Goal: Use online tool/utility: Utilize a website feature to perform a specific function

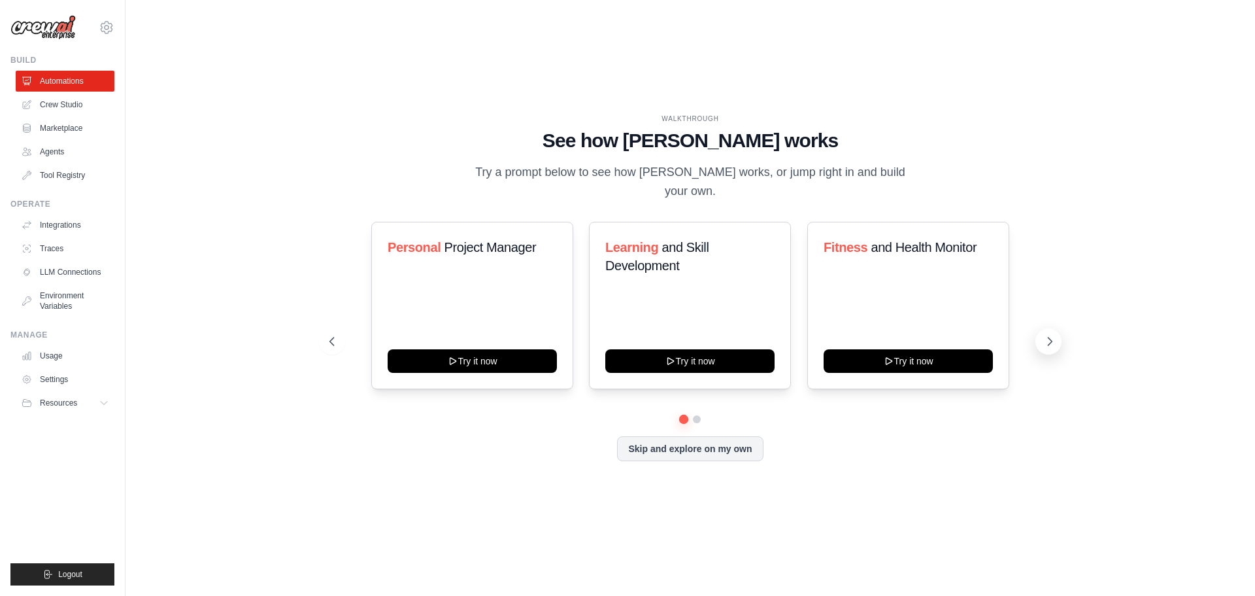
click at [1040, 333] on button at bounding box center [1049, 341] width 26 height 26
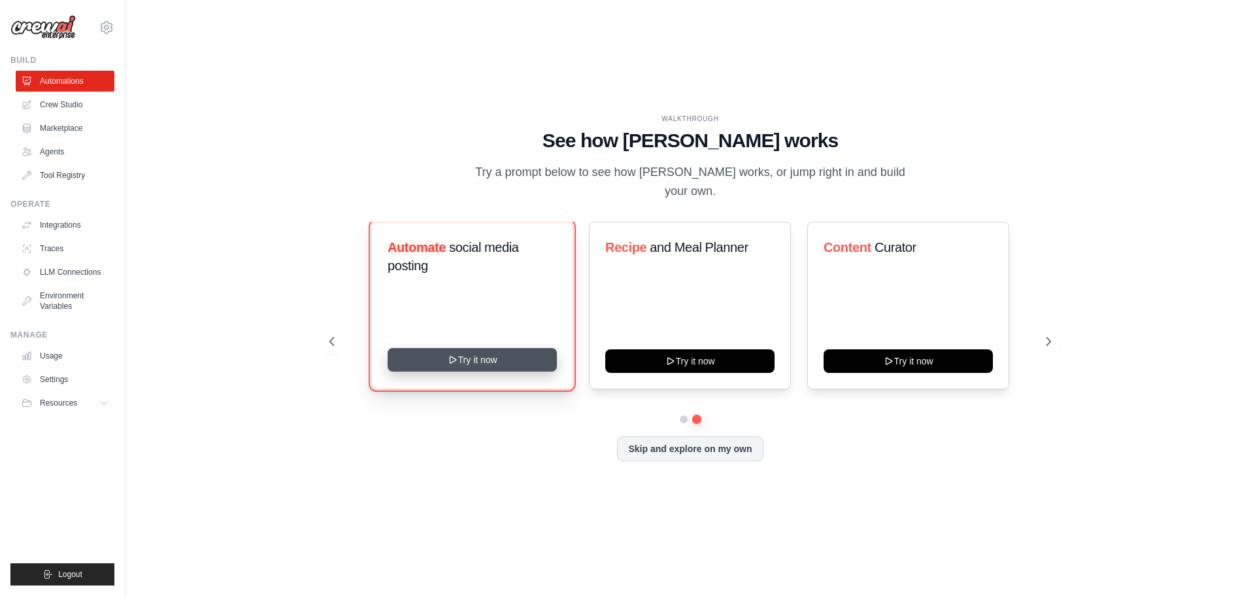
click at [425, 360] on button "Try it now" at bounding box center [472, 360] width 169 height 24
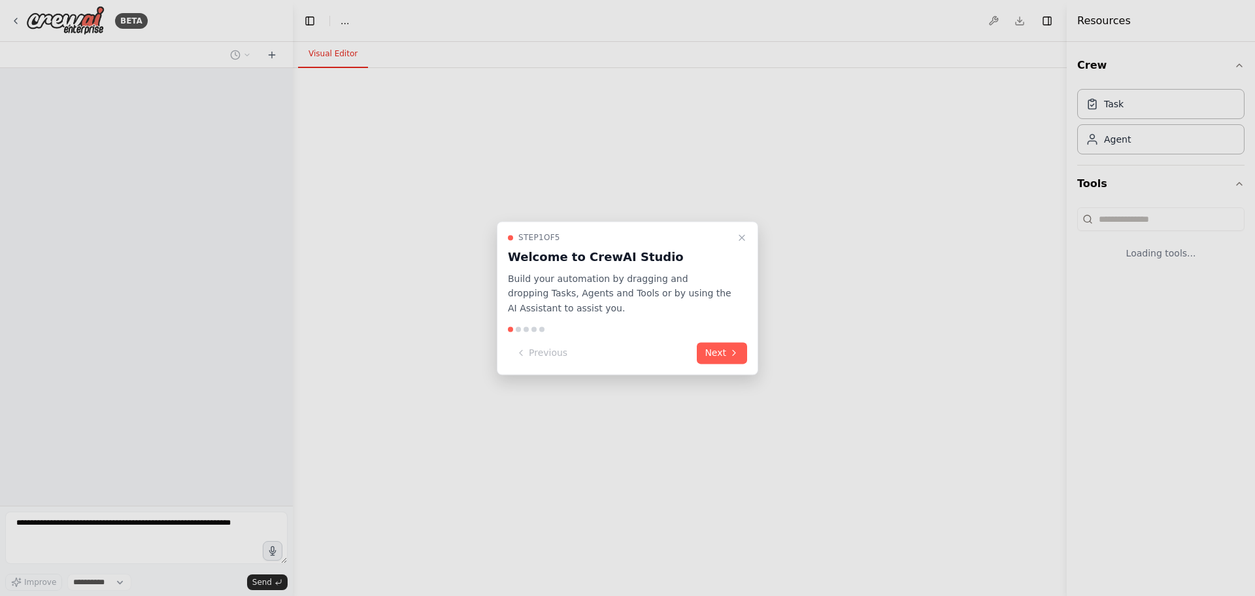
select select "****"
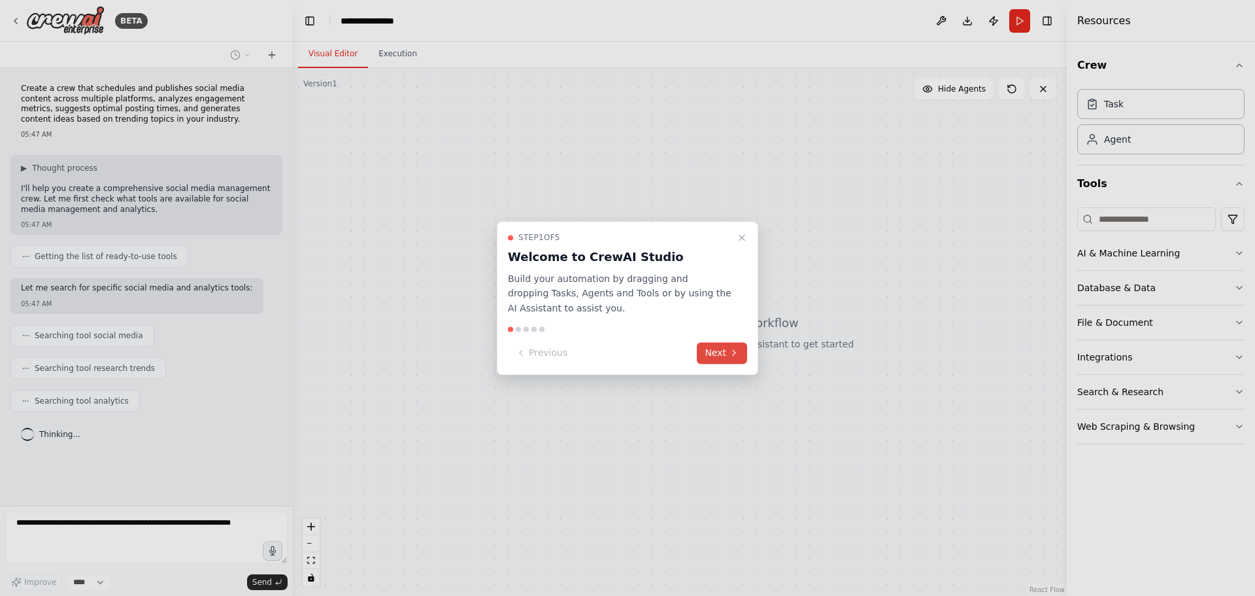
click at [713, 352] on button "Next" at bounding box center [722, 353] width 50 height 22
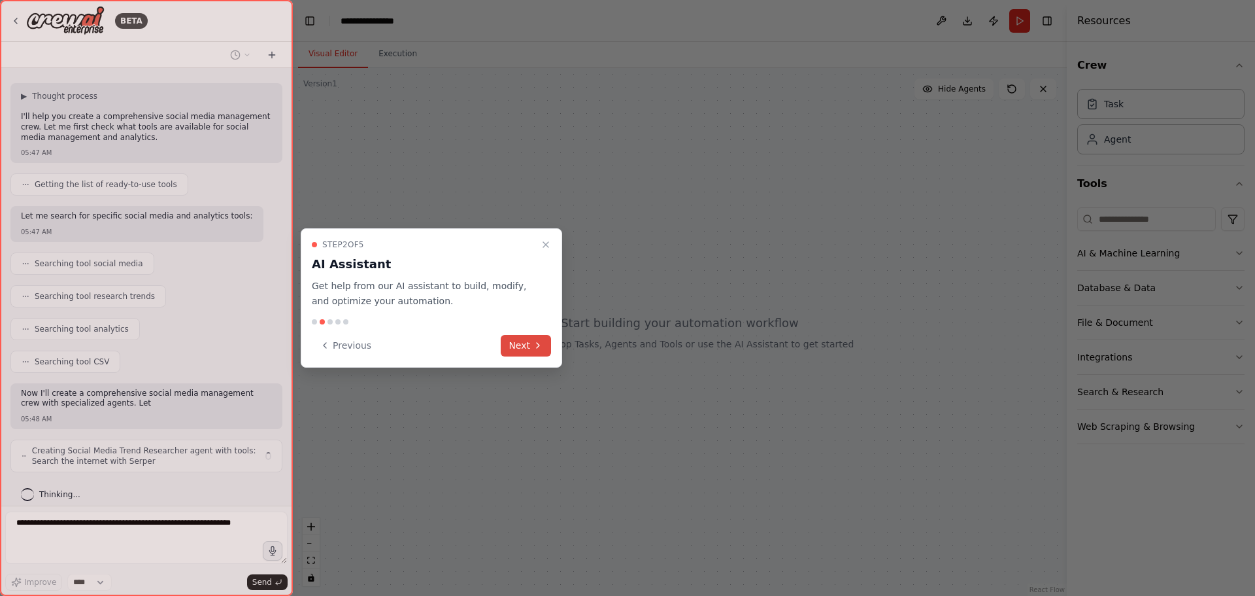
scroll to position [82, 0]
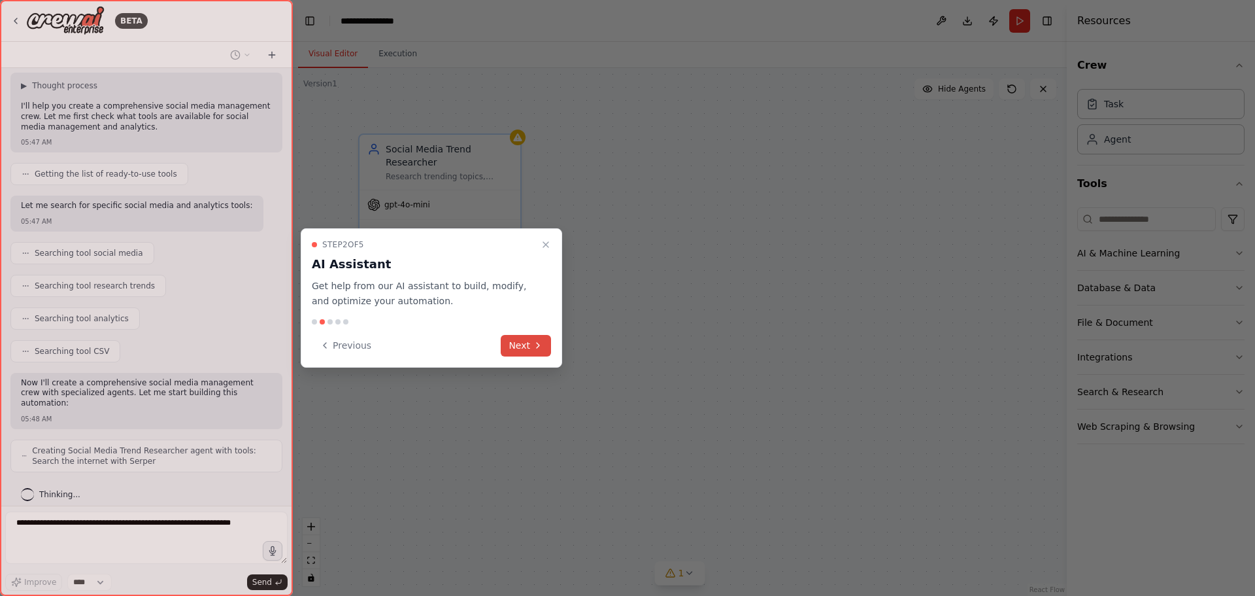
click at [524, 345] on button "Next" at bounding box center [526, 346] width 50 height 22
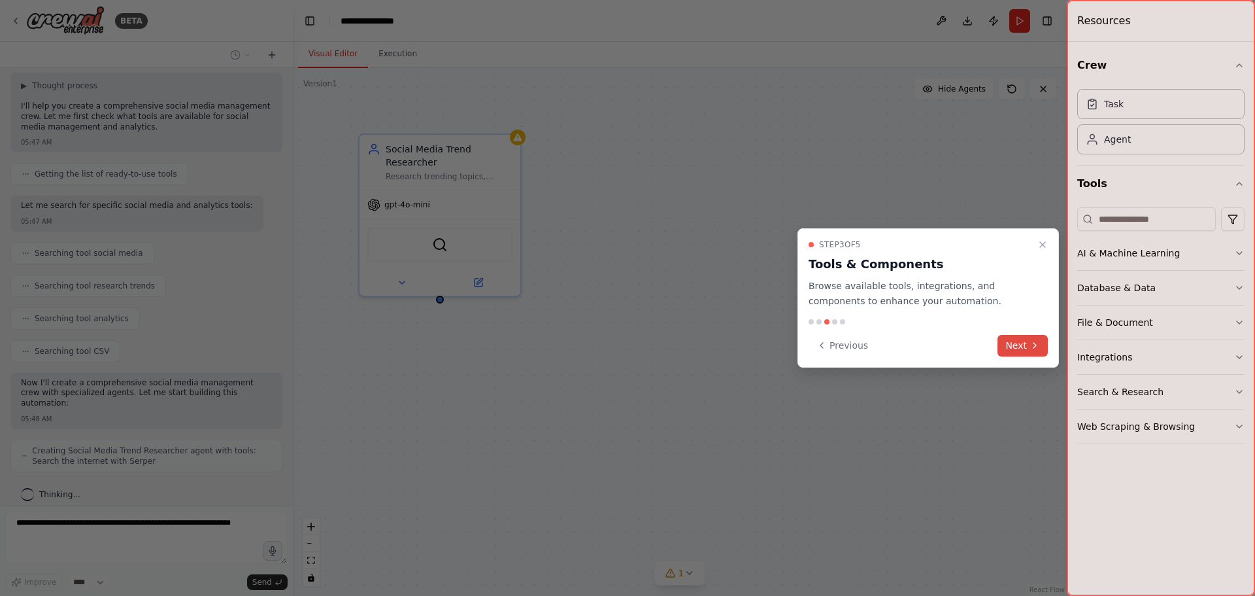
click at [1032, 352] on button "Next" at bounding box center [1023, 346] width 50 height 22
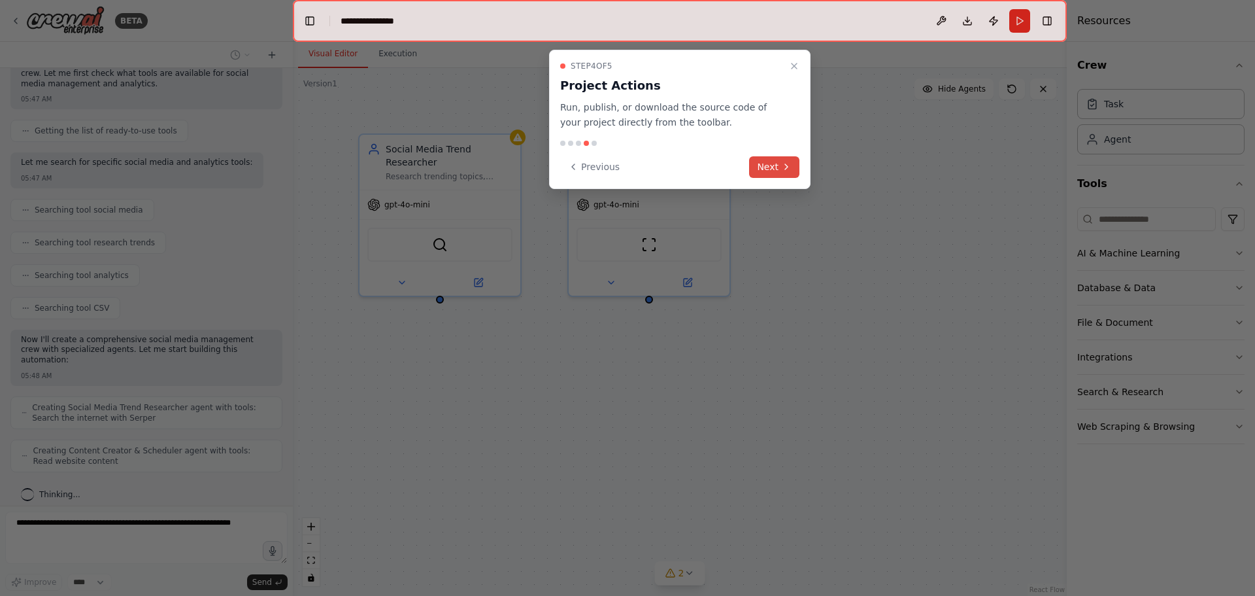
scroll to position [169, 0]
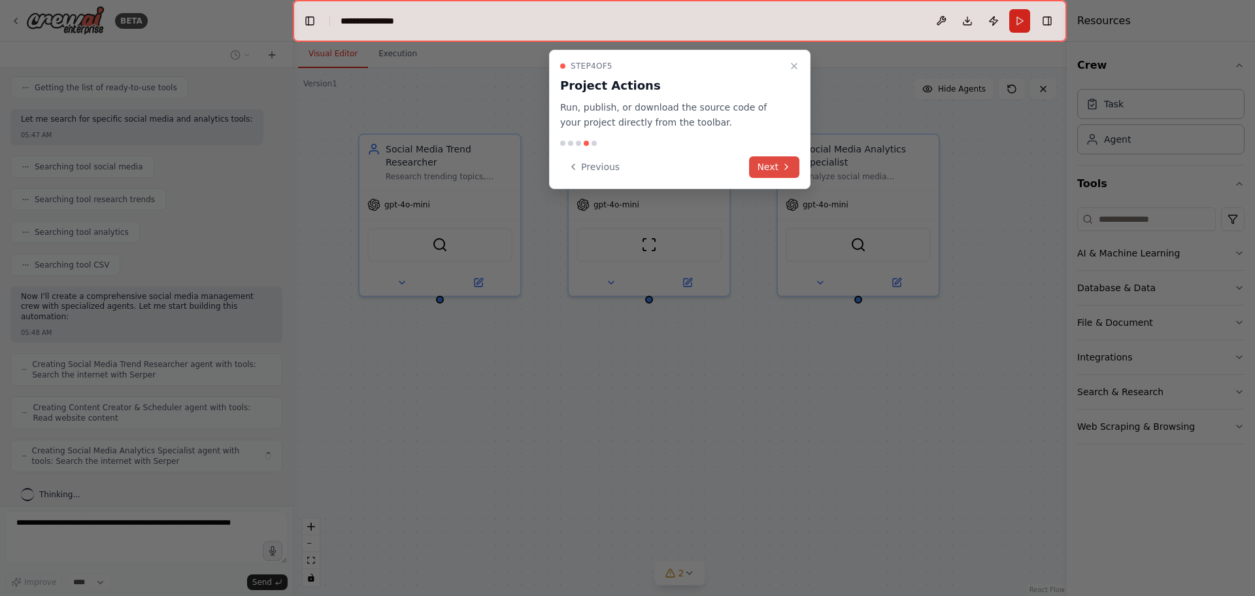
click at [784, 162] on icon at bounding box center [786, 167] width 10 height 10
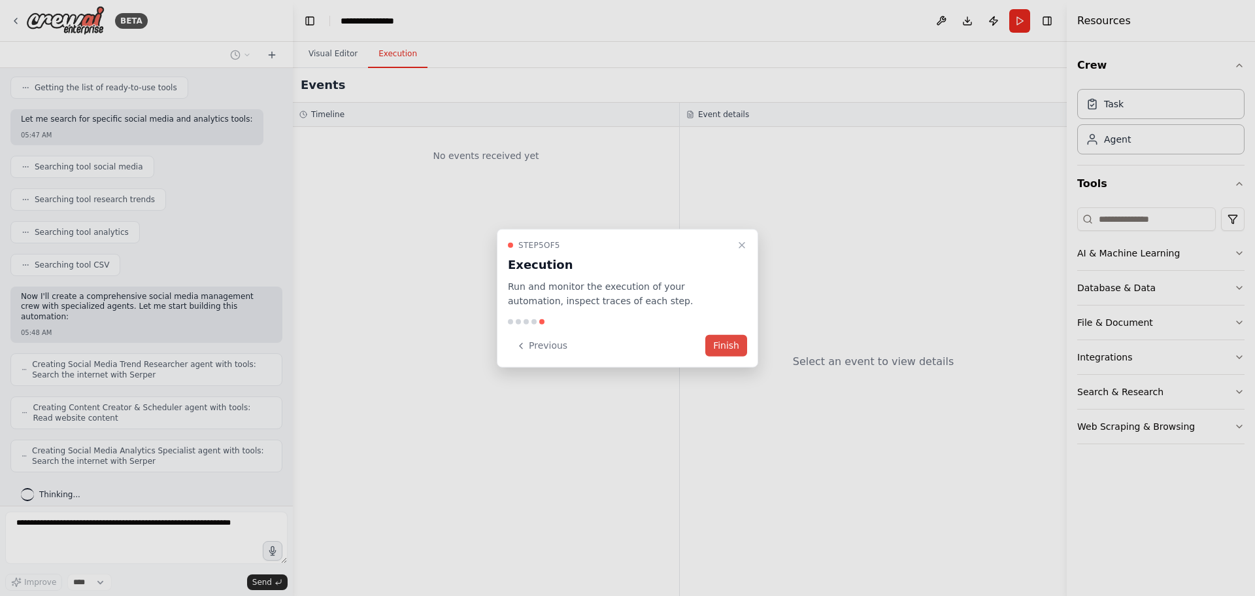
click at [729, 349] on button "Finish" at bounding box center [727, 346] width 42 height 22
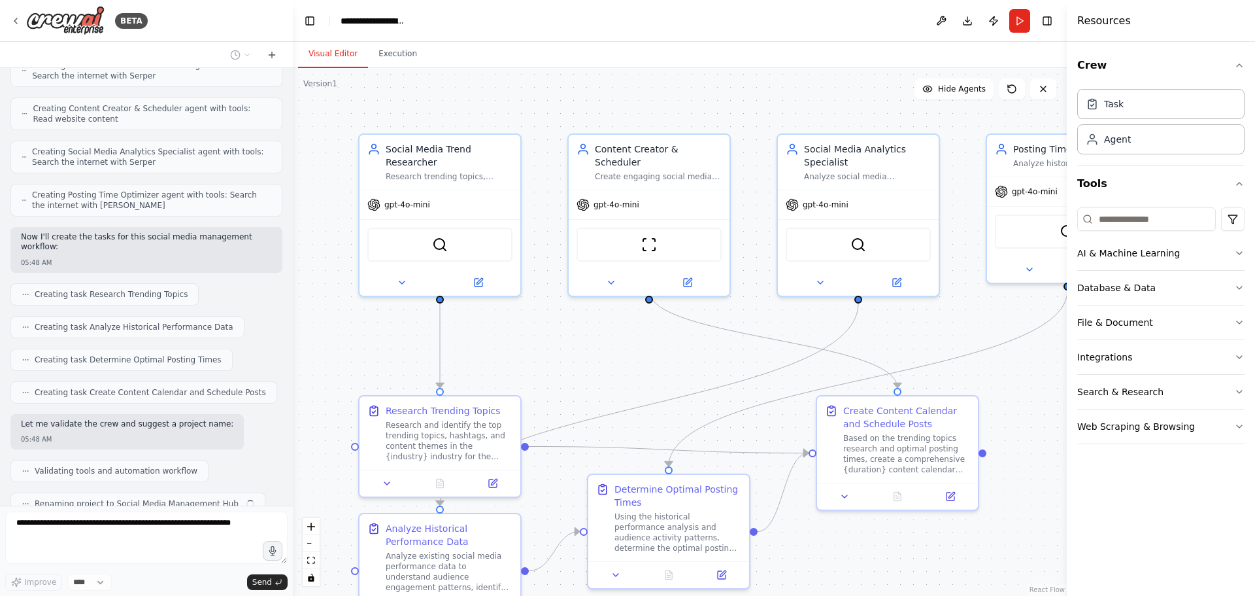
scroll to position [500, 0]
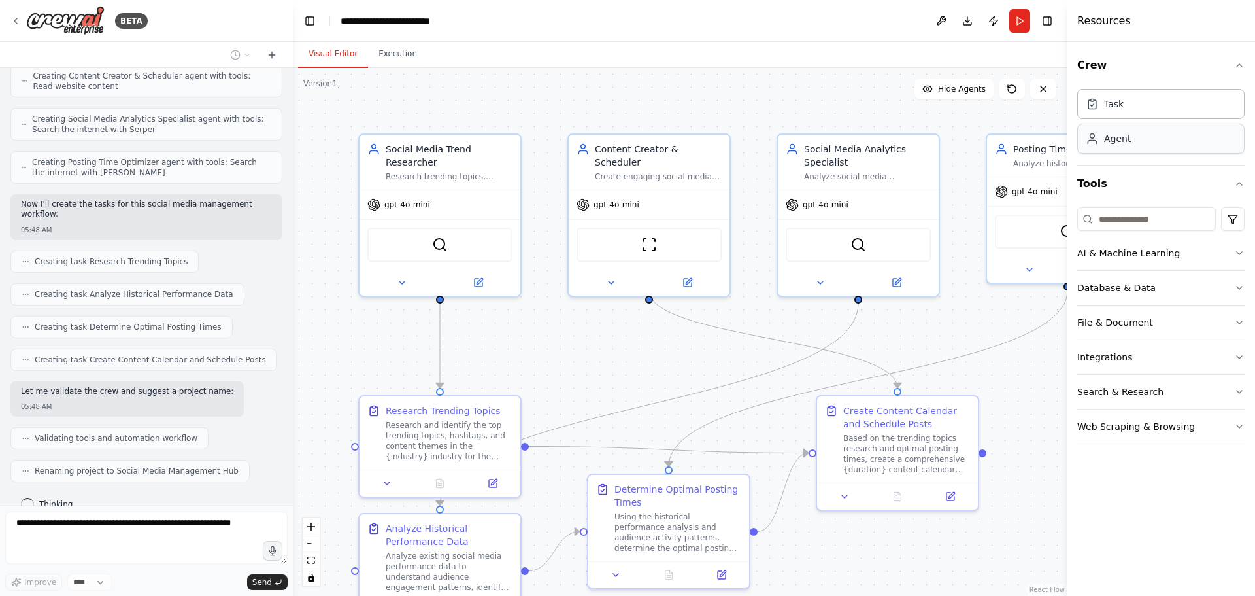
click at [1136, 146] on div "Agent" at bounding box center [1161, 139] width 167 height 30
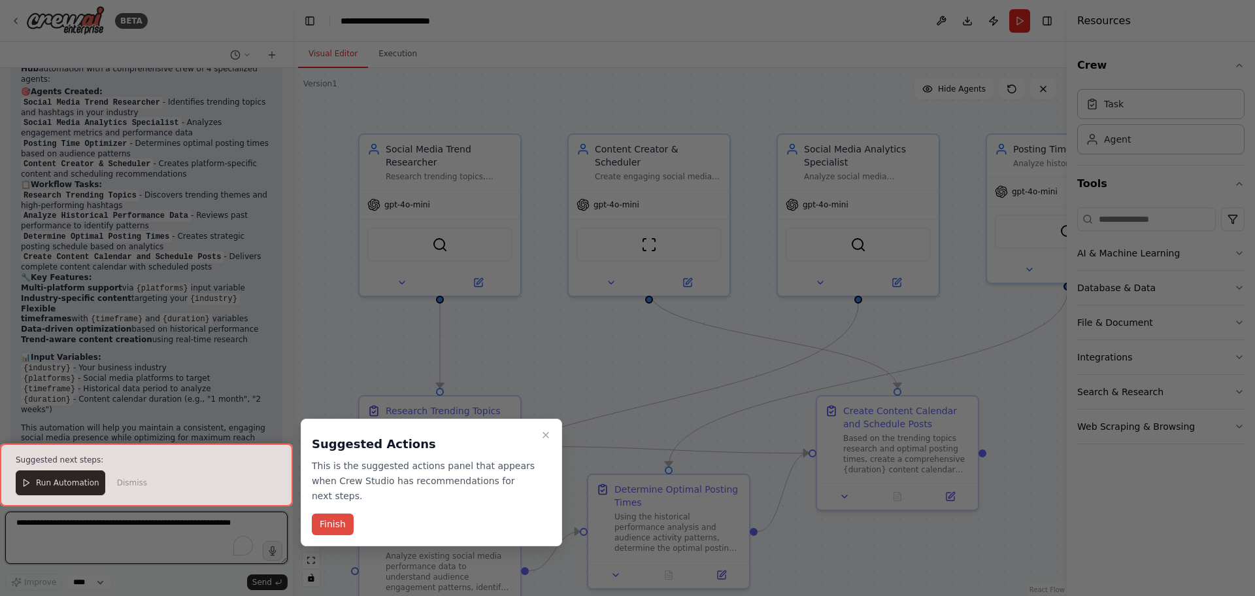
scroll to position [955, 0]
click at [333, 513] on button "Finish" at bounding box center [333, 524] width 42 height 22
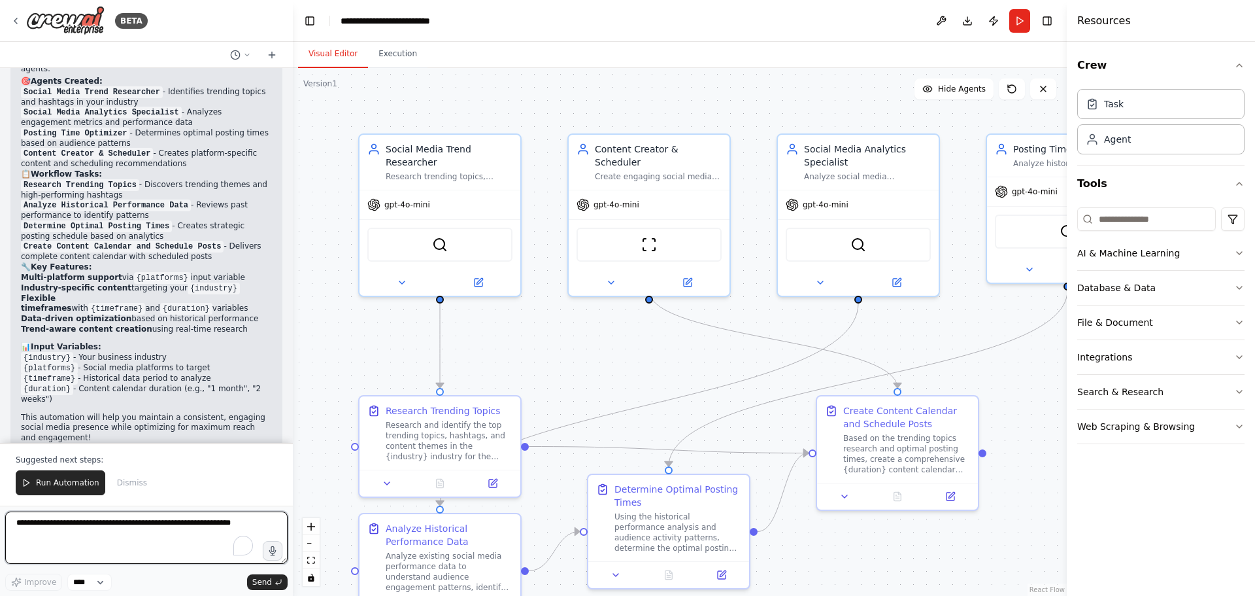
click at [80, 522] on textarea "To enrich screen reader interactions, please activate Accessibility in Grammarl…" at bounding box center [146, 537] width 282 height 52
click at [448, 229] on div "SerperDevTool" at bounding box center [439, 242] width 145 height 34
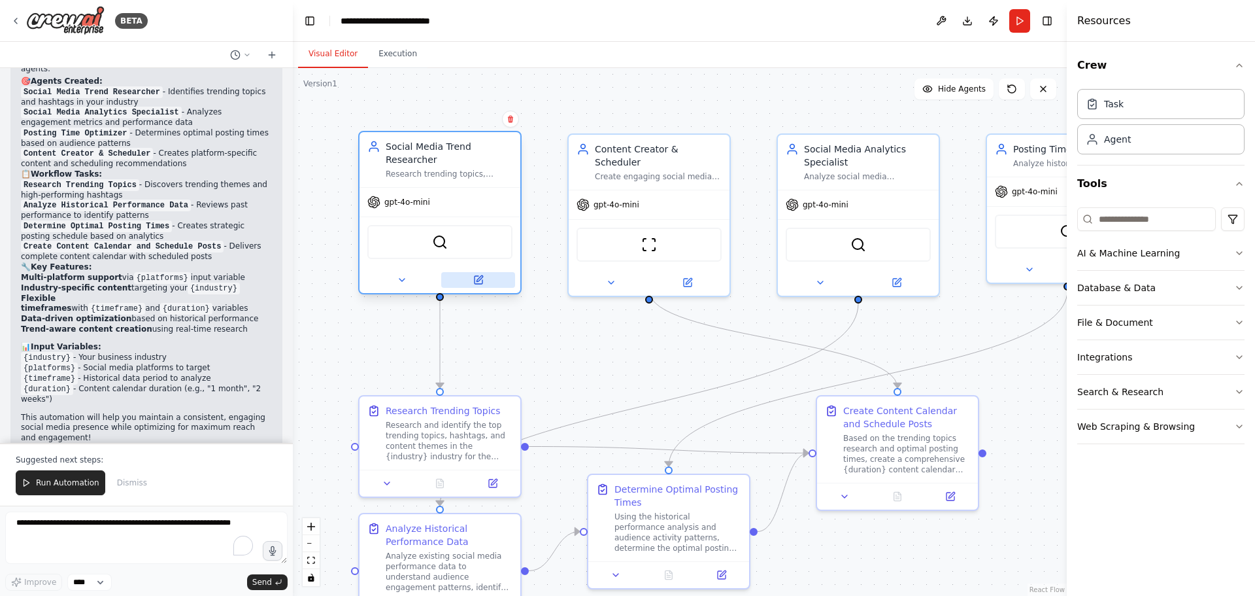
click at [484, 272] on button at bounding box center [478, 280] width 74 height 16
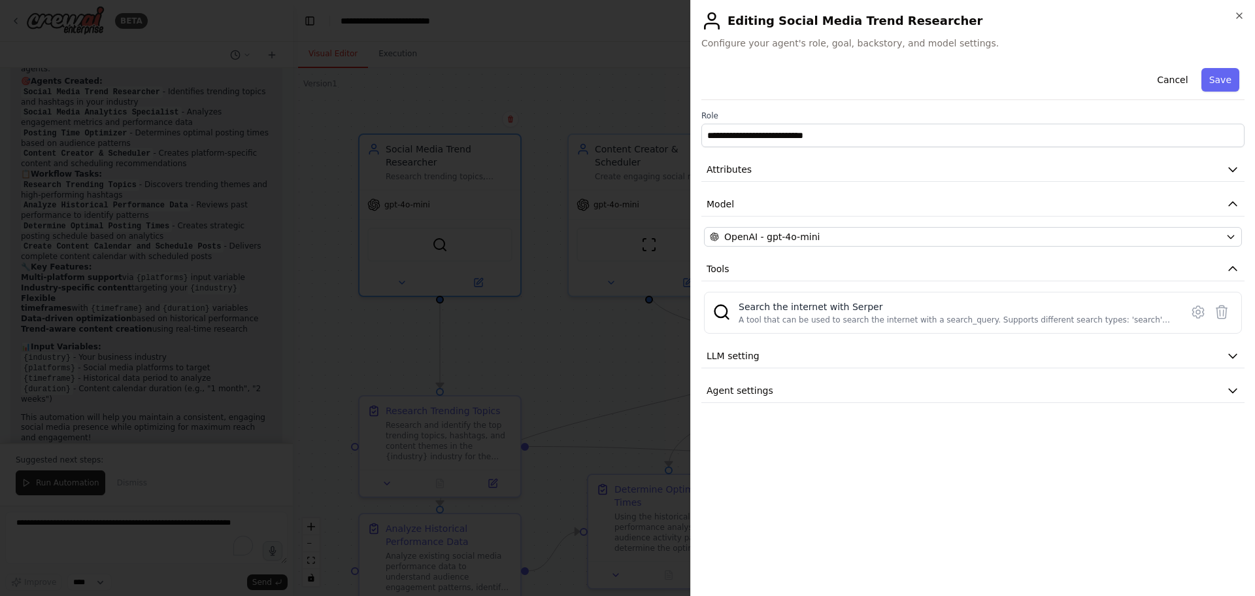
click at [534, 322] on div at bounding box center [627, 298] width 1255 height 596
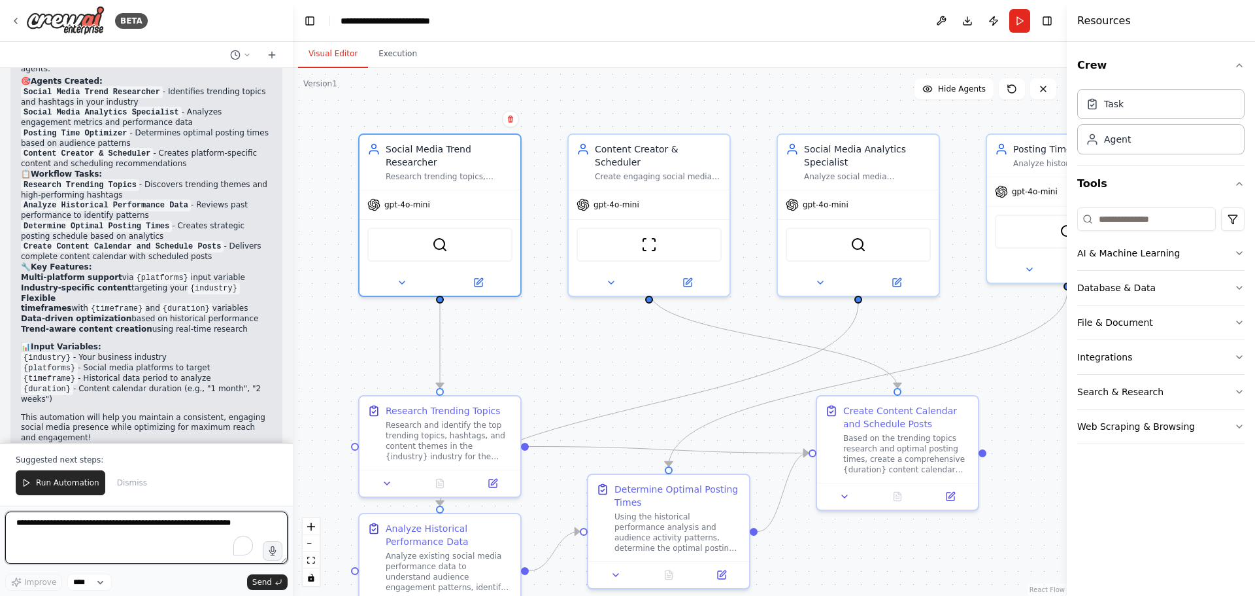
click at [48, 526] on textarea "To enrich screen reader interactions, please activate Accessibility in Grammarl…" at bounding box center [146, 537] width 282 height 52
click at [137, 524] on textarea "To enrich screen reader interactions, please activate Accessibility in Grammarl…" at bounding box center [146, 537] width 282 height 52
paste textarea "**********"
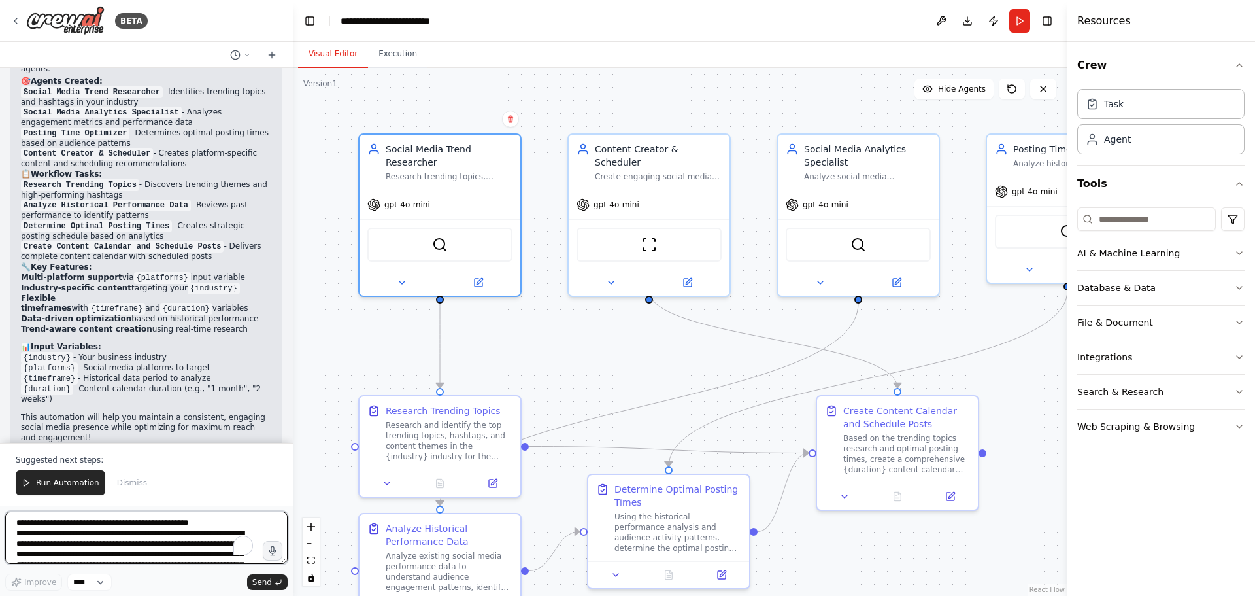
scroll to position [341, 0]
type textarea "**********"
click at [264, 580] on span "Send" at bounding box center [262, 582] width 20 height 10
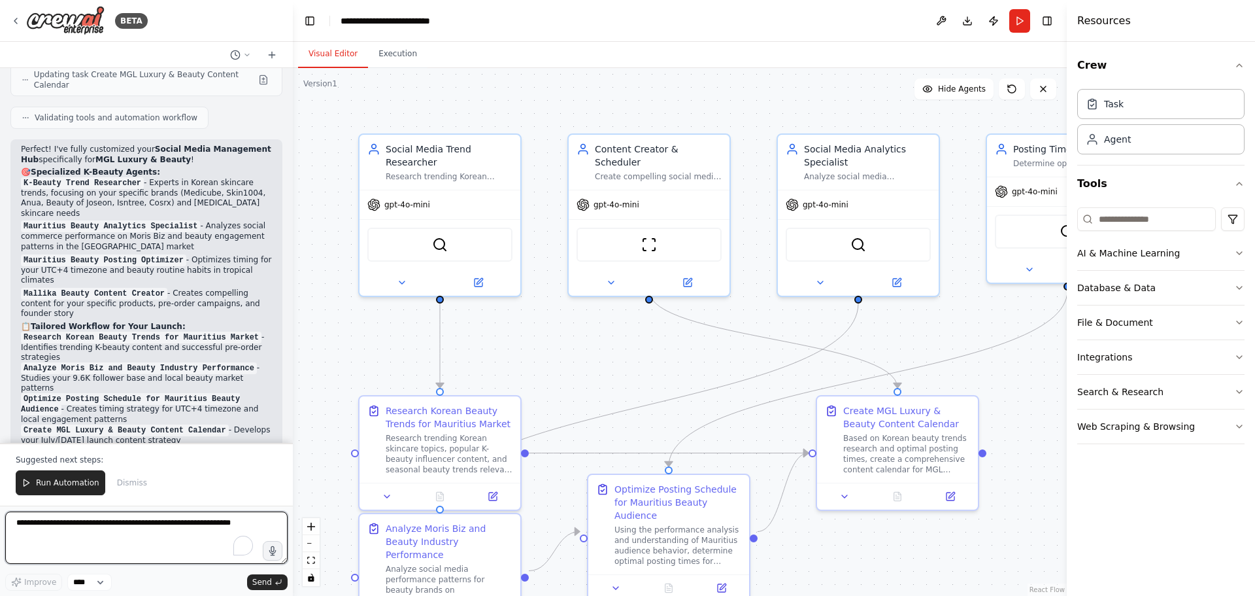
scroll to position [2297, 0]
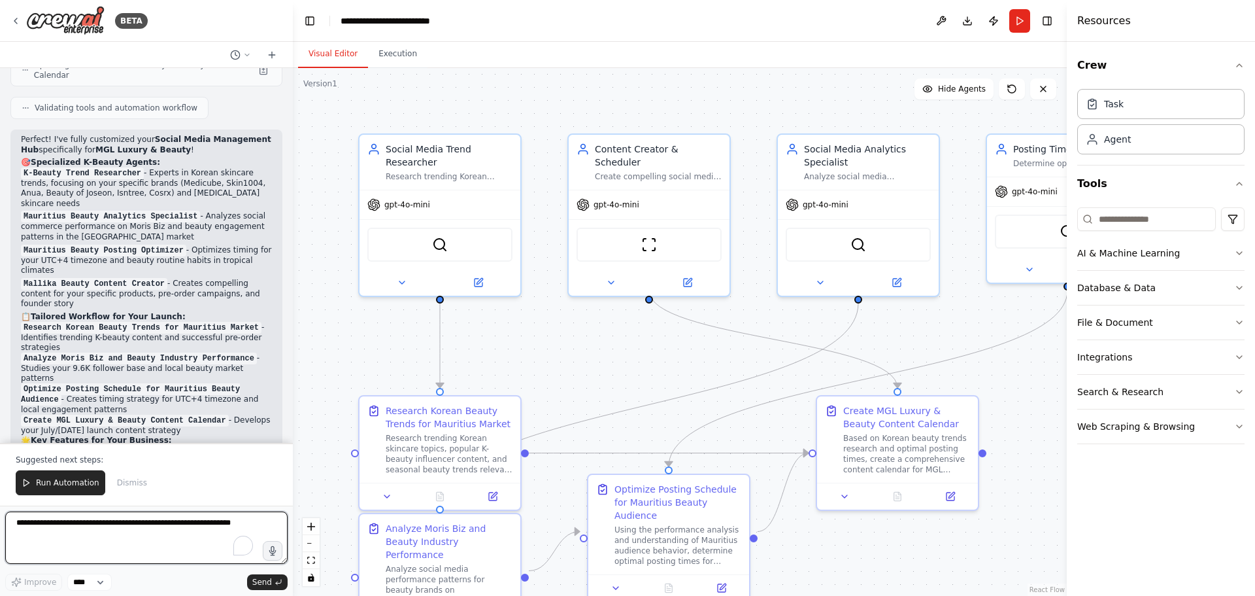
click at [118, 542] on textarea "To enrich screen reader interactions, please activate Accessibility in Grammarl…" at bounding box center [146, 537] width 282 height 52
paste textarea "**********"
type textarea "**********"
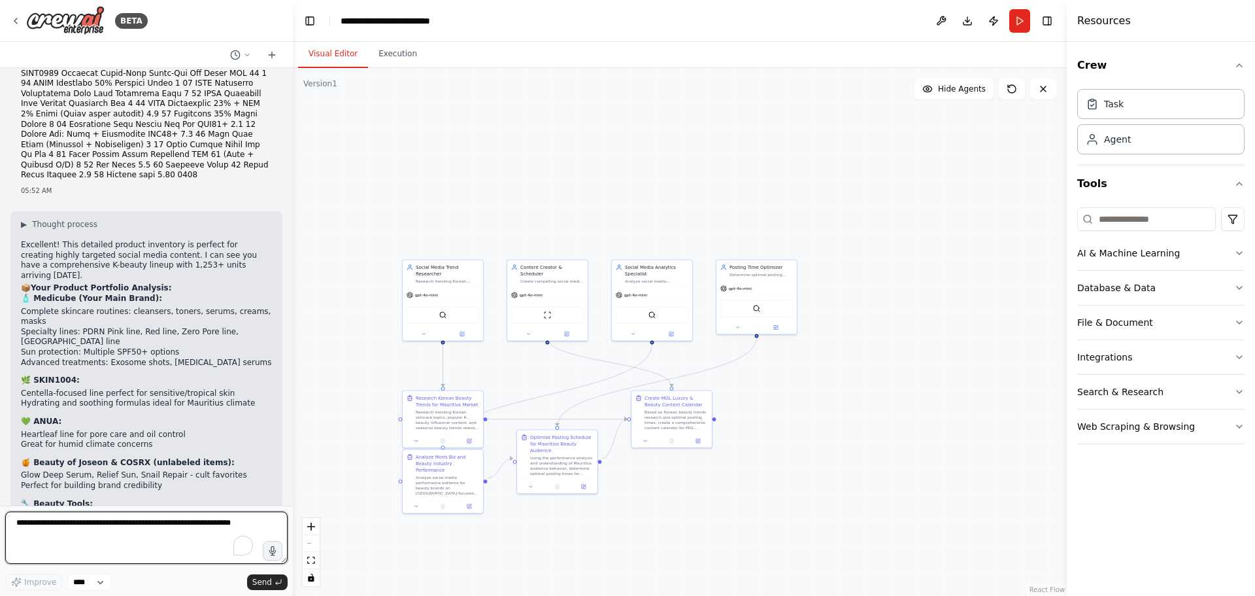
scroll to position [3135, 0]
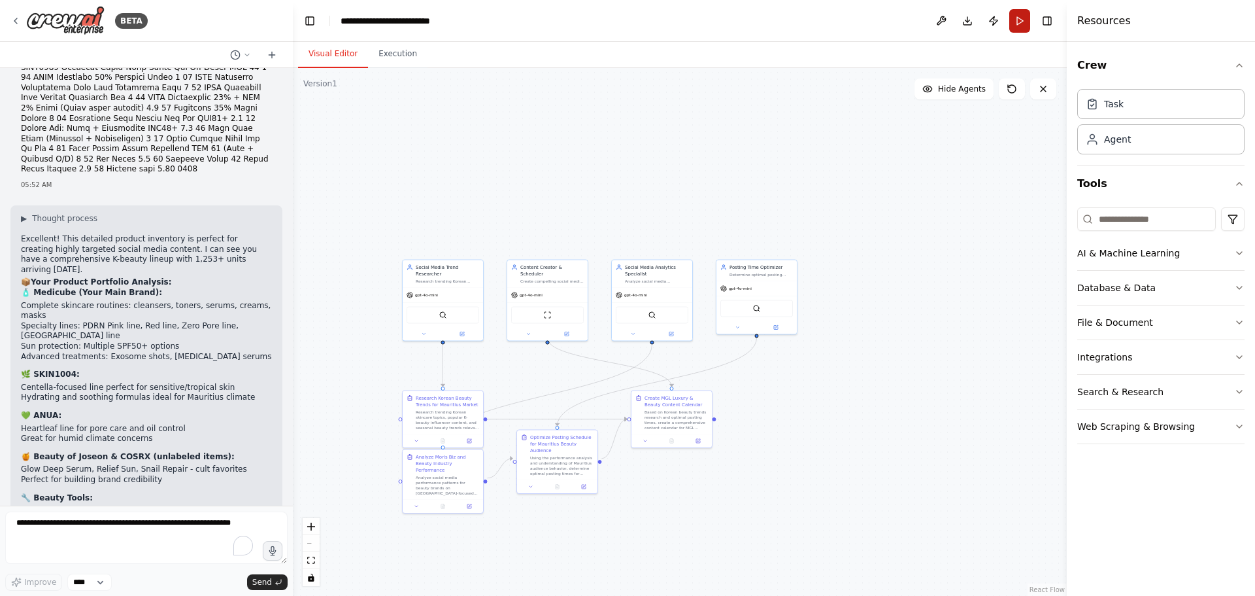
click at [1025, 24] on button "Run" at bounding box center [1020, 21] width 21 height 24
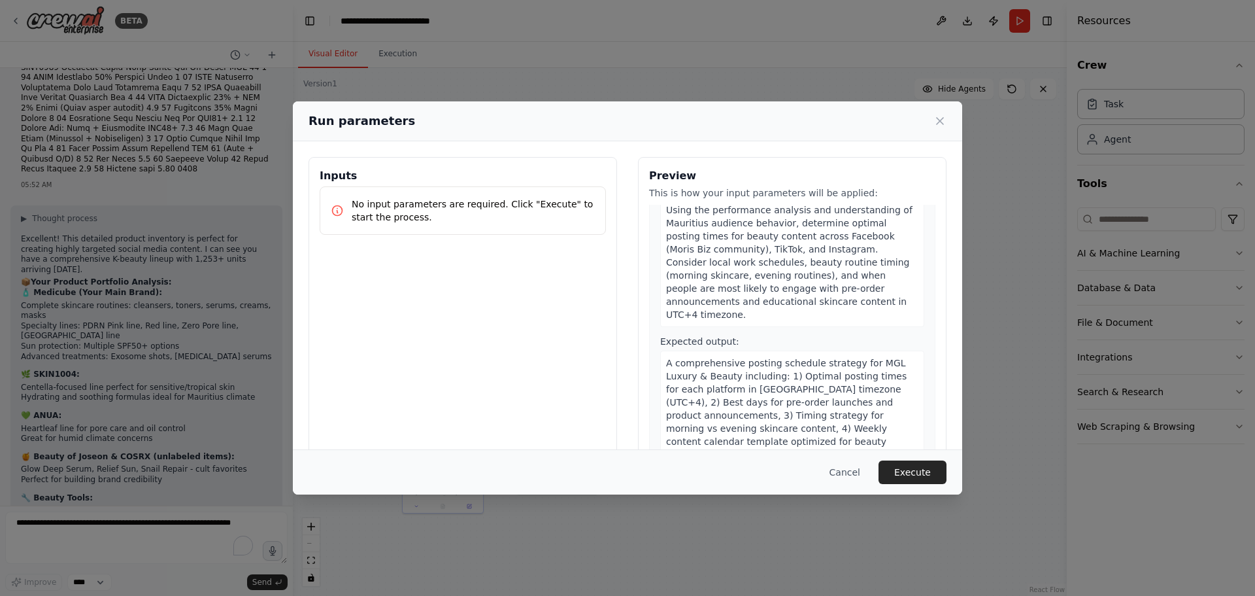
scroll to position [1153, 0]
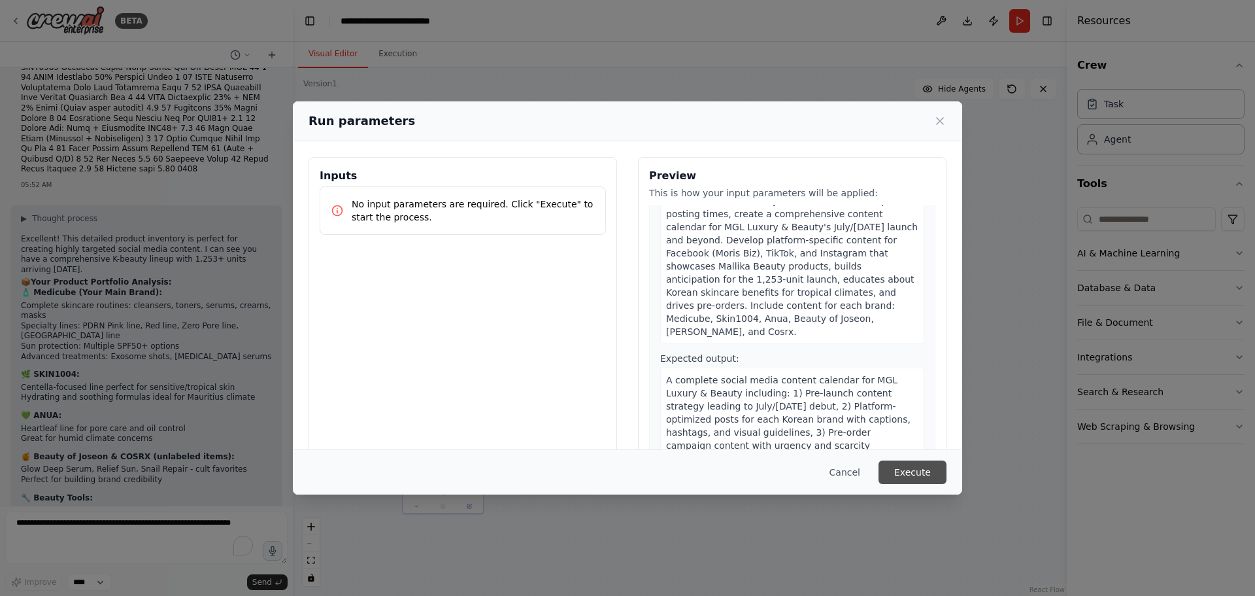
click at [927, 468] on button "Execute" at bounding box center [913, 472] width 68 height 24
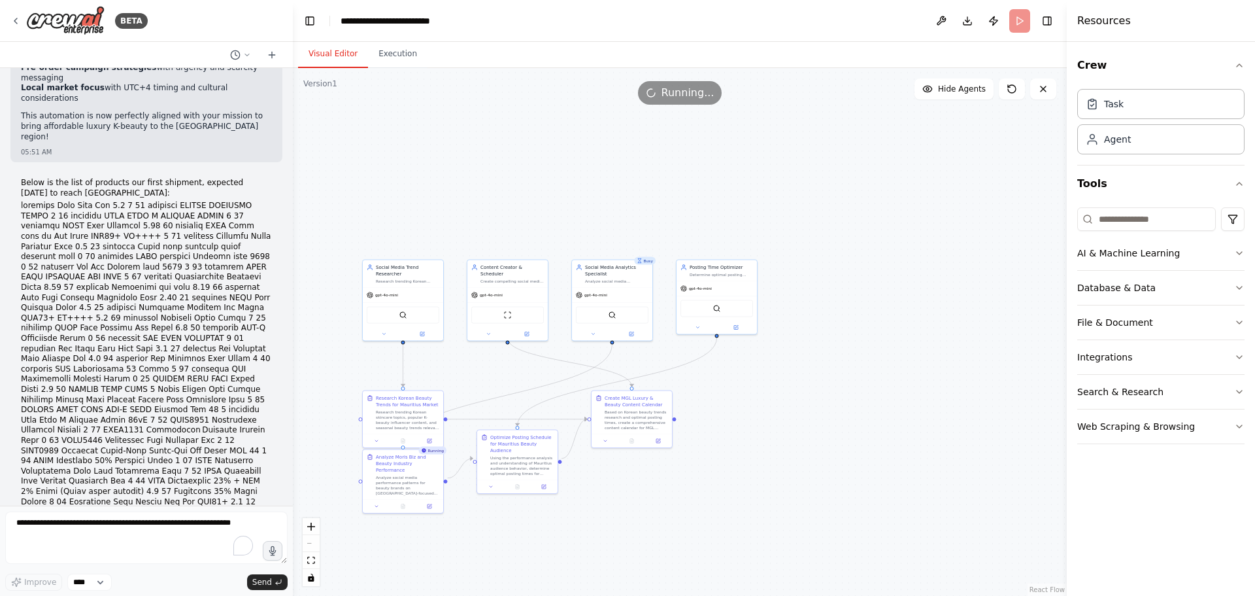
scroll to position [3135, 0]
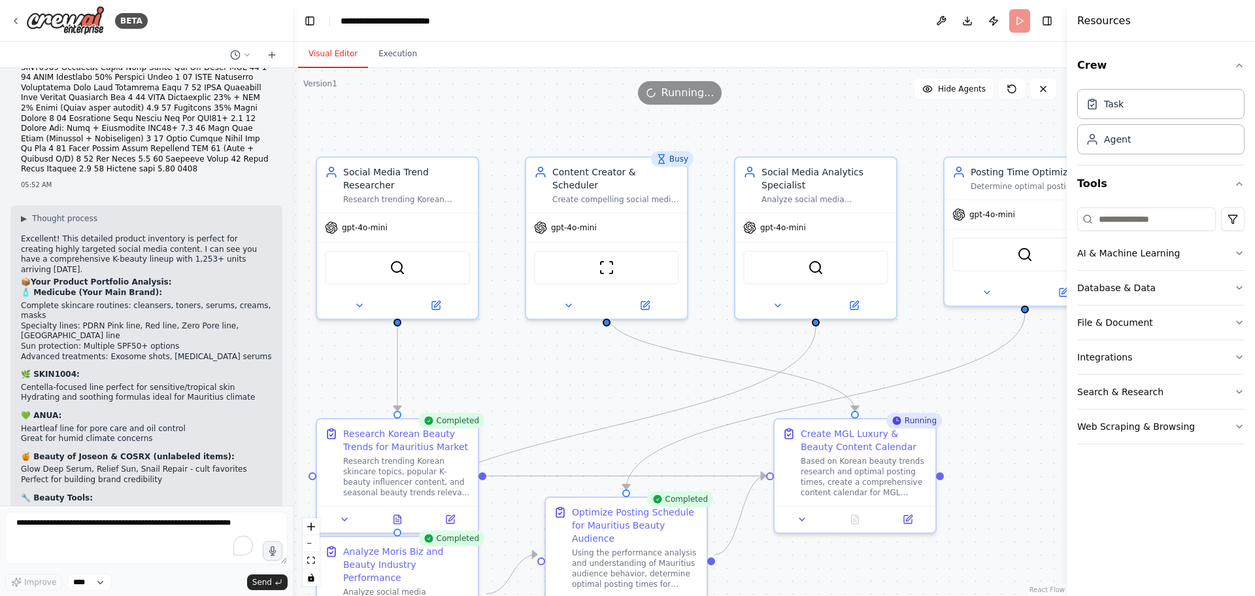
drag, startPoint x: 557, startPoint y: 360, endPoint x: 612, endPoint y: 369, distance: 55.7
click at [612, 369] on div ".deletable-edge-delete-btn { width: 20px; height: 20px; border: 0px solid #ffff…" at bounding box center [680, 332] width 774 height 528
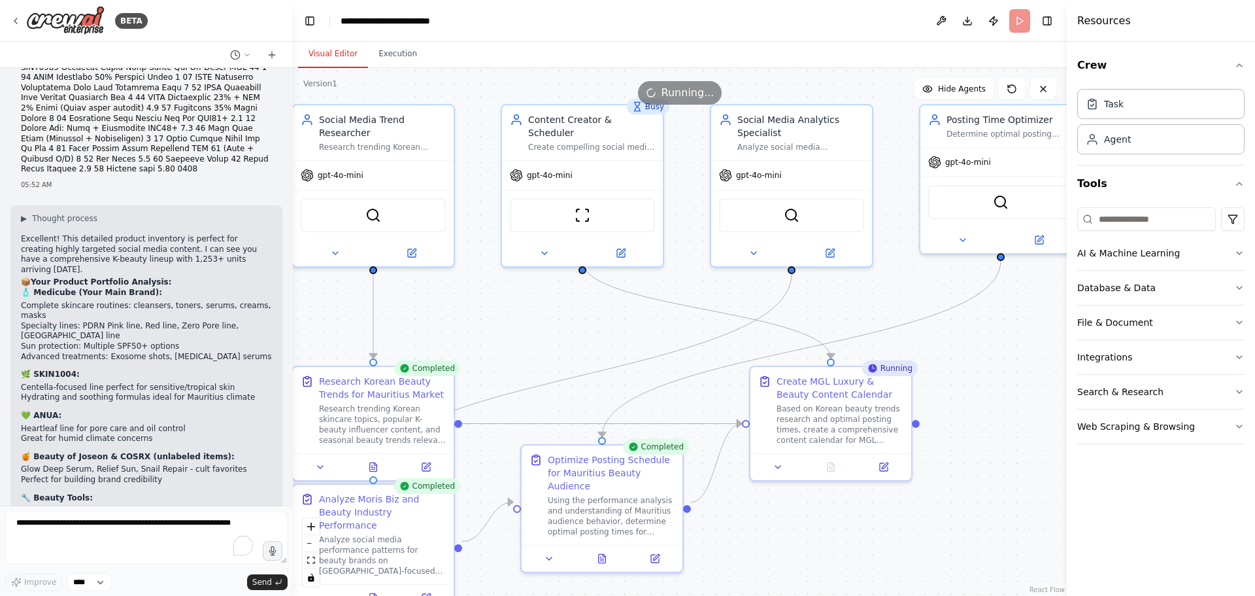
drag, startPoint x: 597, startPoint y: 358, endPoint x: 573, endPoint y: 305, distance: 57.6
click at [573, 305] on div ".deletable-edge-delete-btn { width: 20px; height: 20px; border: 0px solid #ffff…" at bounding box center [680, 332] width 774 height 528
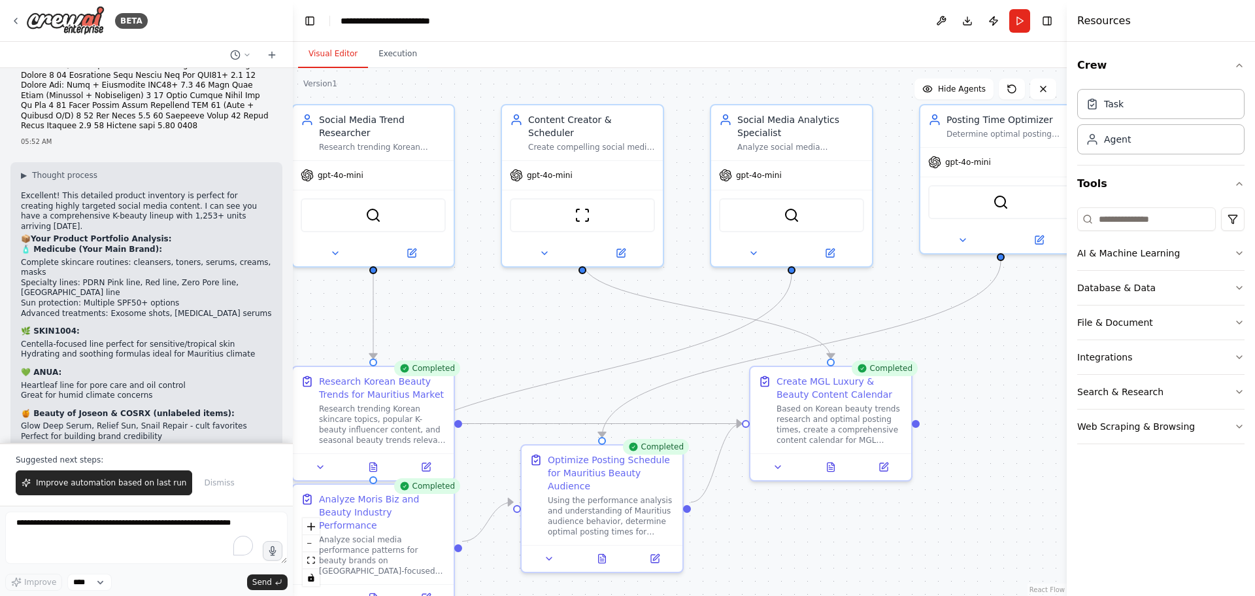
scroll to position [3197, 0]
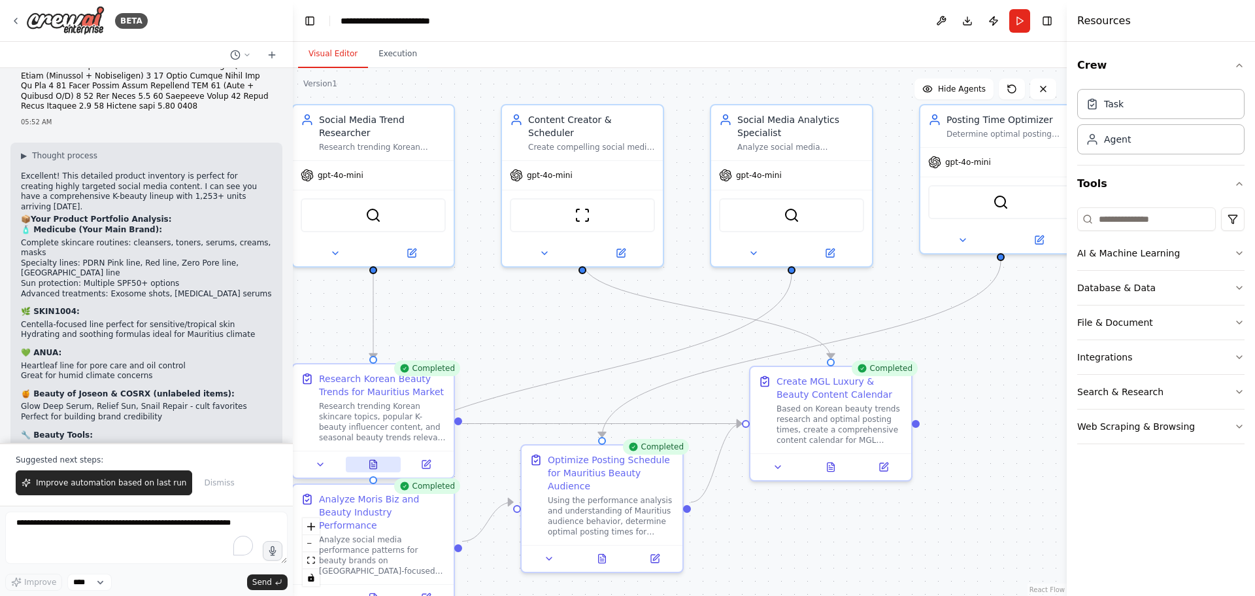
click at [373, 464] on icon at bounding box center [373, 464] width 7 height 9
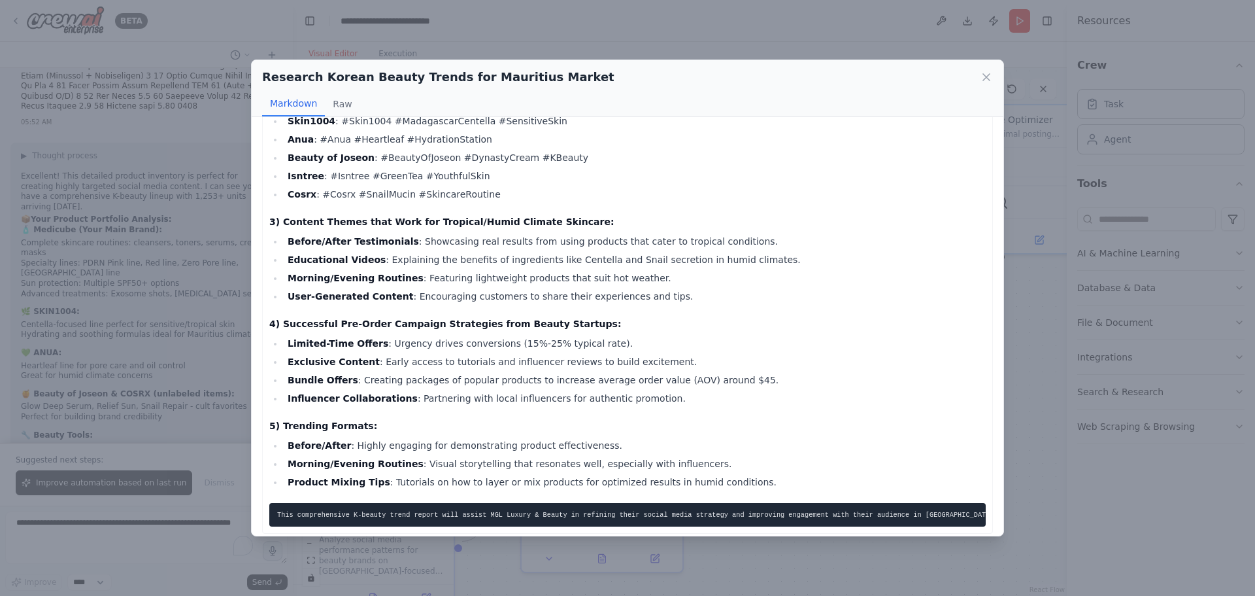
scroll to position [0, 0]
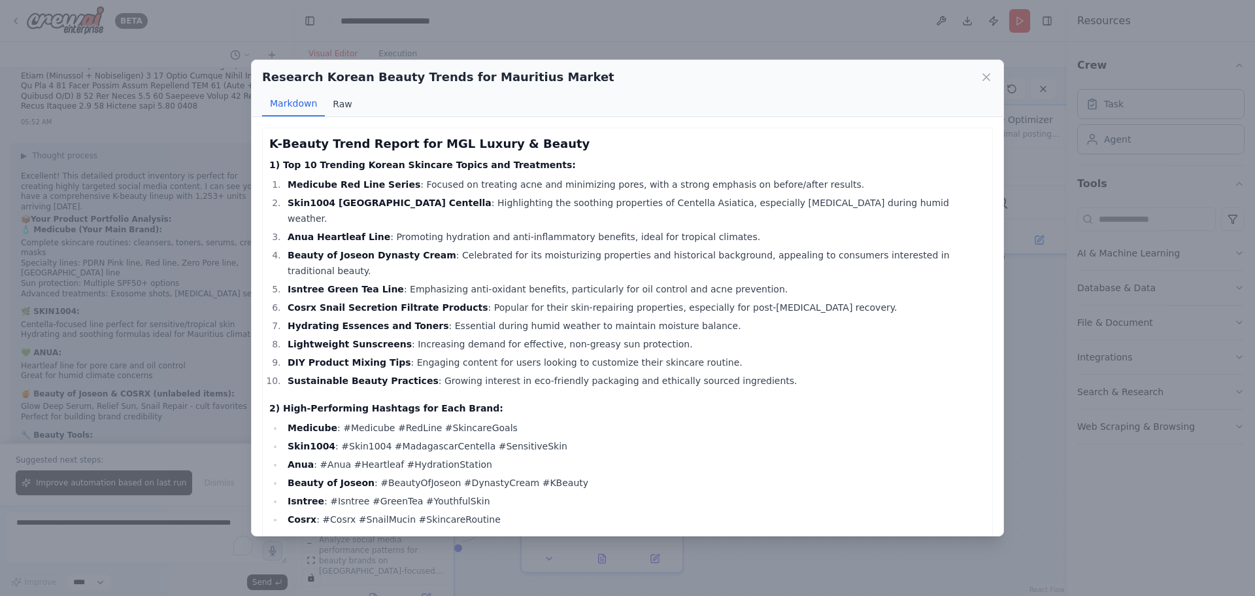
click at [350, 114] on button "Raw" at bounding box center [342, 104] width 35 height 25
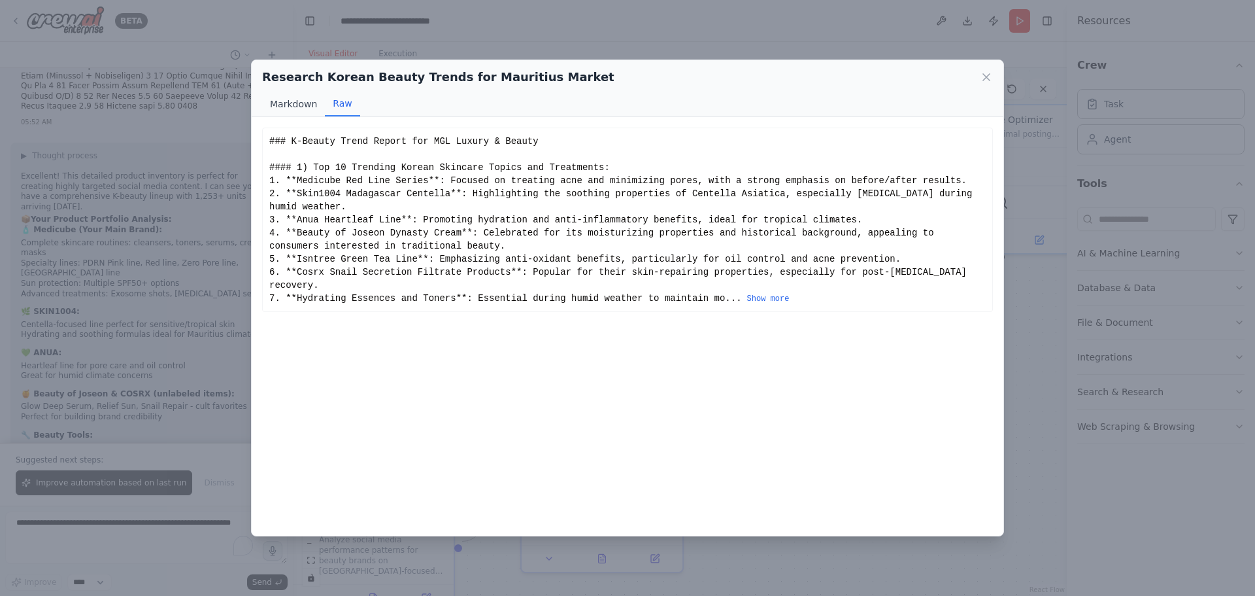
click at [290, 103] on button "Markdown" at bounding box center [293, 104] width 63 height 25
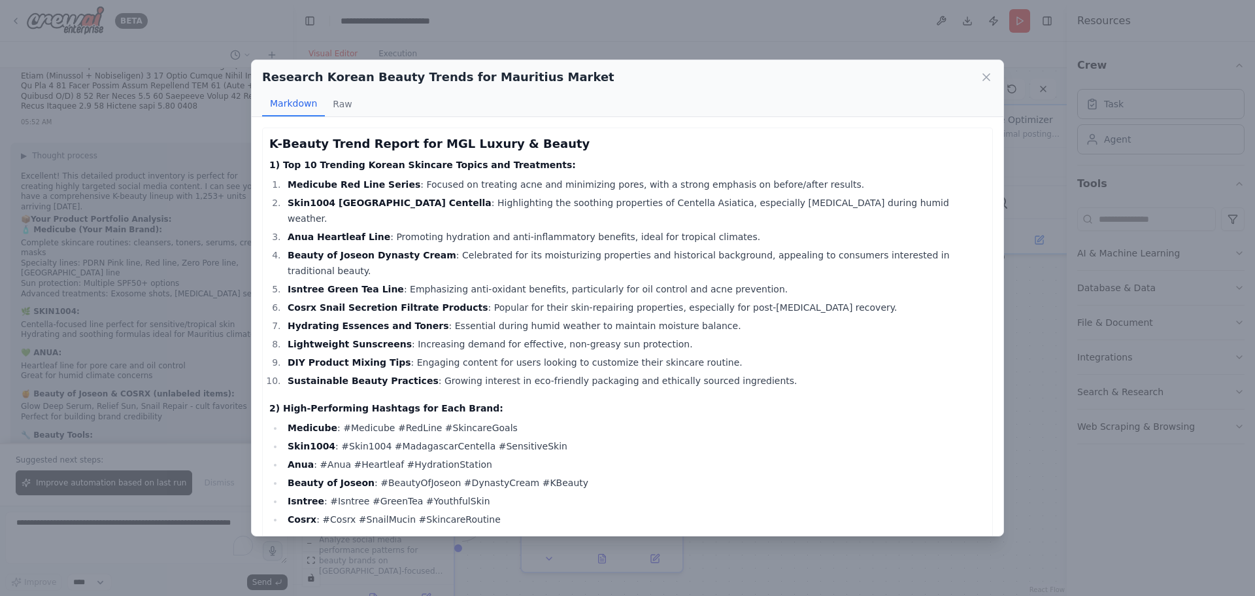
scroll to position [325, 0]
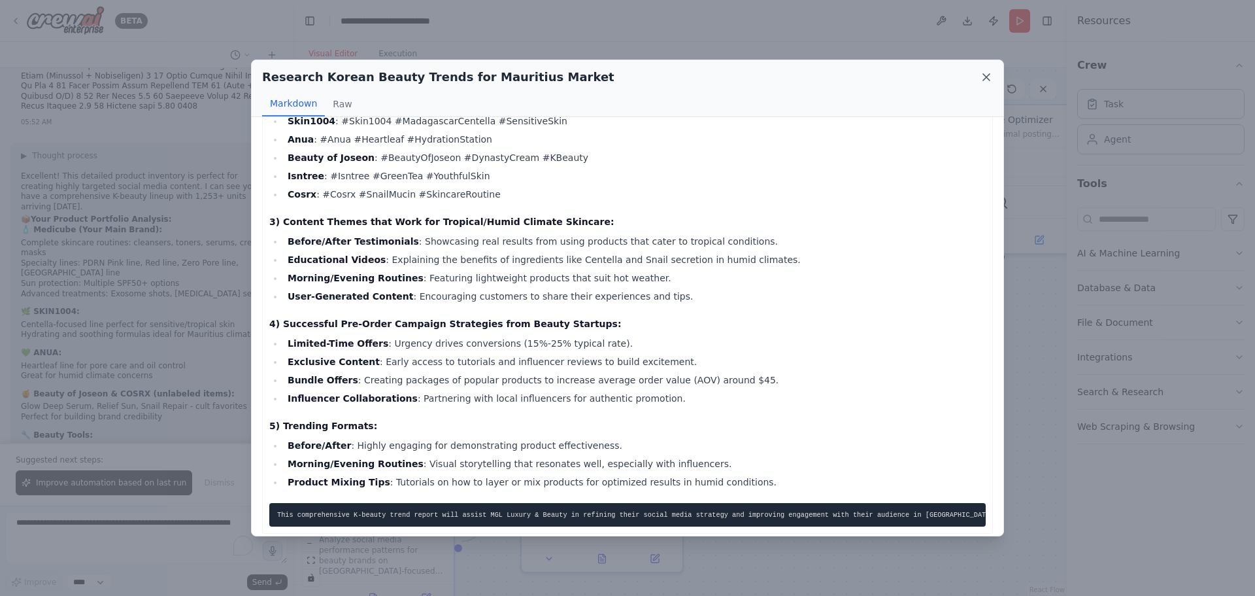
click at [982, 78] on icon at bounding box center [986, 77] width 13 height 13
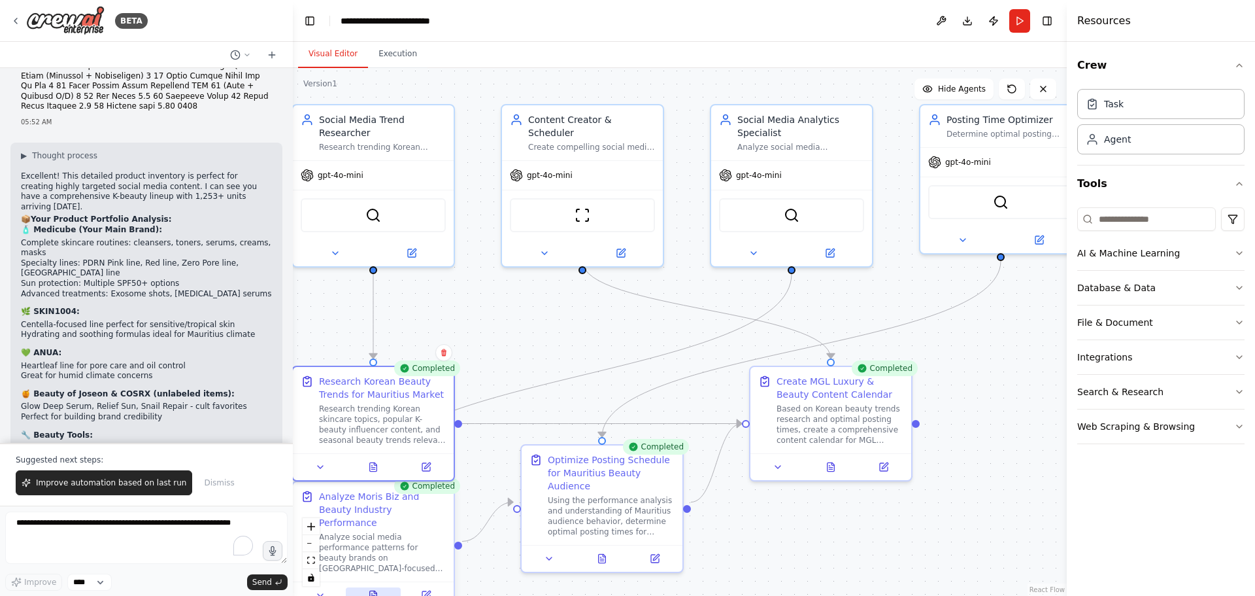
click at [377, 590] on icon at bounding box center [373, 594] width 7 height 9
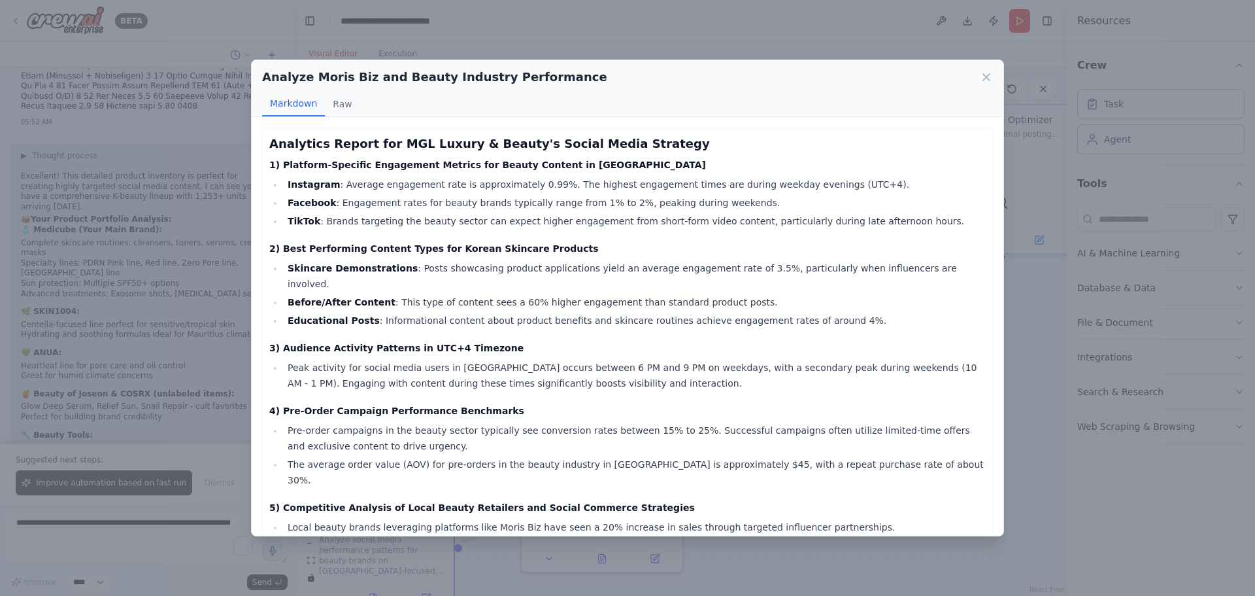
scroll to position [80, 0]
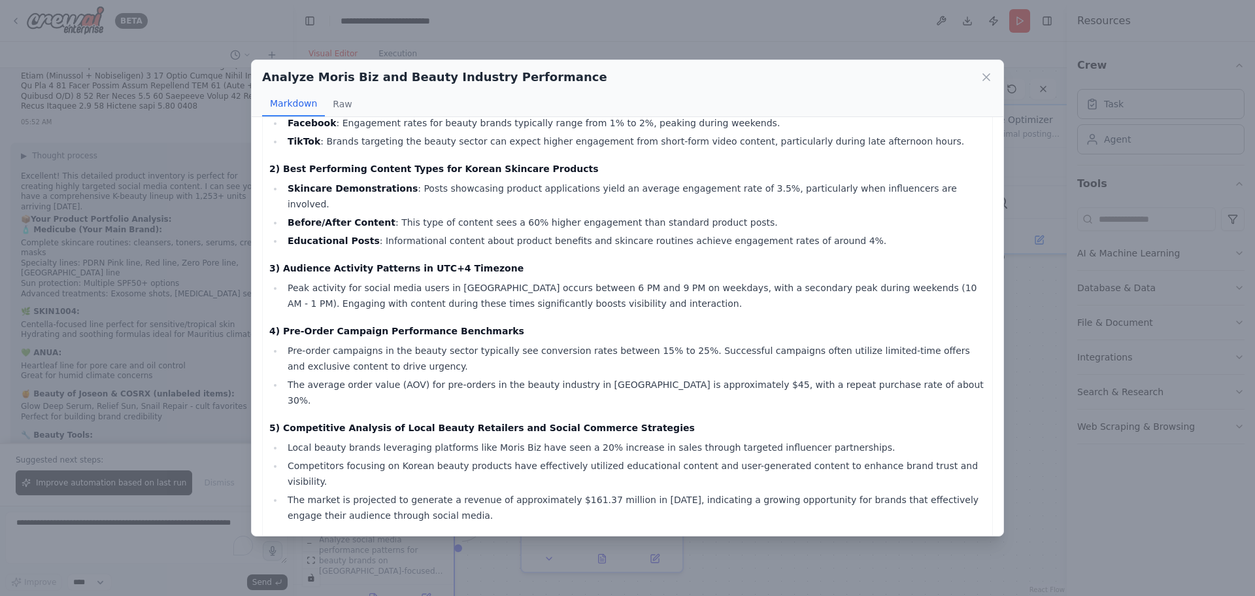
click at [1019, 395] on div "Analyze Moris Biz and Beauty Industry Performance Markdown Raw Analytics Report…" at bounding box center [627, 298] width 1255 height 596
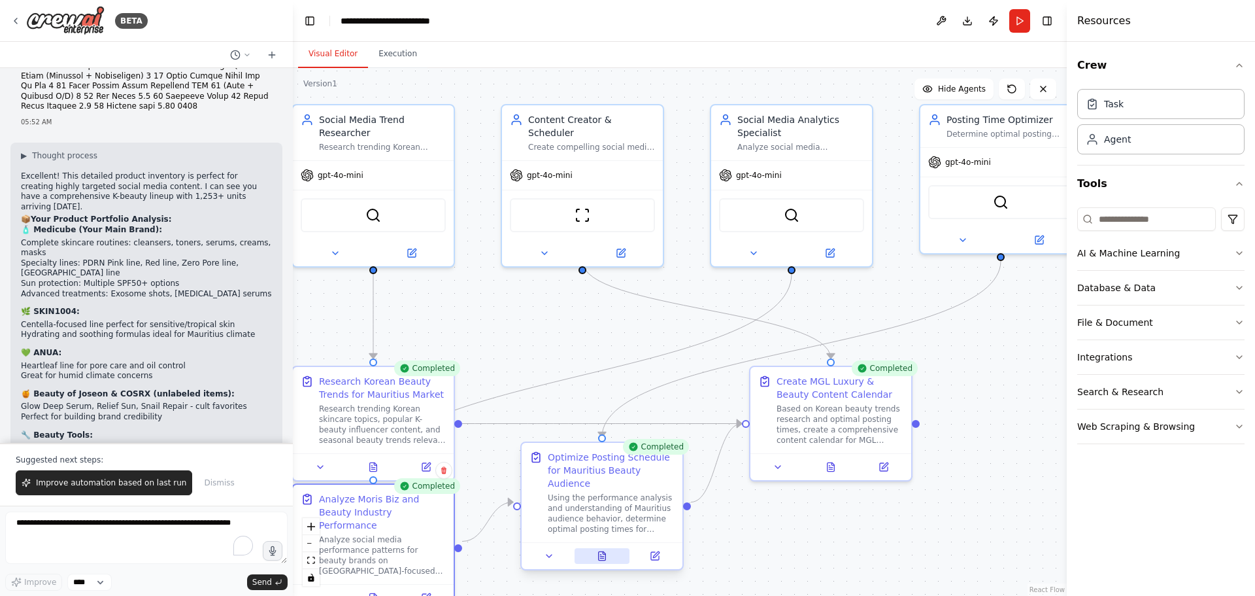
click at [605, 551] on icon at bounding box center [602, 555] width 7 height 9
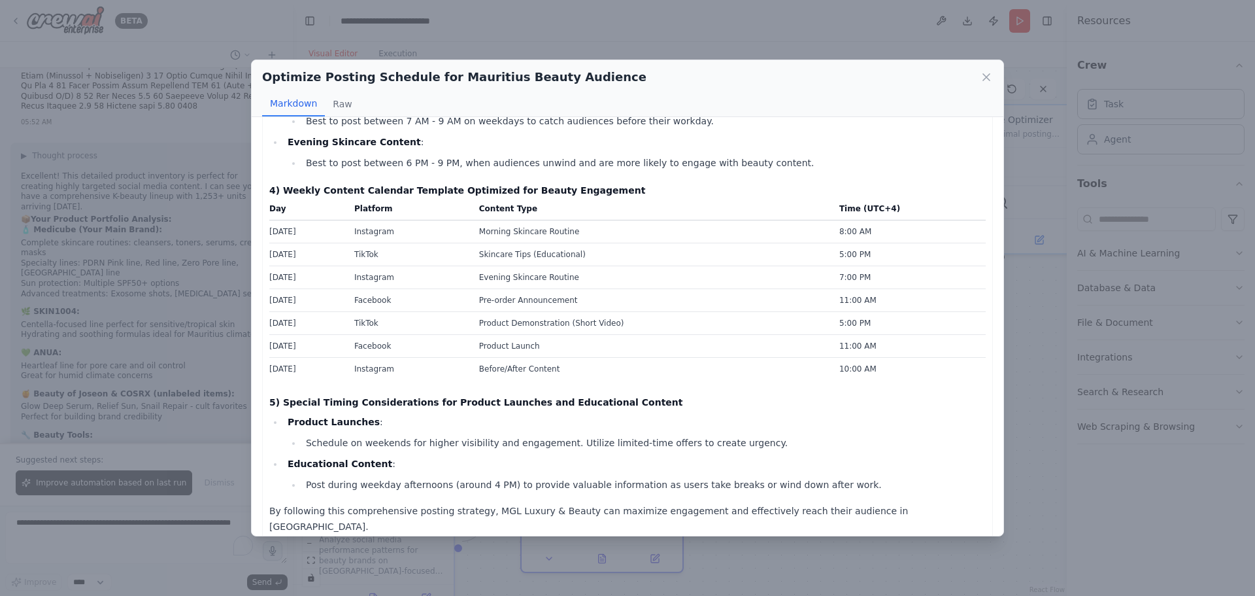
scroll to position [396, 0]
click at [991, 72] on icon at bounding box center [986, 77] width 13 height 13
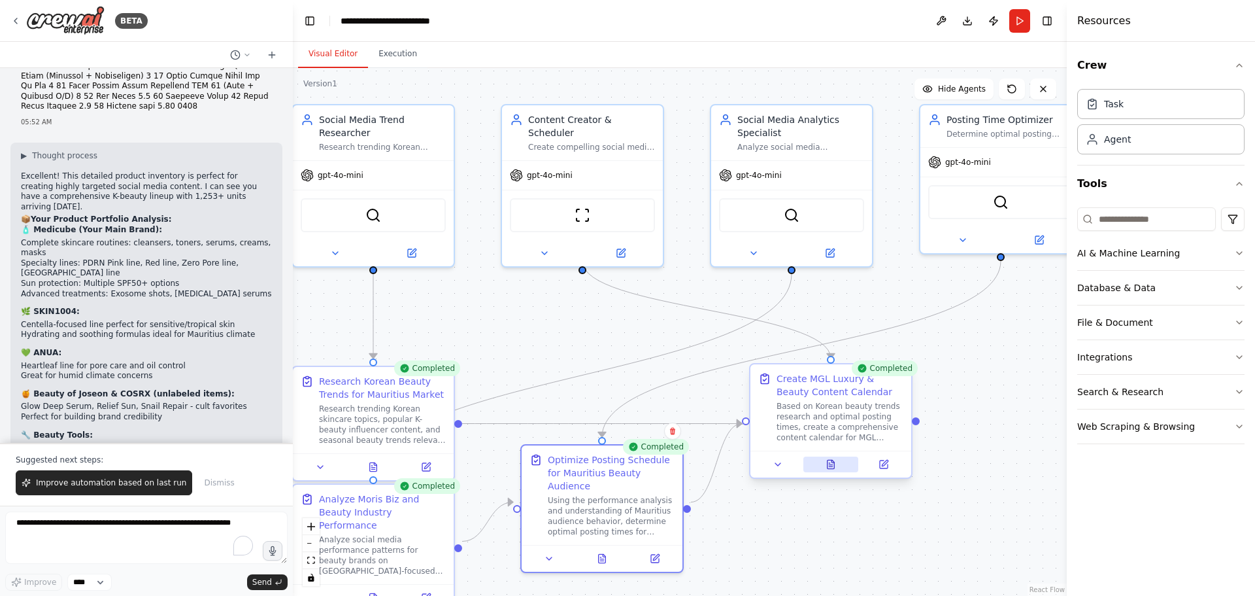
click at [834, 467] on icon at bounding box center [831, 464] width 7 height 9
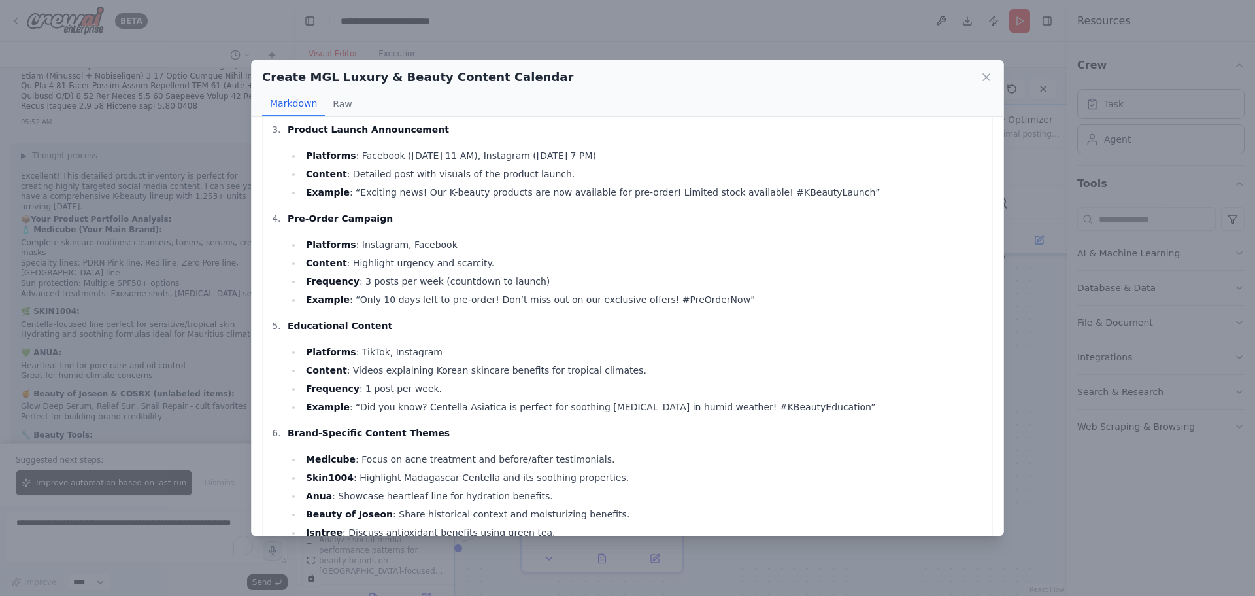
scroll to position [715, 0]
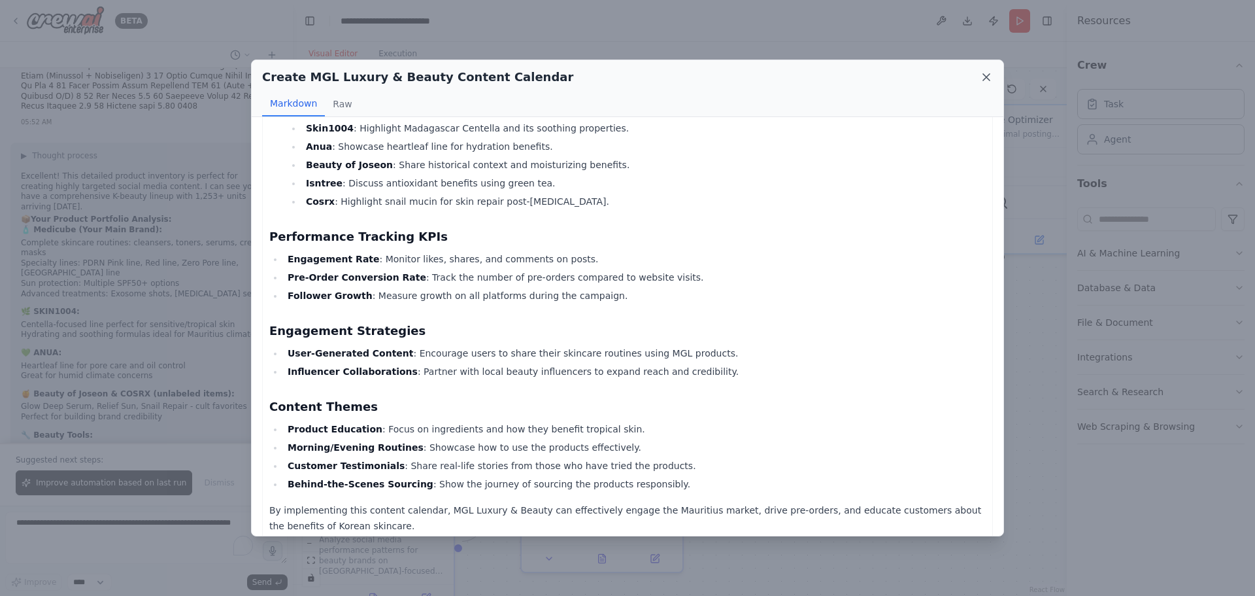
click at [983, 82] on icon at bounding box center [986, 77] width 13 height 13
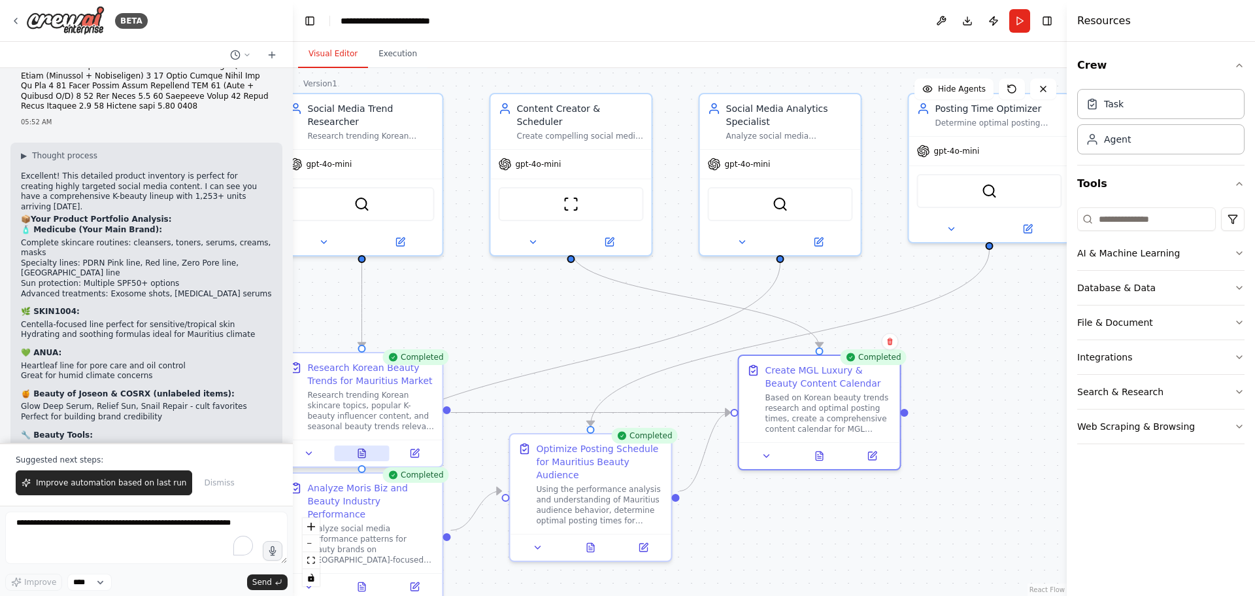
click at [358, 449] on icon at bounding box center [362, 453] width 10 height 10
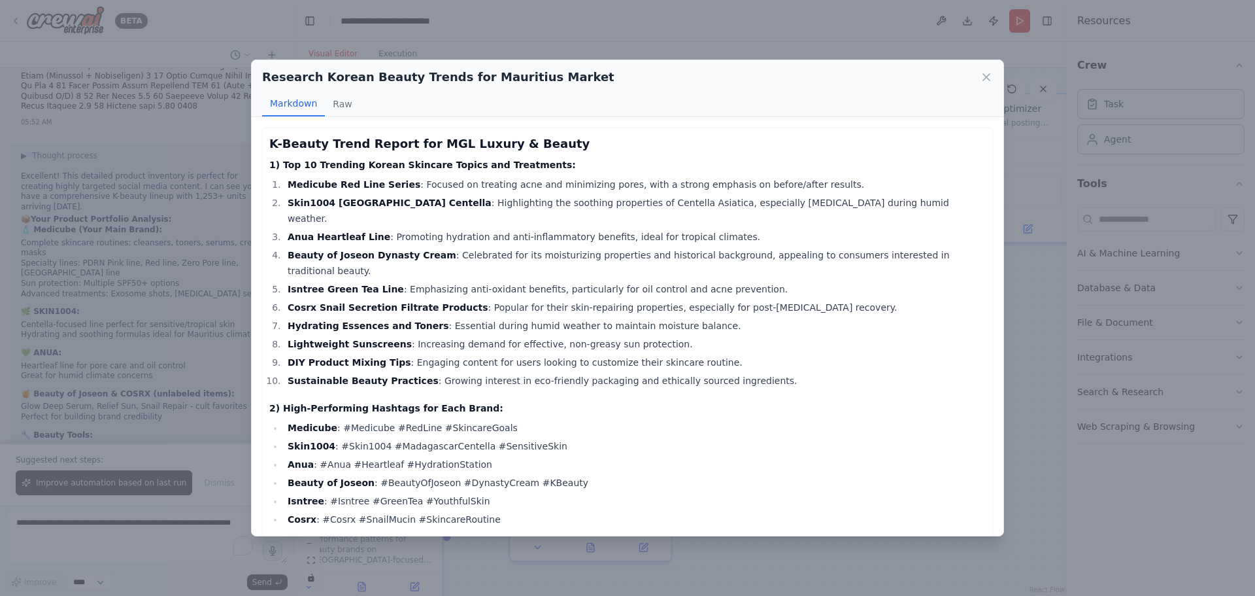
click at [343, 81] on h2 "Research Korean Beauty Trends for Mauritius Market" at bounding box center [438, 77] width 352 height 18
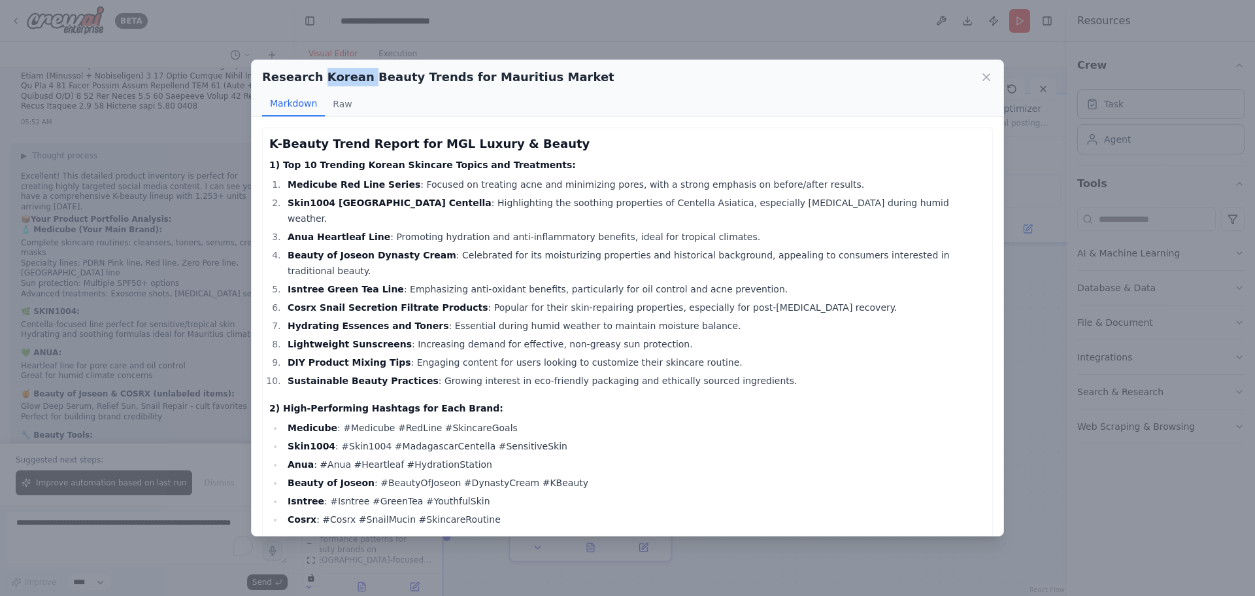
click at [343, 81] on h2 "Research Korean Beauty Trends for Mauritius Market" at bounding box center [438, 77] width 352 height 18
click at [263, 85] on h2 "Research Korean Beauty Trends for Mauritius Market" at bounding box center [438, 77] width 352 height 18
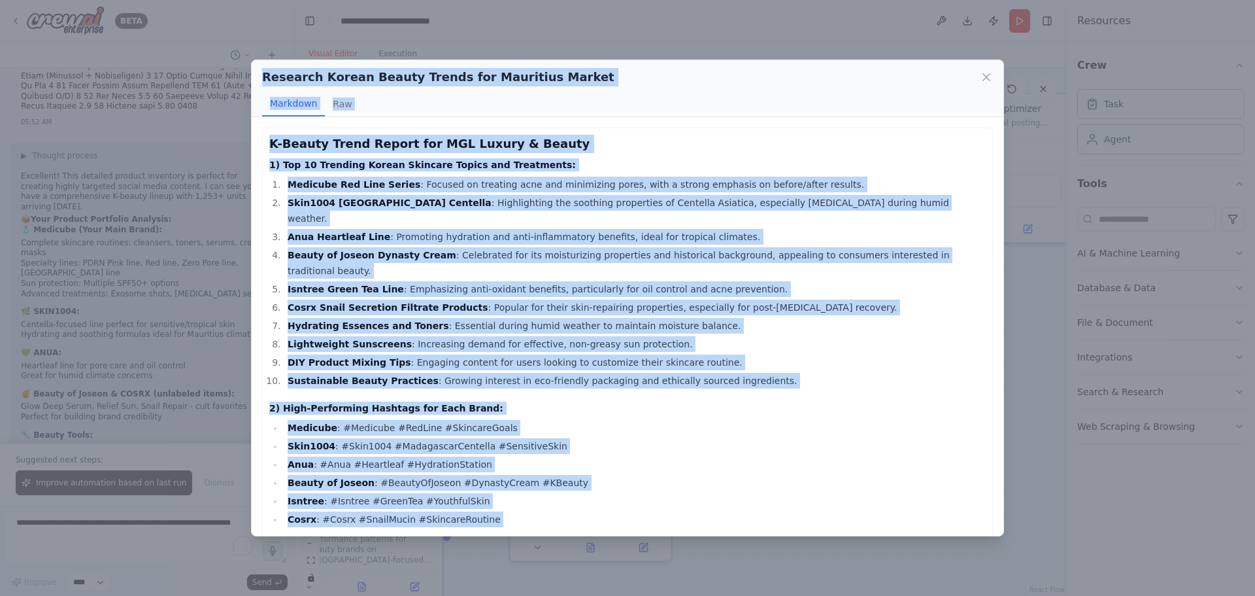
scroll to position [325, 0]
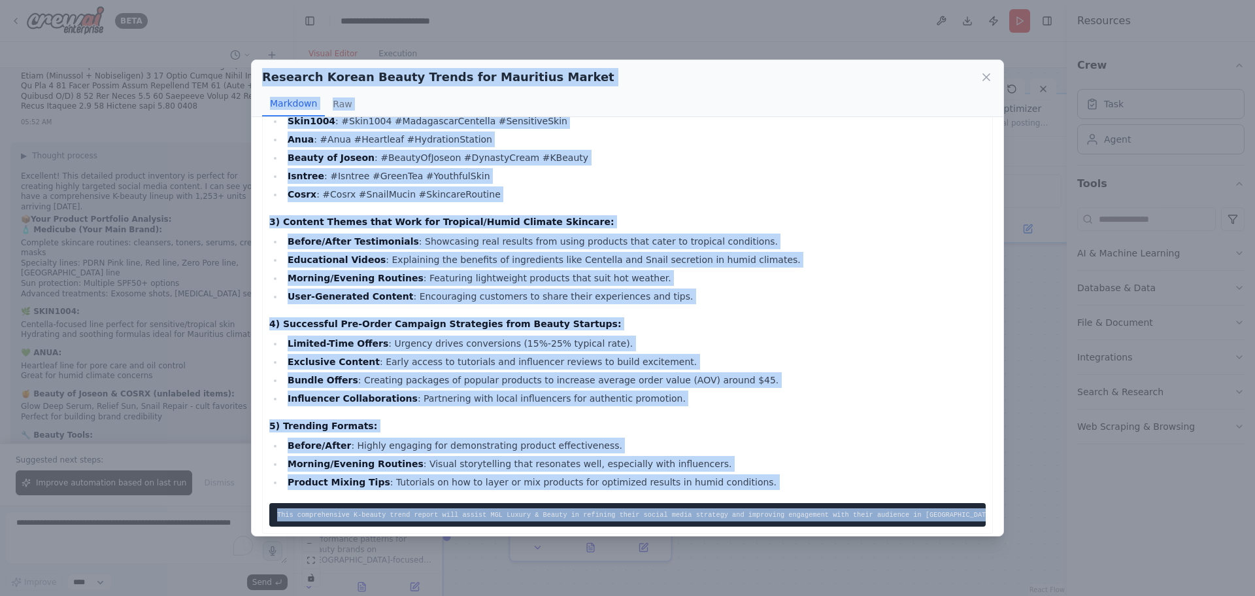
drag, startPoint x: 261, startPoint y: 80, endPoint x: 1024, endPoint y: 494, distance: 868.4
click at [1024, 494] on div "Research Korean Beauty Trends for Mauritius Market Markdown Raw K-Beauty Trend …" at bounding box center [627, 298] width 1255 height 596
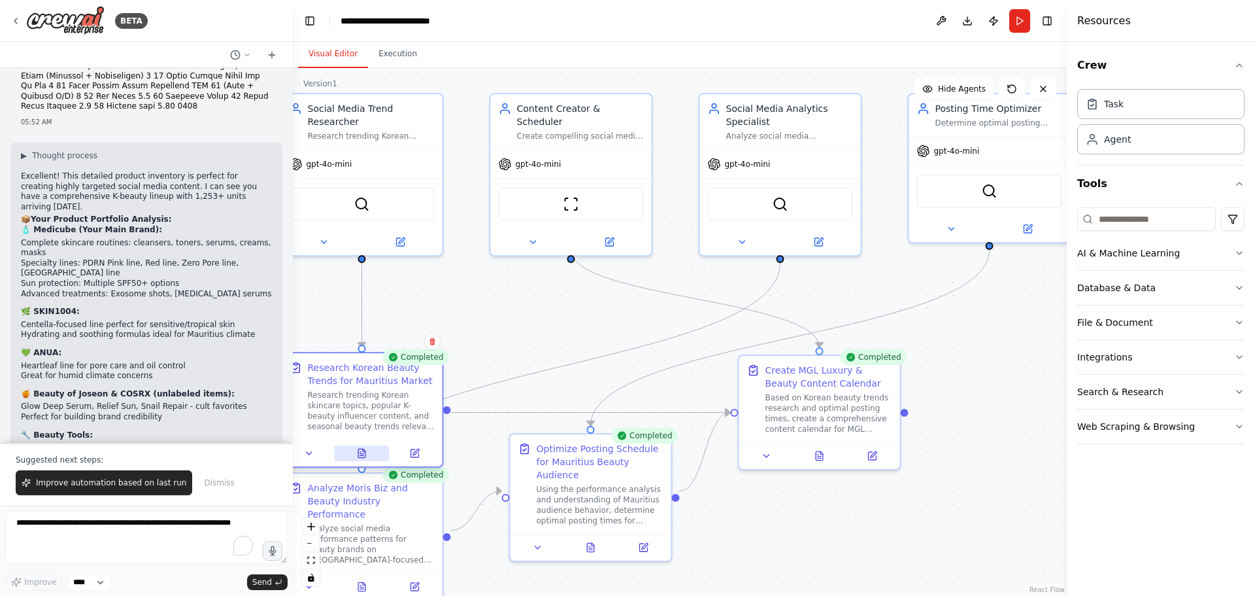
click at [364, 454] on icon at bounding box center [361, 454] width 3 height 0
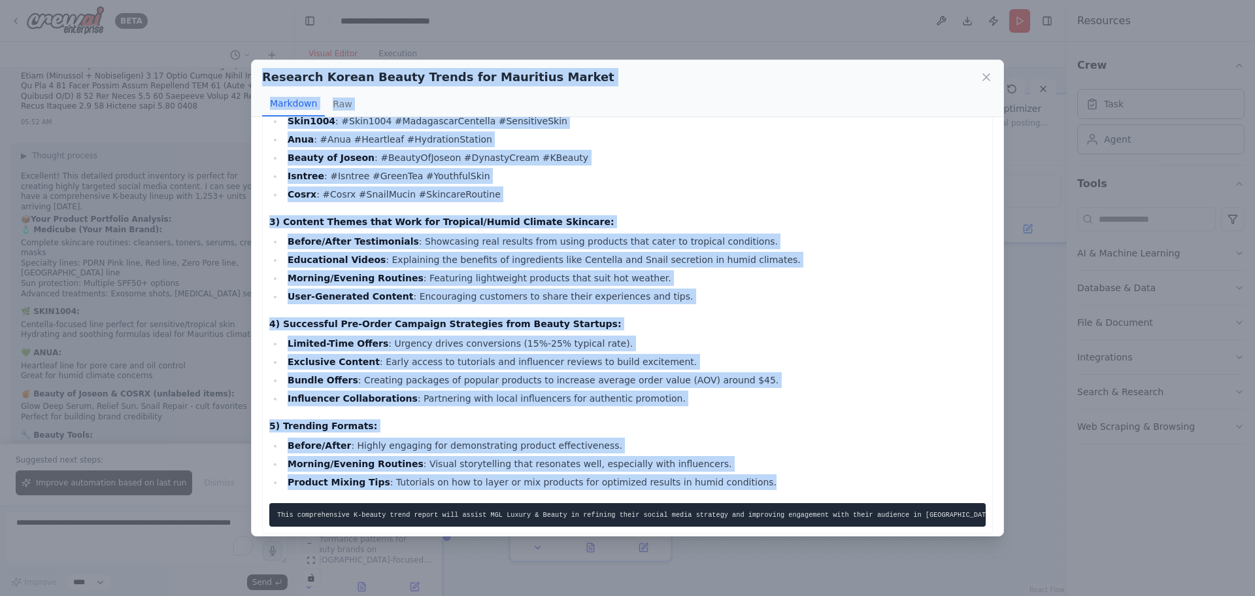
drag, startPoint x: 260, startPoint y: 76, endPoint x: 740, endPoint y: 451, distance: 609.8
click at [740, 451] on div "Research Korean Beauty Trends for Mauritius Market Markdown Raw K-Beauty Trend …" at bounding box center [627, 298] width 753 height 477
copy div "Research Korean Beauty Trends for Mauritius Market Markdown Raw K-Beauty Trend …"
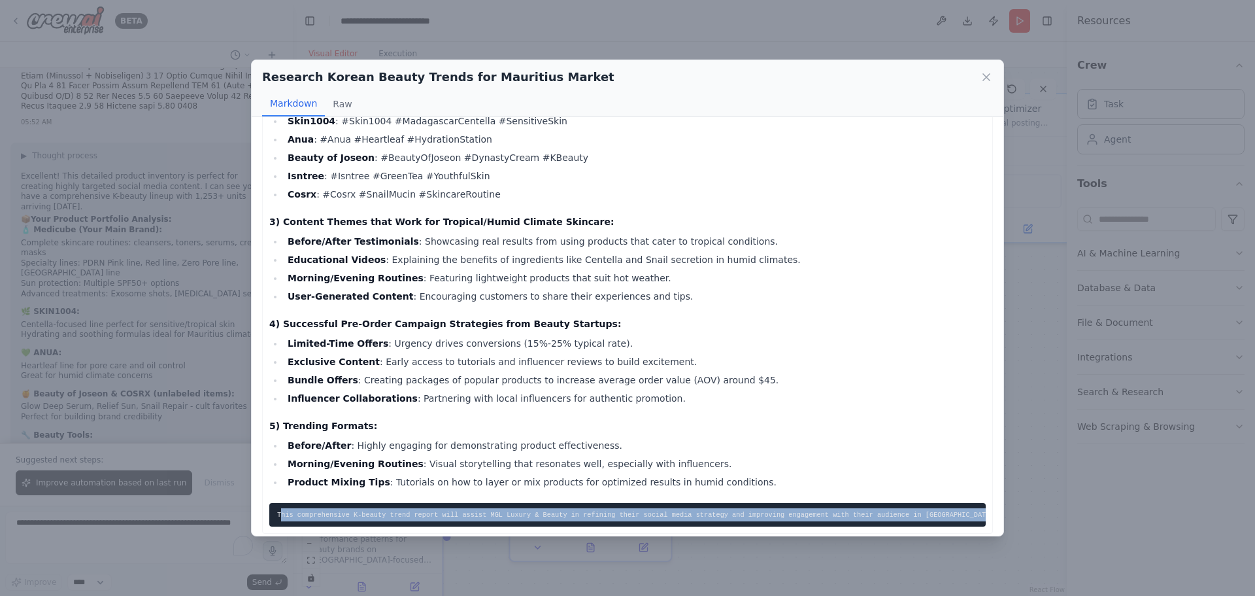
scroll to position [0, 74]
drag, startPoint x: 277, startPoint y: 498, endPoint x: 1000, endPoint y: 492, distance: 722.6
click at [1000, 492] on div "K-Beauty Trend Report for MGL Luxury & Beauty 1) Top 10 Trending Korean Skincar…" at bounding box center [628, 326] width 752 height 418
copy code "This comprehensive K-beauty trend report will assist MGL Luxury & Beauty in ref…"
click at [984, 74] on icon at bounding box center [986, 77] width 7 height 7
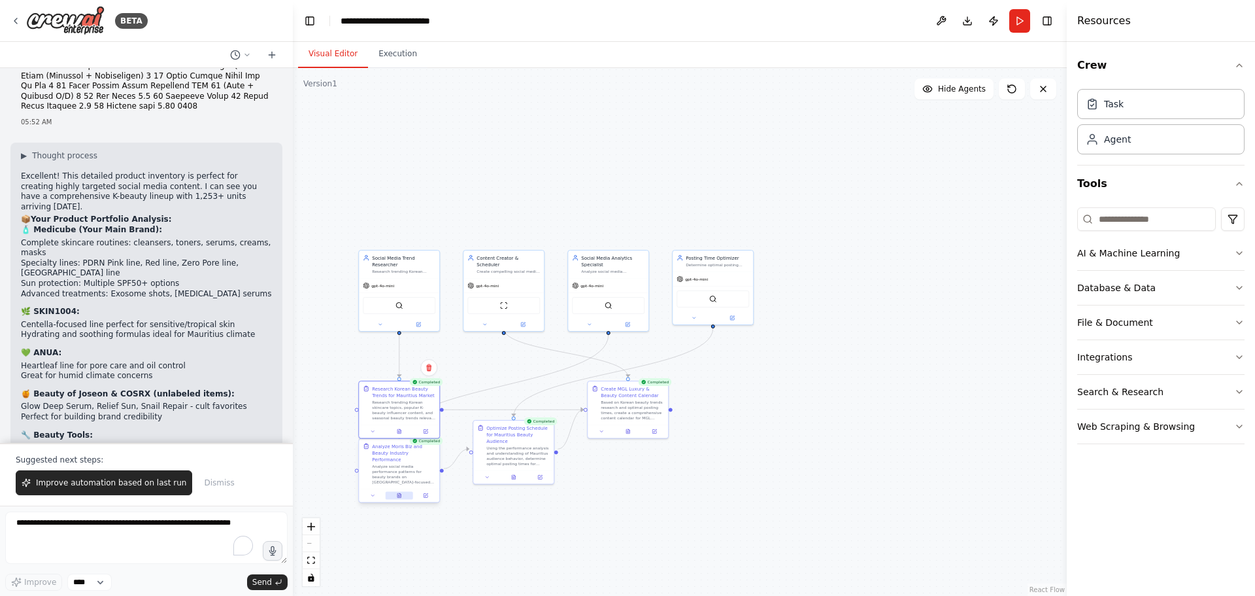
click at [399, 493] on icon at bounding box center [399, 495] width 3 height 5
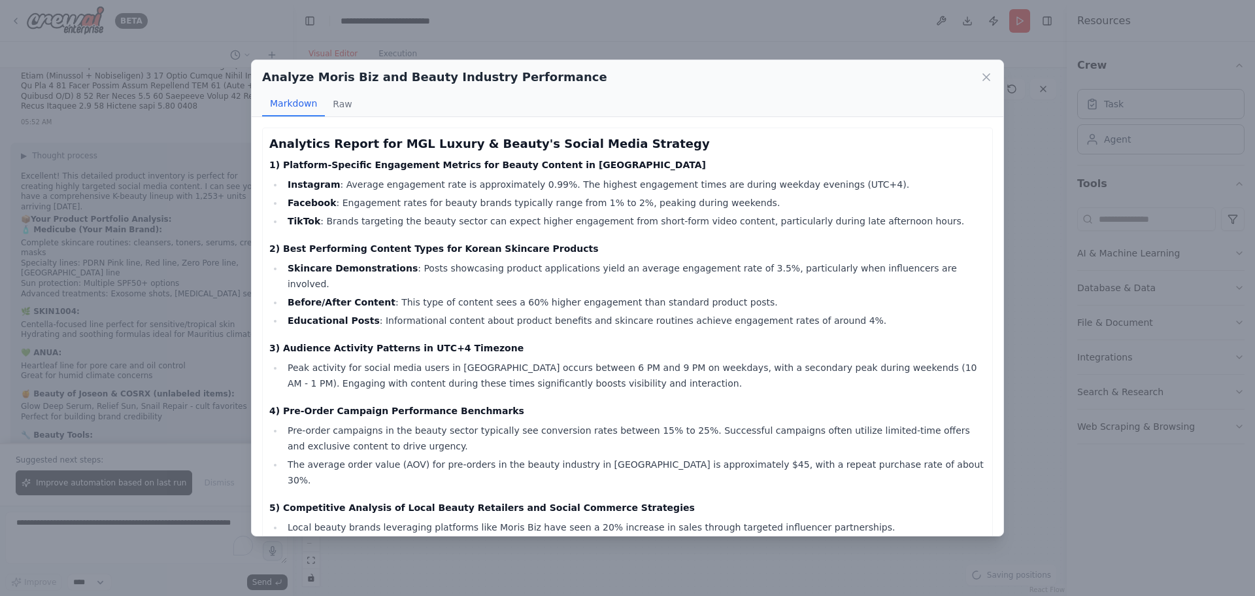
click at [400, 78] on h2 "Analyze Moris Biz and Beauty Industry Performance" at bounding box center [434, 77] width 345 height 18
copy div "Analyze Moris Biz and Beauty Industry Performance"
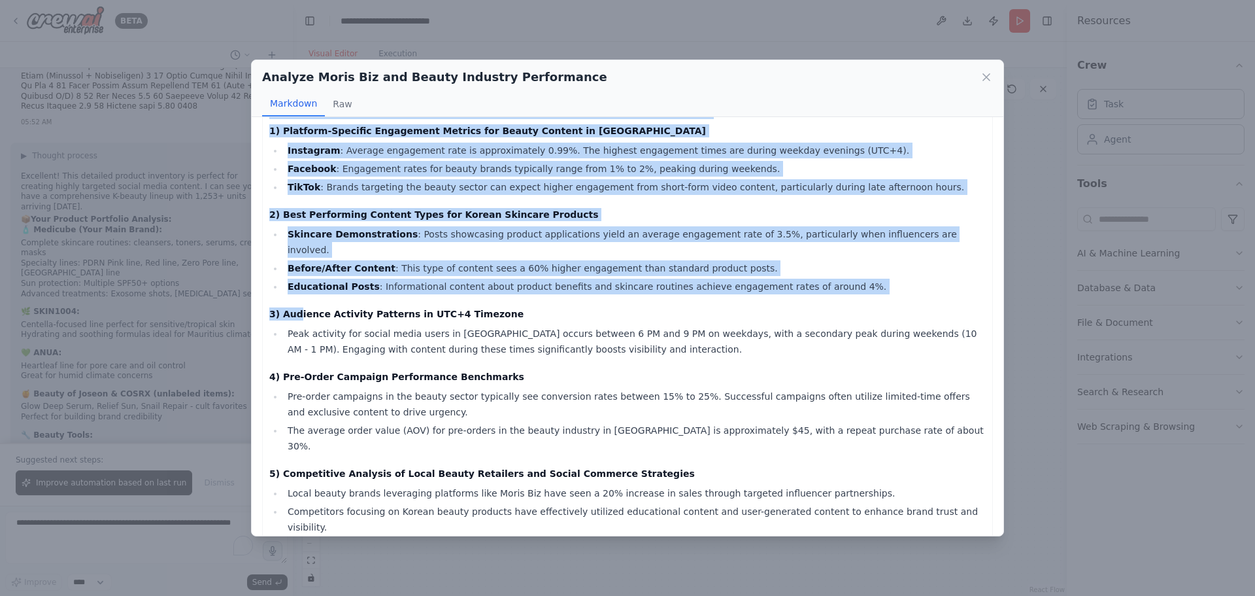
scroll to position [80, 0]
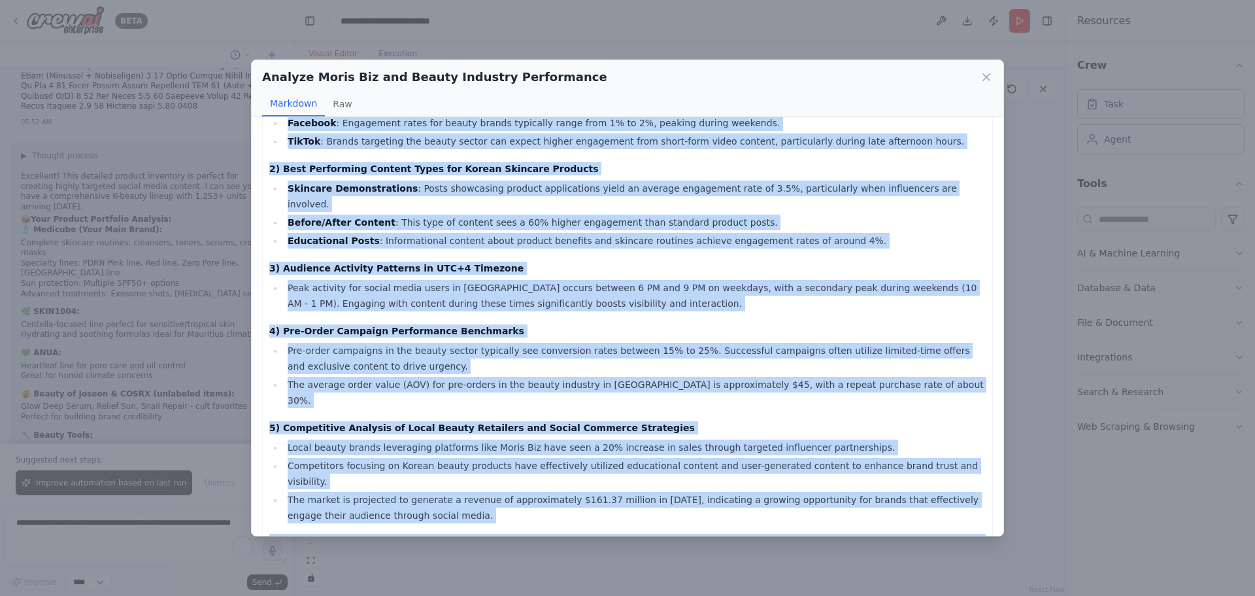
drag, startPoint x: 272, startPoint y: 144, endPoint x: 502, endPoint y: 512, distance: 434.2
click at [502, 512] on div "Analytics Report for MGL Luxury & Beauty's Social Media Strategy 1) Platform-Sp…" at bounding box center [627, 310] width 717 height 510
copy div "Analytics Report for MGL Luxury & Beauty's Social Media Strategy 1) Platform-Sp…"
click at [988, 80] on icon at bounding box center [986, 77] width 13 height 13
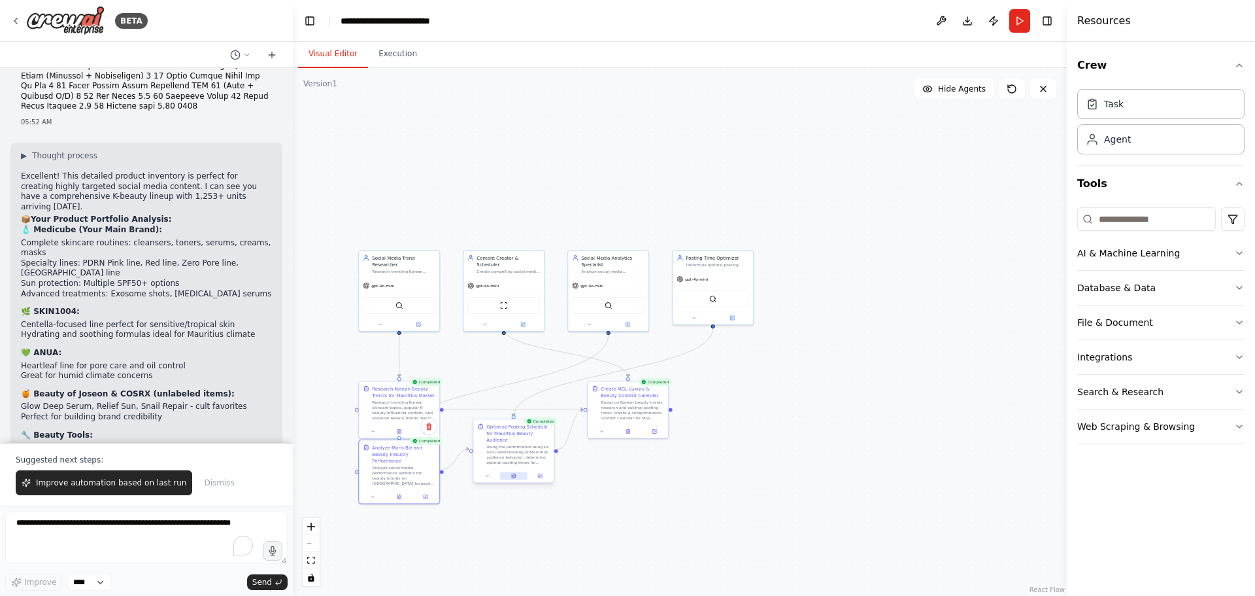
click at [515, 473] on icon at bounding box center [513, 475] width 3 height 5
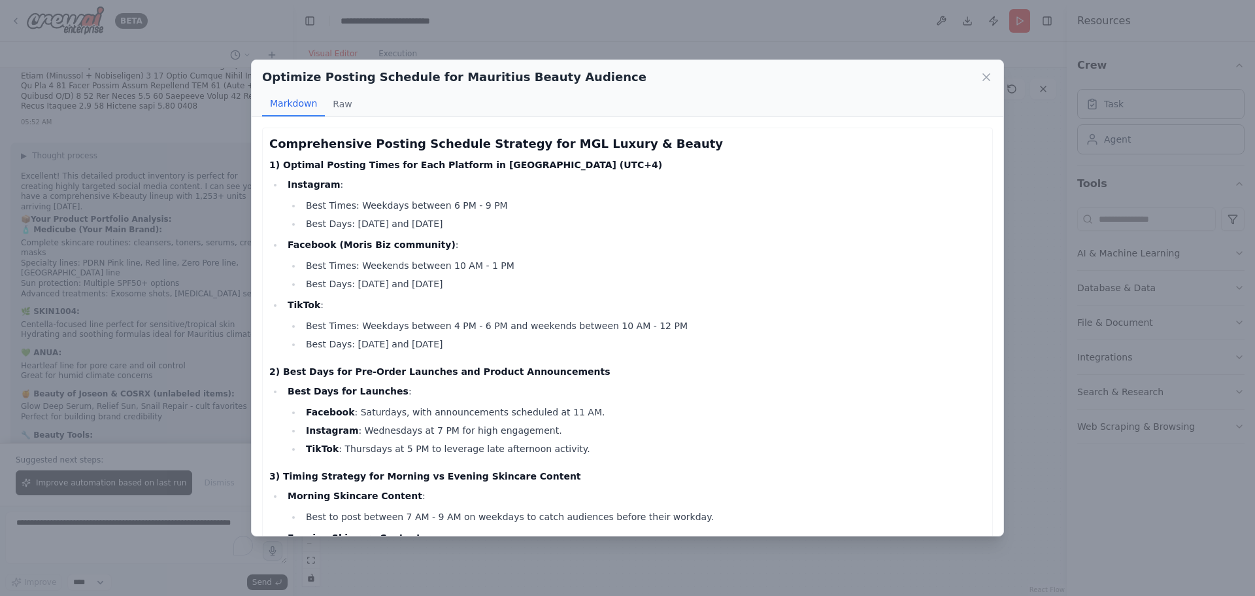
click at [482, 73] on h2 "Optimize Posting Schedule for Mauritius Beauty Audience" at bounding box center [454, 77] width 384 height 18
copy div "Optimize Posting Schedule for Mauritius Beauty Audience"
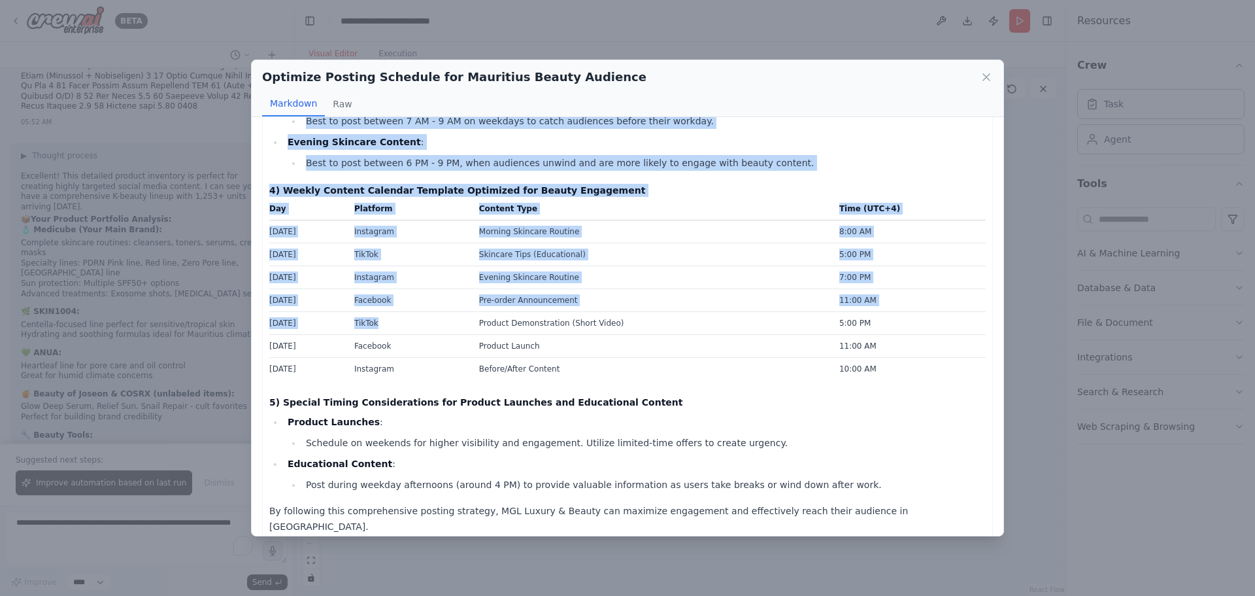
scroll to position [396, 0]
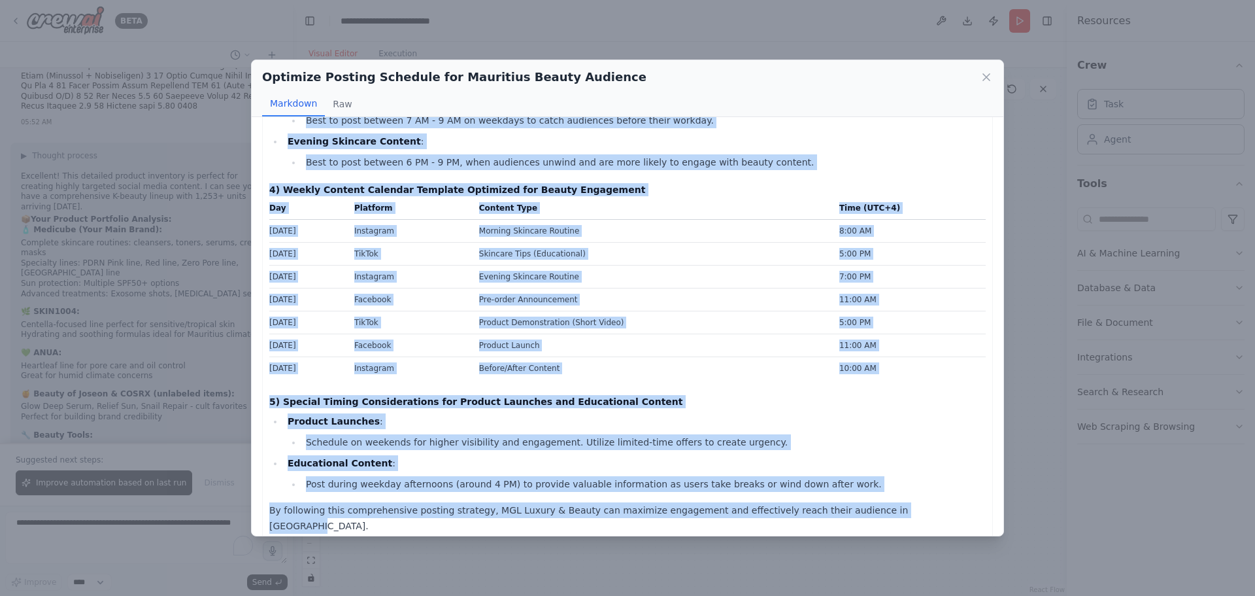
drag, startPoint x: 270, startPoint y: 143, endPoint x: 879, endPoint y: 510, distance: 710.7
click at [879, 510] on div "Comprehensive Posting Schedule Strategy for MGL Luxury & Beauty 1) Optimal Post…" at bounding box center [627, 135] width 717 height 795
copy div "Comprehensive Posting Schedule Strategy for MGL Luxury & Beauty 1) Optimal Post…"
click at [987, 80] on icon at bounding box center [986, 77] width 13 height 13
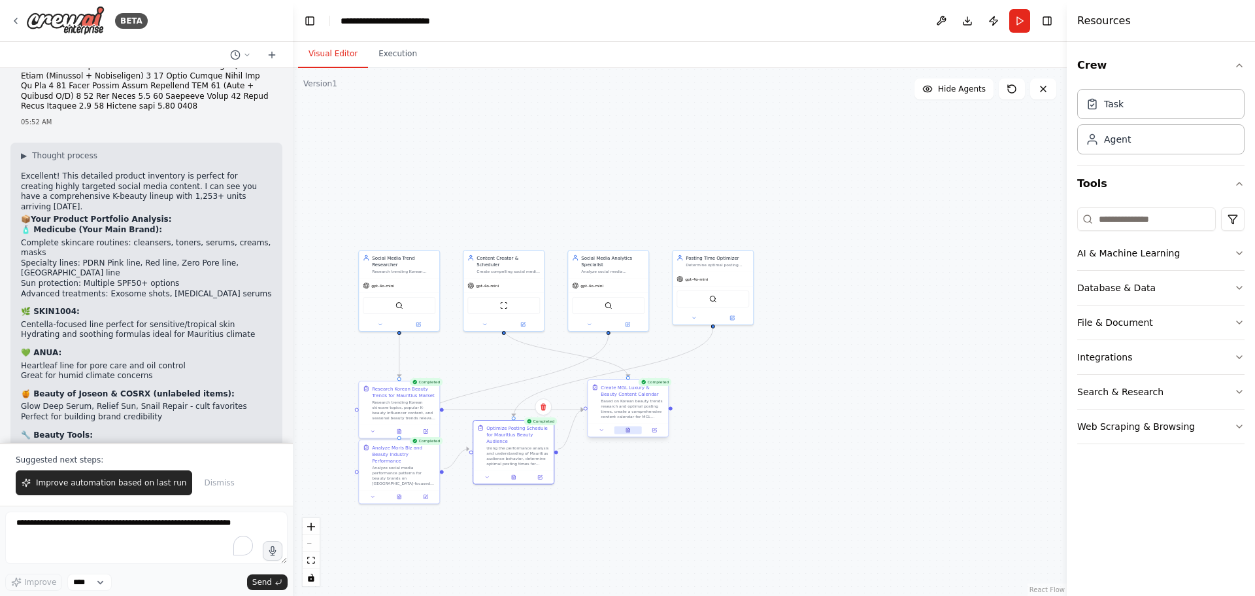
click at [628, 433] on button at bounding box center [628, 430] width 27 height 8
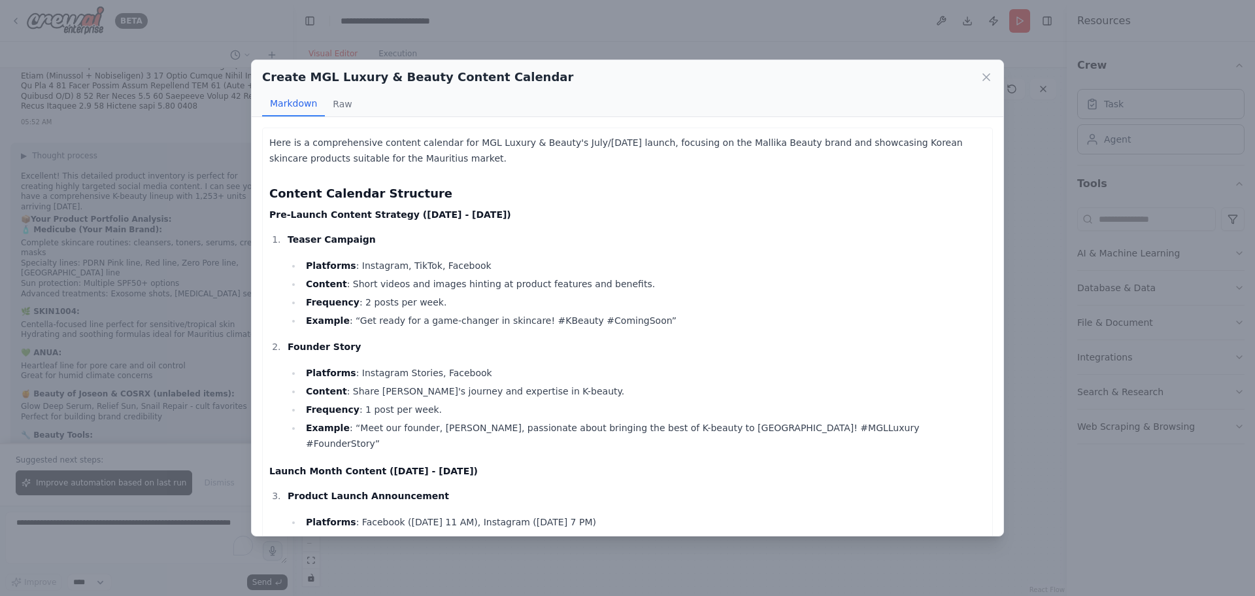
click at [399, 76] on h2 "Create MGL Luxury & Beauty Content Calendar" at bounding box center [417, 77] width 311 height 18
copy div "Create MGL Luxury & Beauty Content Calendar"
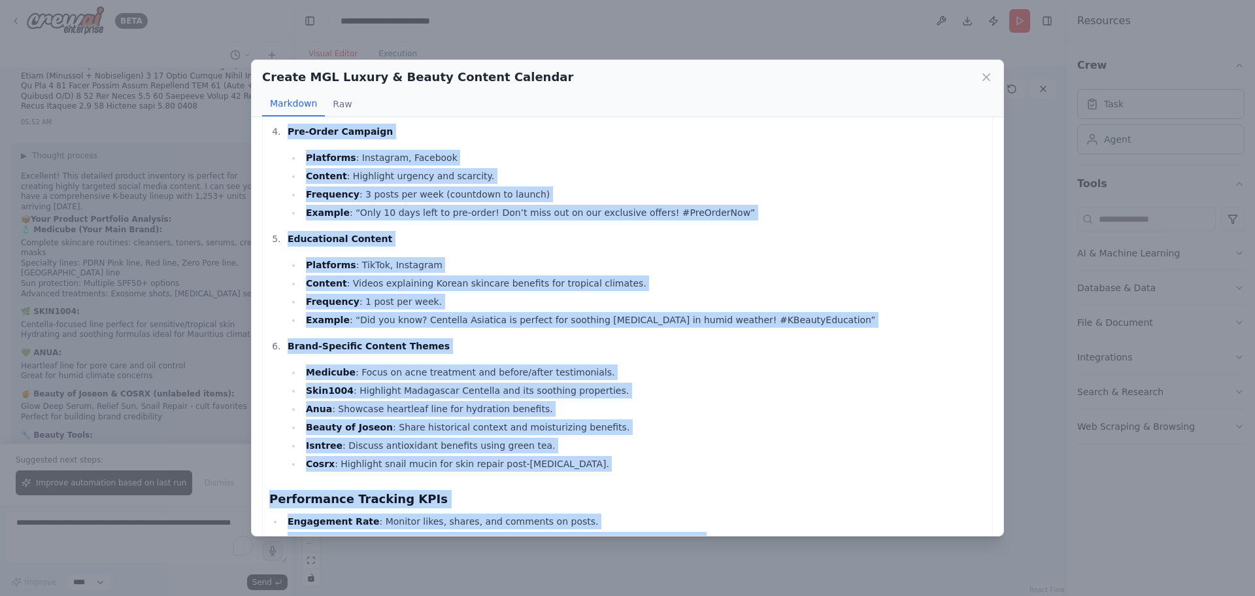
scroll to position [715, 0]
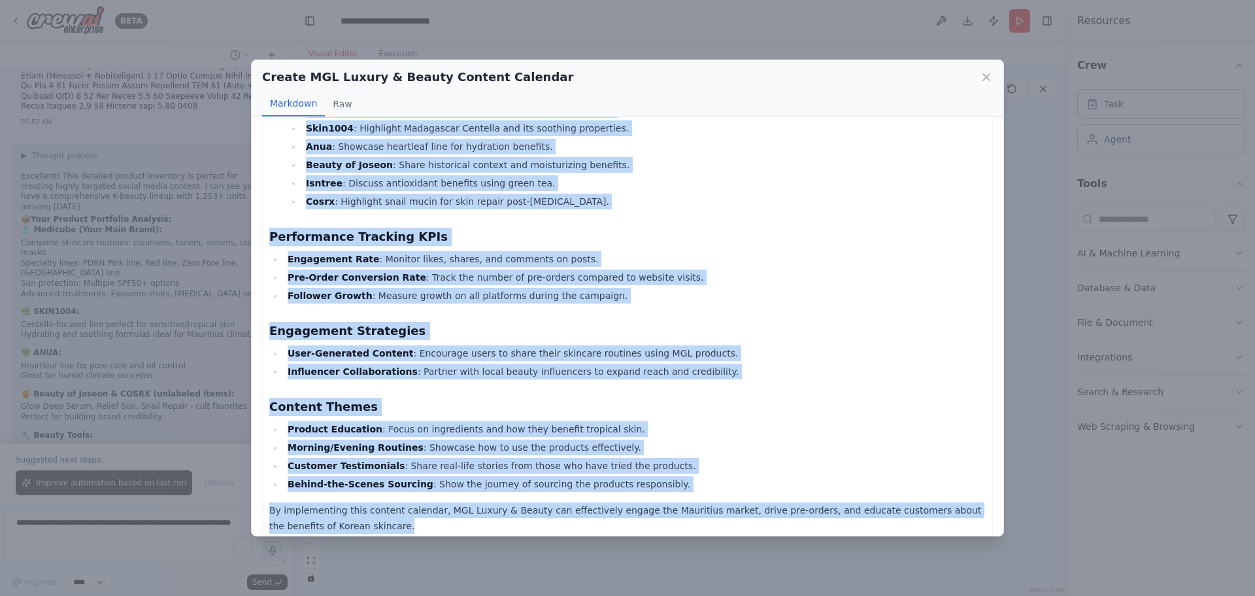
drag, startPoint x: 269, startPoint y: 141, endPoint x: 423, endPoint y: 510, distance: 399.5
copy div "Lore ip d sitametconsec adipisc elitsedd eiu TEM Incidi & Utlabo'e Dolo/Magnaa …"
click at [983, 82] on icon at bounding box center [986, 77] width 13 height 13
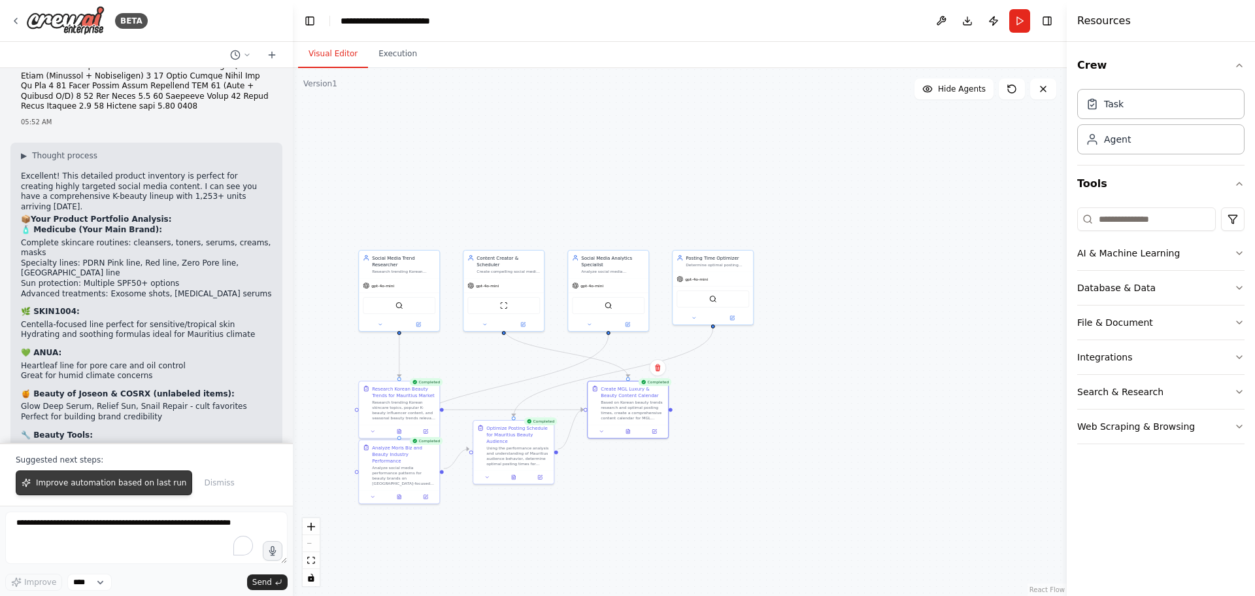
click at [129, 479] on span "Improve automation based on last run" at bounding box center [111, 482] width 150 height 10
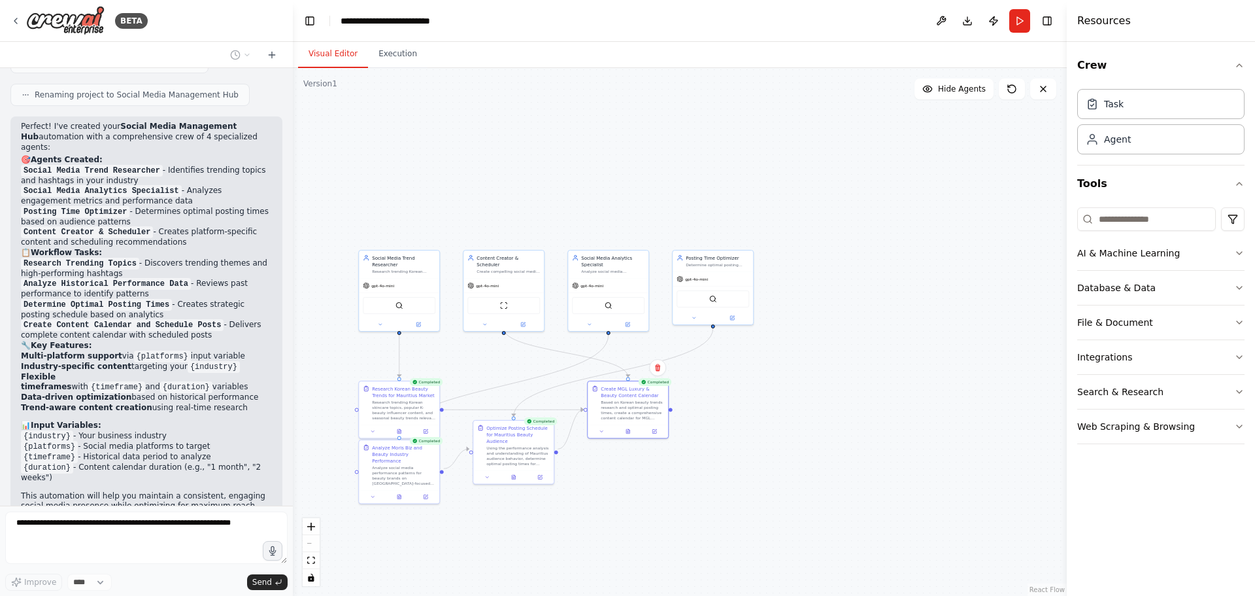
scroll to position [847, 0]
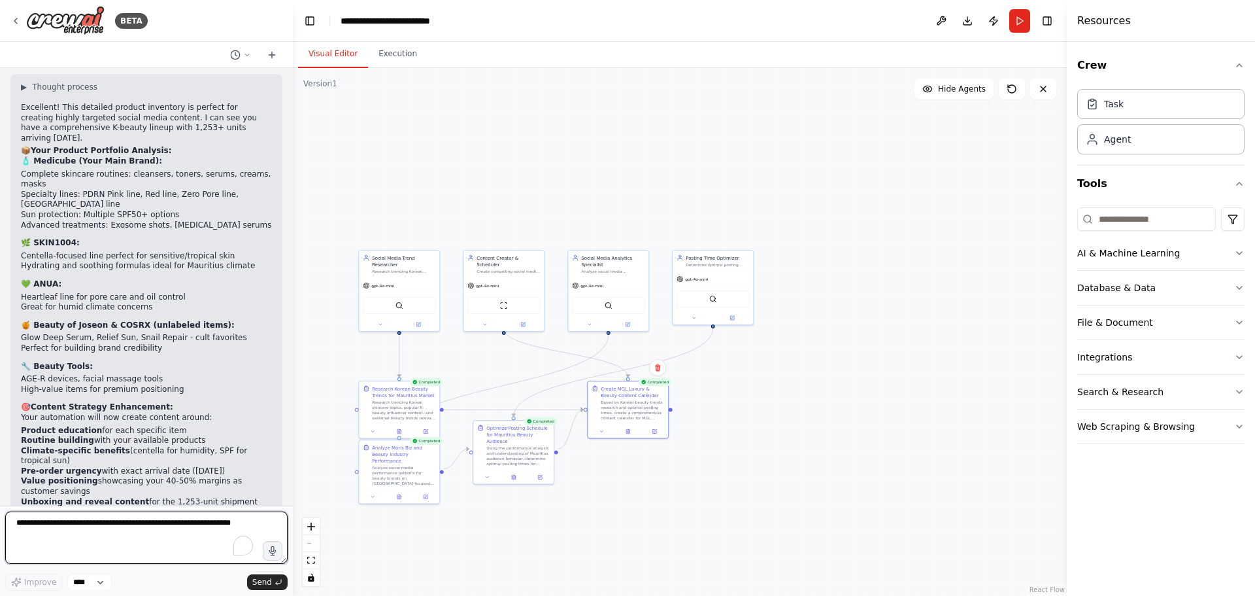
drag, startPoint x: 22, startPoint y: 135, endPoint x: 144, endPoint y: 320, distance: 221.4
click at [144, 320] on div "Create a crew that schedules and publishes social media content across multiple…" at bounding box center [146, 286] width 293 height 437
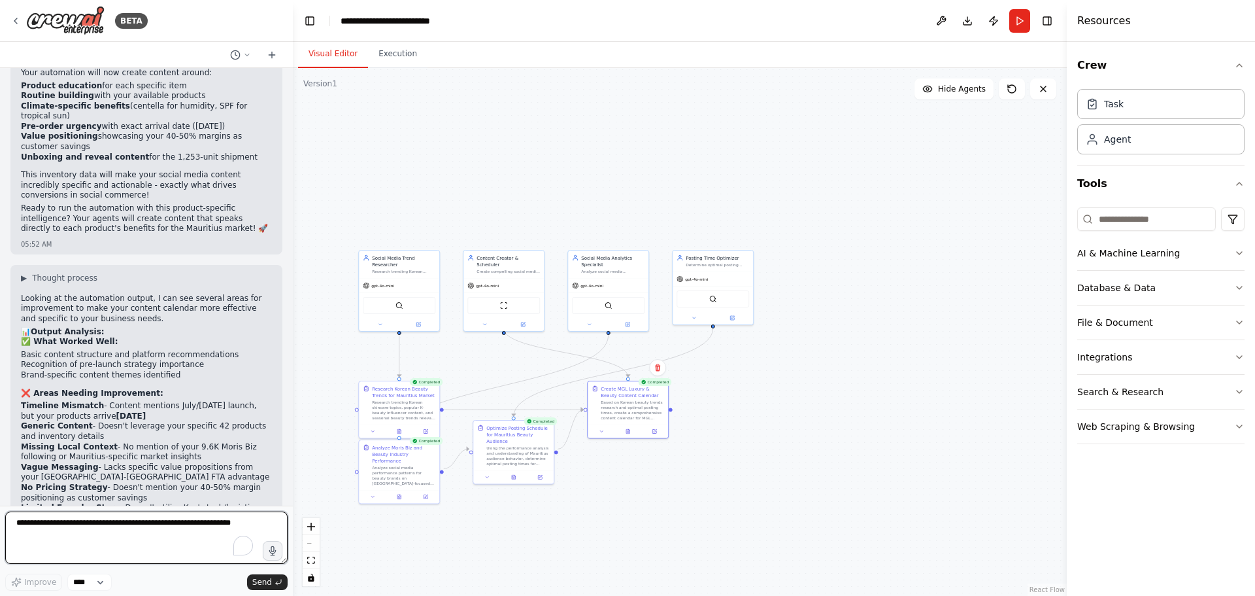
scroll to position [3621, 0]
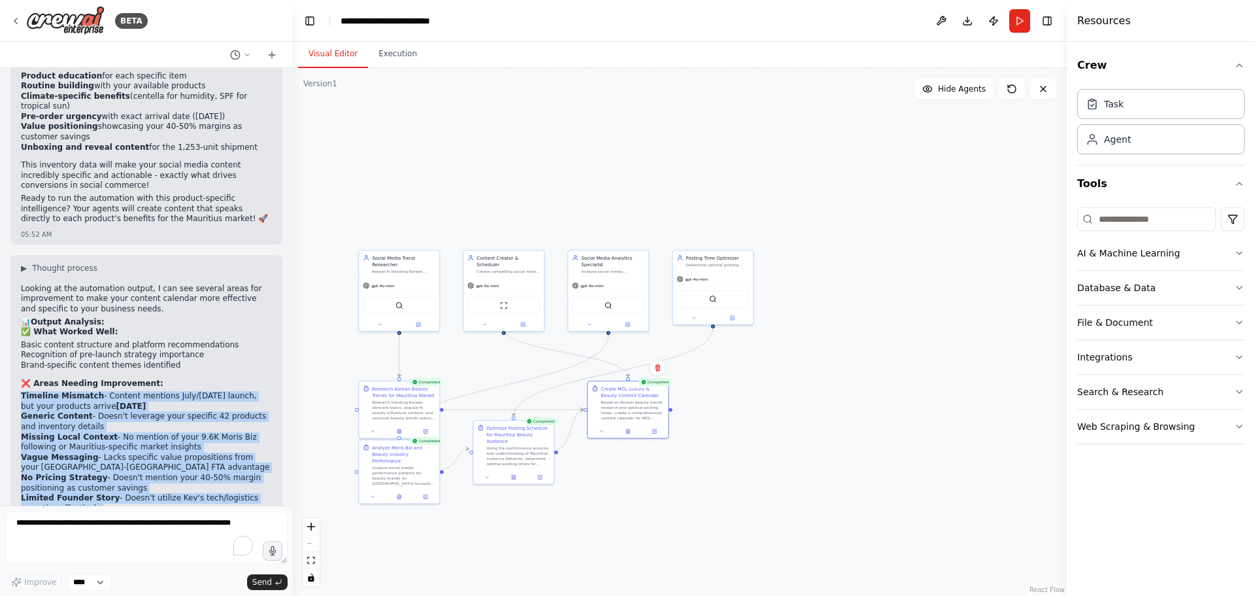
drag, startPoint x: 22, startPoint y: 163, endPoint x: 129, endPoint y: 434, distance: 290.8
click at [129, 434] on div "Looking at the automation output, I can see several areas for improvement to ma…" at bounding box center [146, 503] width 251 height 439
click at [46, 411] on strong "Generic Content" at bounding box center [57, 415] width 72 height 9
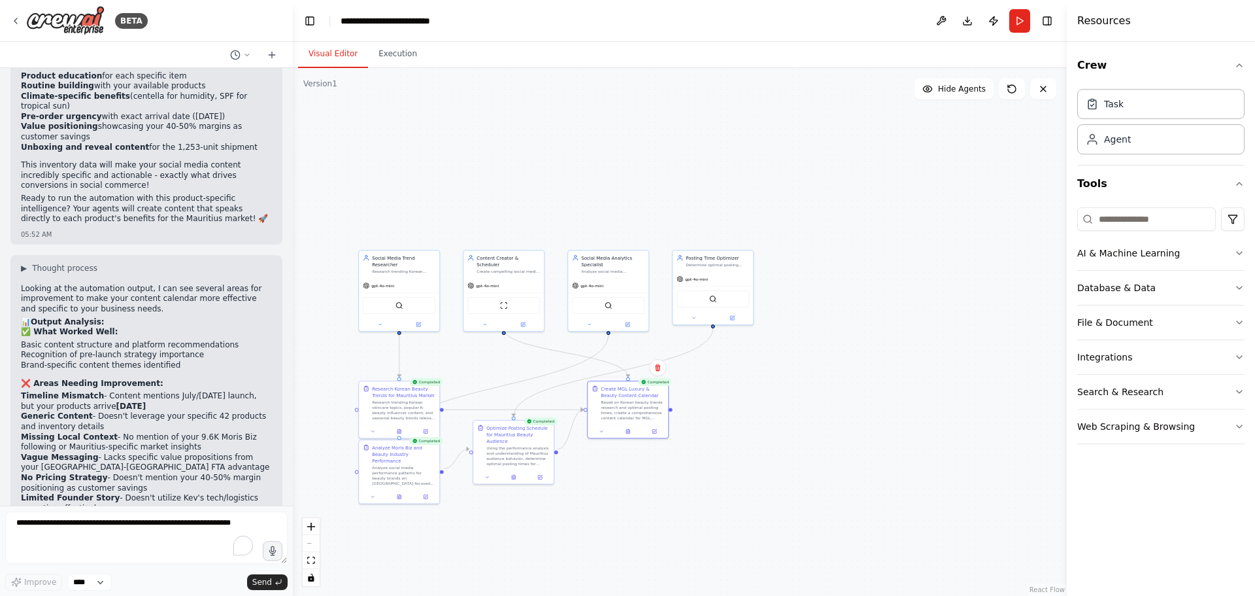
drag, startPoint x: 20, startPoint y: 162, endPoint x: 216, endPoint y: 171, distance: 197.1
click at [216, 255] on div "▶ Thought process Looking at the automation output, I can see several areas for…" at bounding box center [146, 498] width 272 height 486
copy li "Timeline Mismatch - Content mentions July/[DATE] launch, but your products arri…"
click at [102, 534] on textarea "To enrich screen reader interactions, please activate Accessibility in Grammarl…" at bounding box center [146, 537] width 282 height 52
paste textarea "**********"
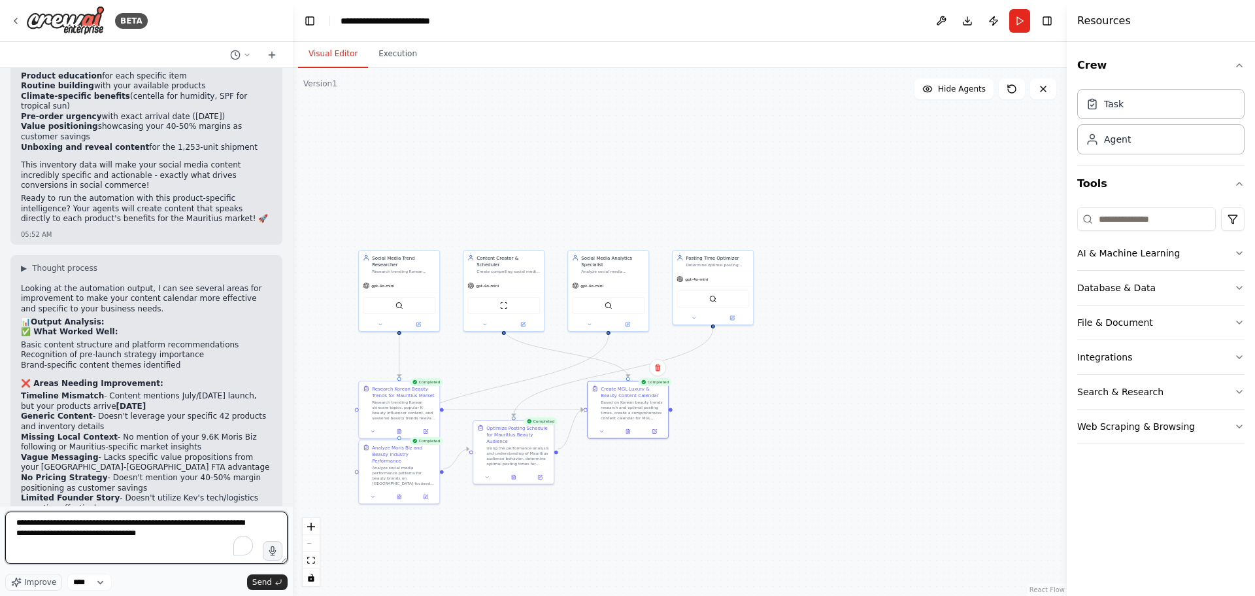
drag, startPoint x: 211, startPoint y: 522, endPoint x: 137, endPoint y: 521, distance: 73.2
click at [137, 521] on textarea "**********" at bounding box center [146, 537] width 282 height 52
click at [208, 521] on textarea "**********" at bounding box center [146, 537] width 282 height 52
drag, startPoint x: 212, startPoint y: 522, endPoint x: 89, endPoint y: 519, distance: 123.0
click at [89, 519] on textarea "**********" at bounding box center [146, 537] width 282 height 52
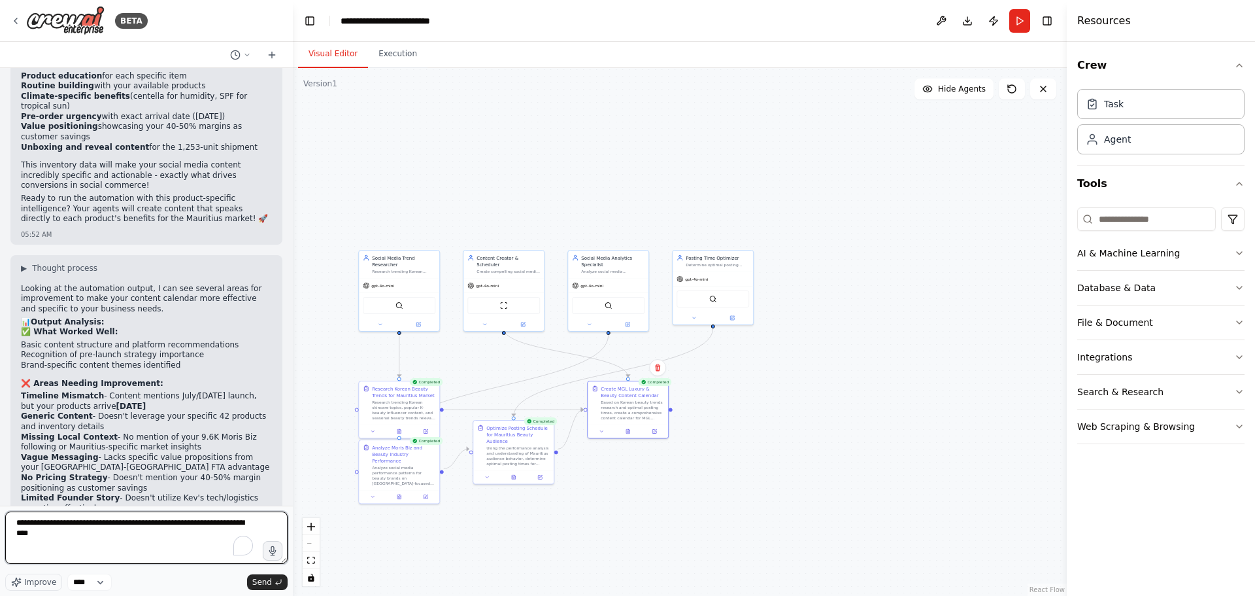
drag, startPoint x: 116, startPoint y: 522, endPoint x: 131, endPoint y: 538, distance: 22.2
click at [131, 538] on textarea "**********" at bounding box center [146, 537] width 282 height 52
click at [58, 411] on li "Generic Content - Doesn't leverage your specific 42 products and inventory deta…" at bounding box center [146, 421] width 251 height 20
drag, startPoint x: 22, startPoint y: 203, endPoint x: 207, endPoint y: 216, distance: 185.5
click at [207, 432] on li "Missing Local Context - No mention of your 9.6K Moris Biz following or Mauritiu…" at bounding box center [146, 442] width 251 height 20
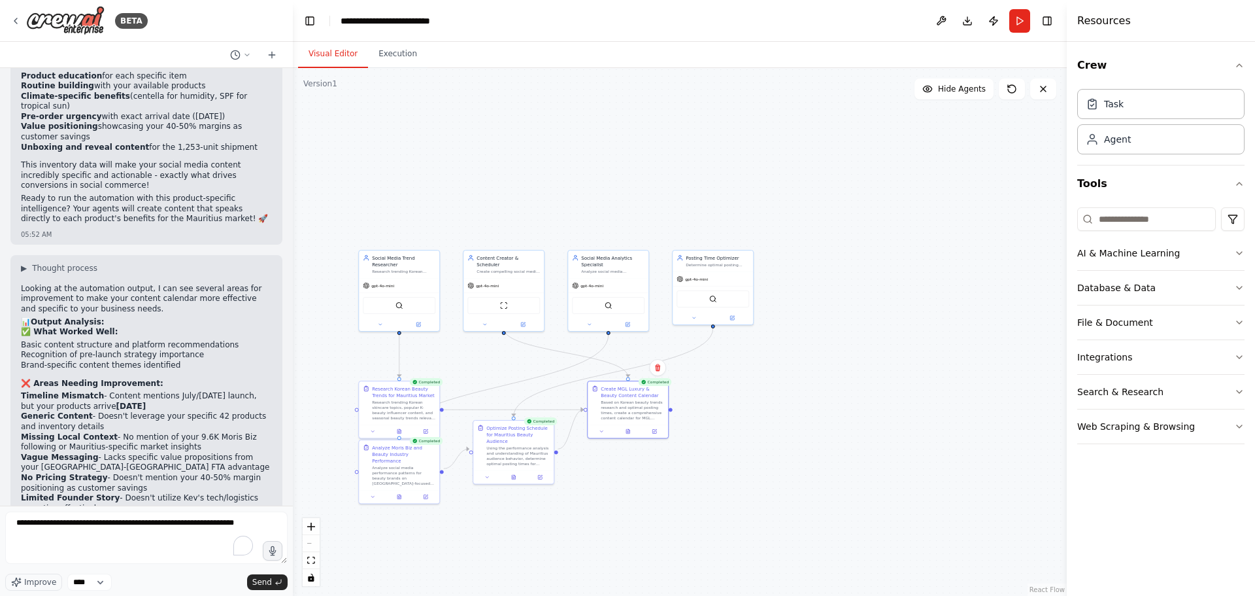
copy li "Missing Local Context - No mention of your 9.6K Moris Biz following or Mauritiu…"
click at [38, 544] on textarea "**********" at bounding box center [146, 537] width 282 height 52
paste textarea "**********"
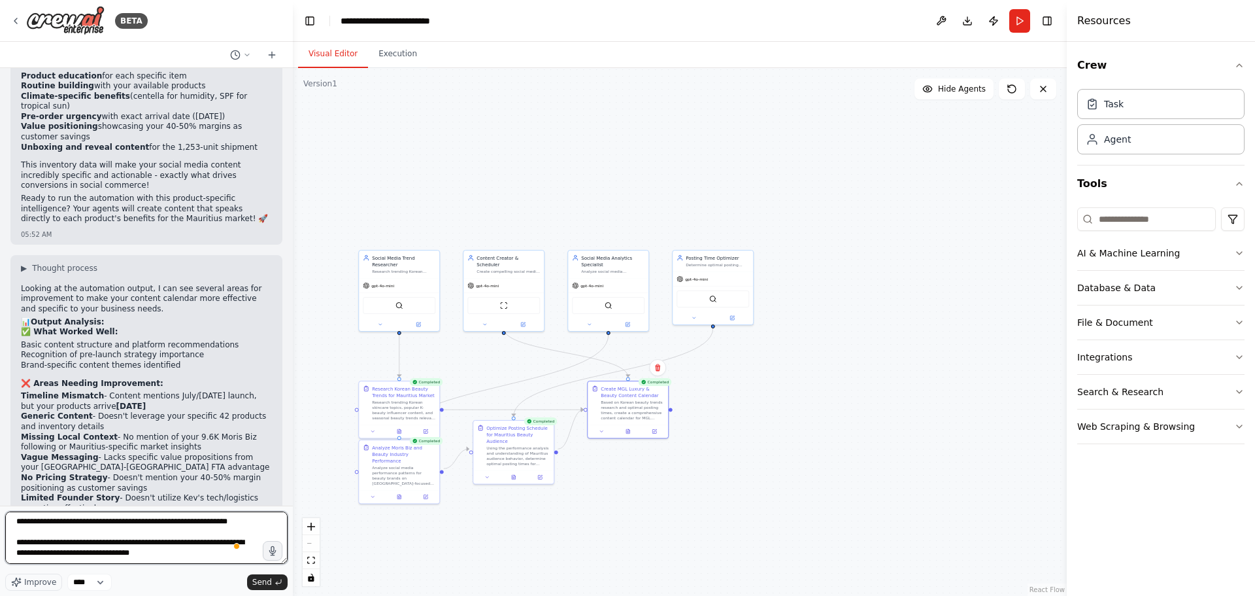
scroll to position [12, 0]
drag, startPoint x: 101, startPoint y: 547, endPoint x: 59, endPoint y: 556, distance: 42.8
click at [59, 556] on textarea "**********" at bounding box center [146, 537] width 282 height 52
click at [216, 553] on textarea "**********" at bounding box center [146, 537] width 282 height 52
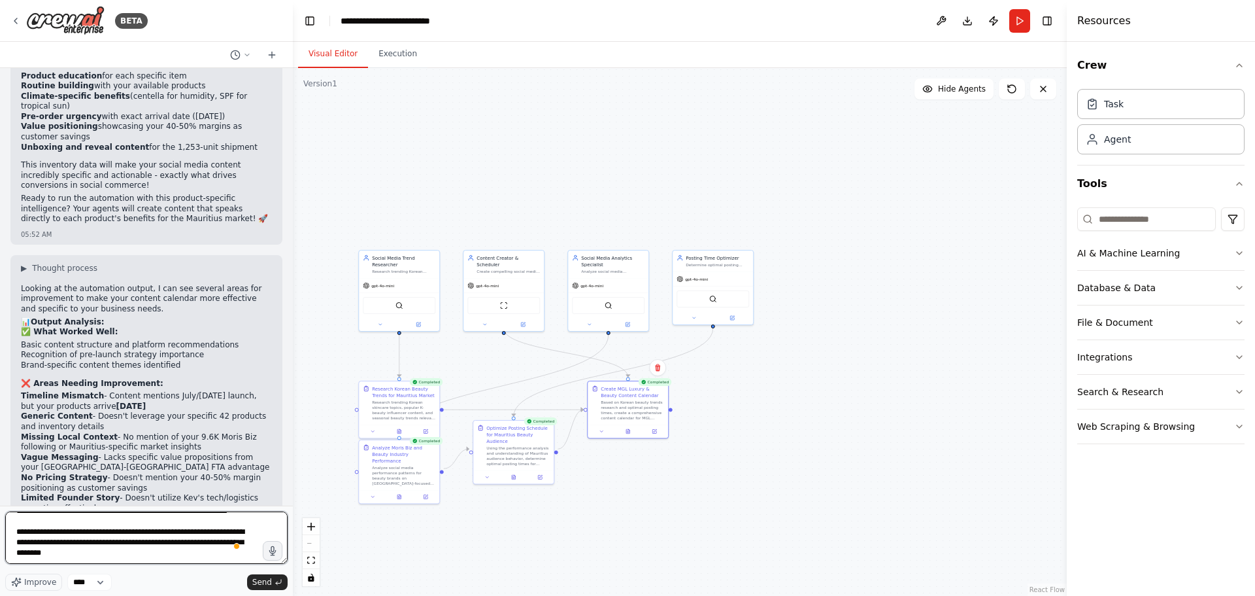
scroll to position [38, 0]
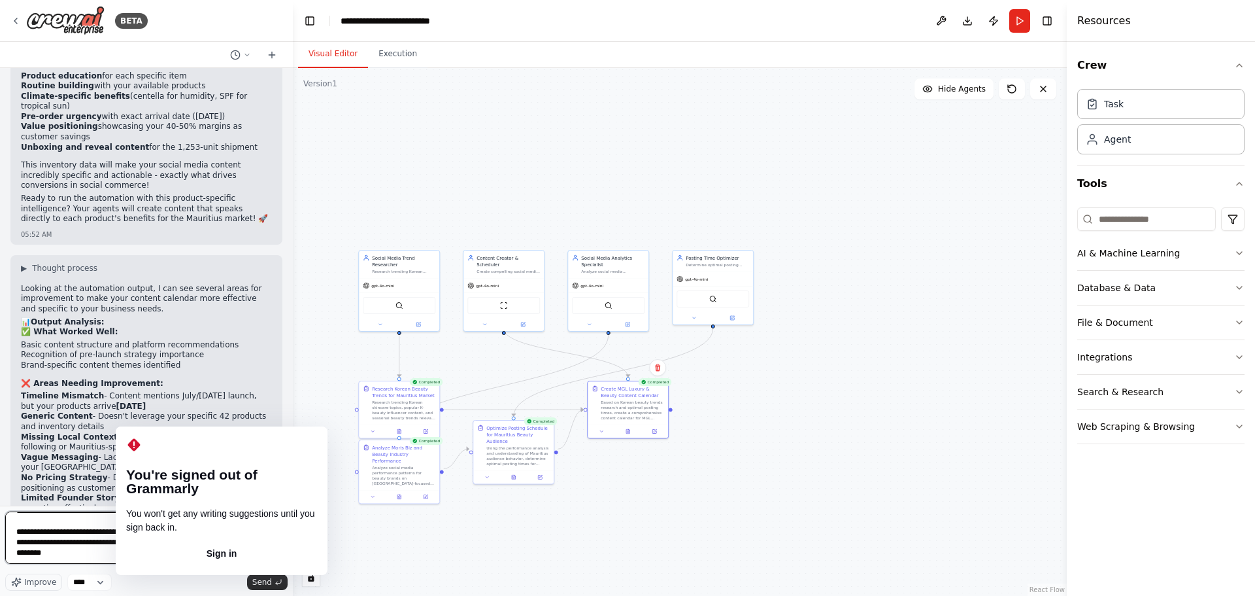
click at [137, 531] on textarea "**********" at bounding box center [146, 537] width 282 height 52
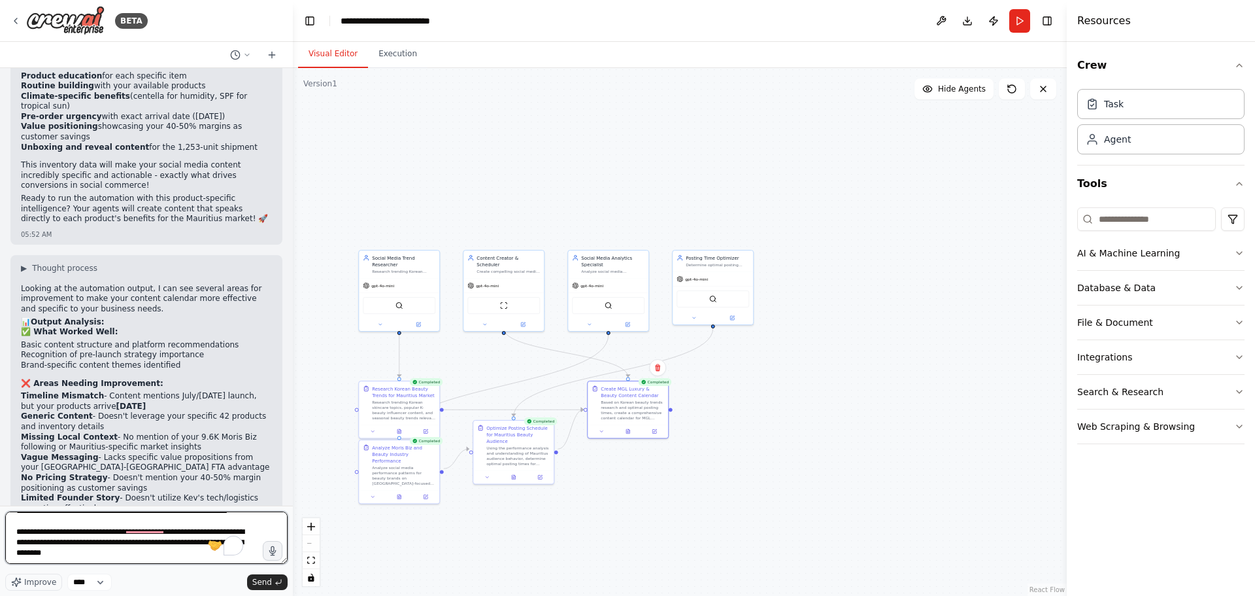
click at [94, 541] on textarea "**********" at bounding box center [146, 537] width 282 height 52
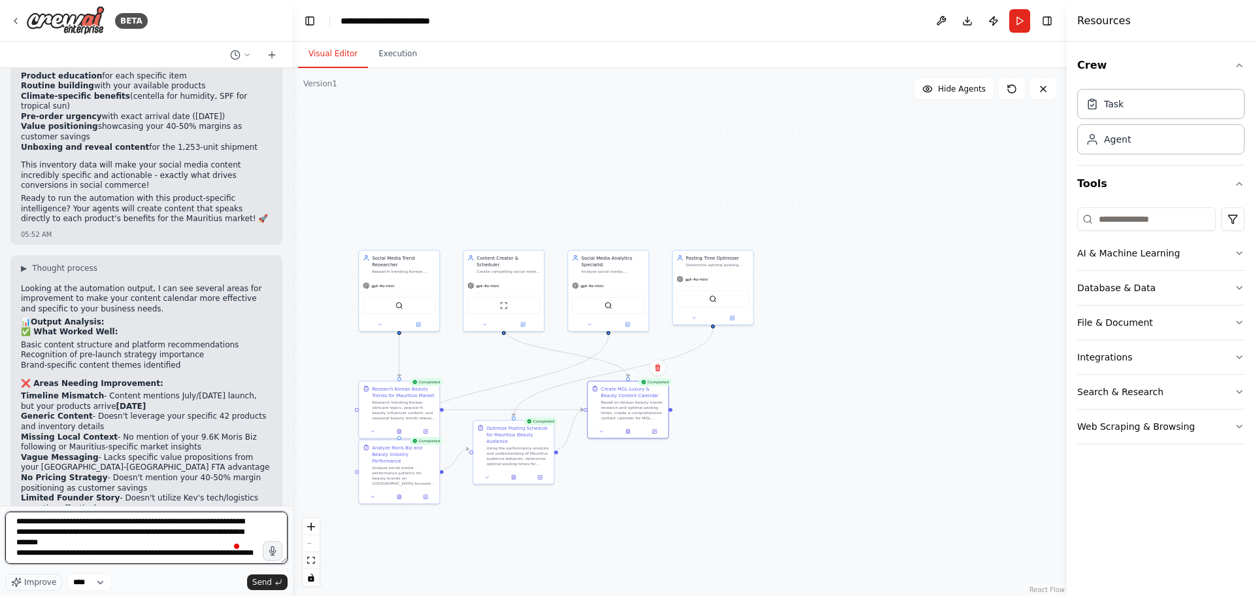
scroll to position [59, 0]
drag, startPoint x: 20, startPoint y: 222, endPoint x: 86, endPoint y: 225, distance: 65.5
click at [86, 255] on div "▶ Thought process Looking at the automation output, I can see several areas for…" at bounding box center [146, 498] width 272 height 486
click at [43, 565] on div "**********" at bounding box center [146, 539] width 282 height 57
click at [43, 559] on textarea "**********" at bounding box center [146, 537] width 282 height 52
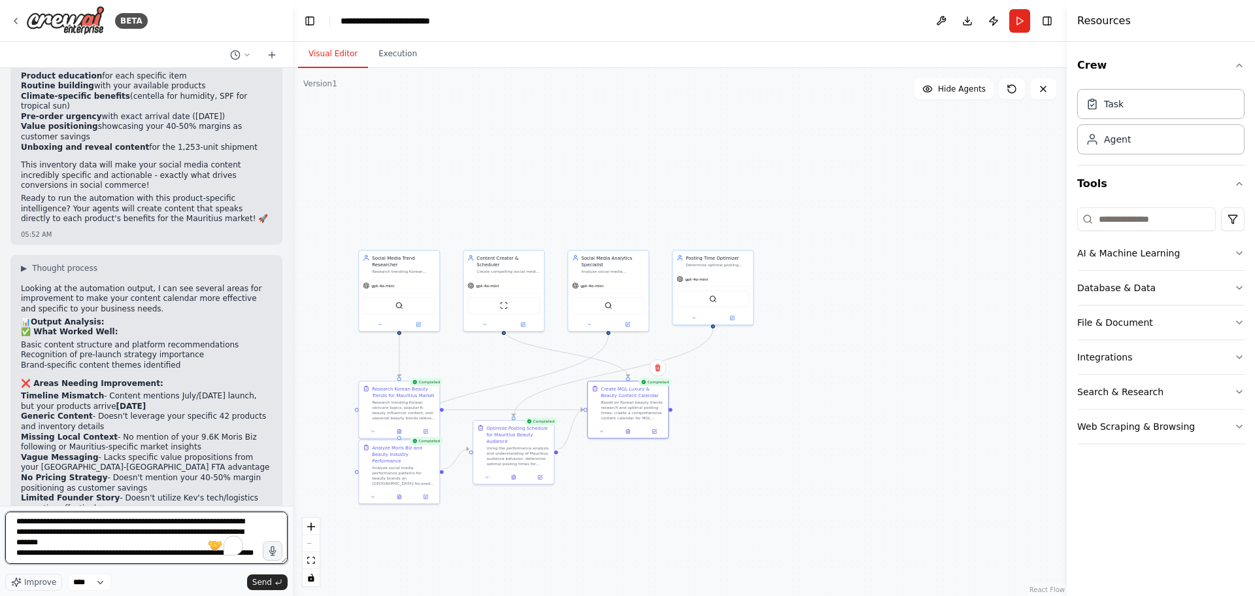
paste textarea "**********"
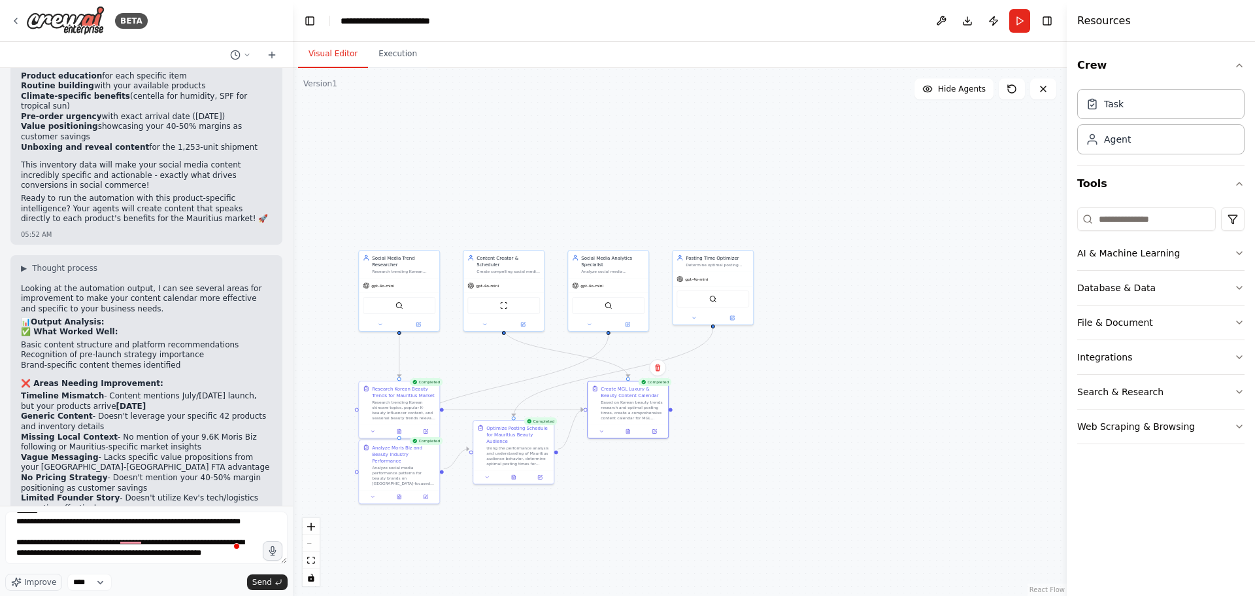
drag, startPoint x: 22, startPoint y: 241, endPoint x: 63, endPoint y: 271, distance: 51.2
click at [63, 391] on ol "Timeline Mismatch - Content mentions July/[DATE] launch, but your products arri…" at bounding box center [146, 452] width 251 height 122
click at [54, 556] on textarea "**********" at bounding box center [146, 537] width 282 height 52
paste textarea "**********"
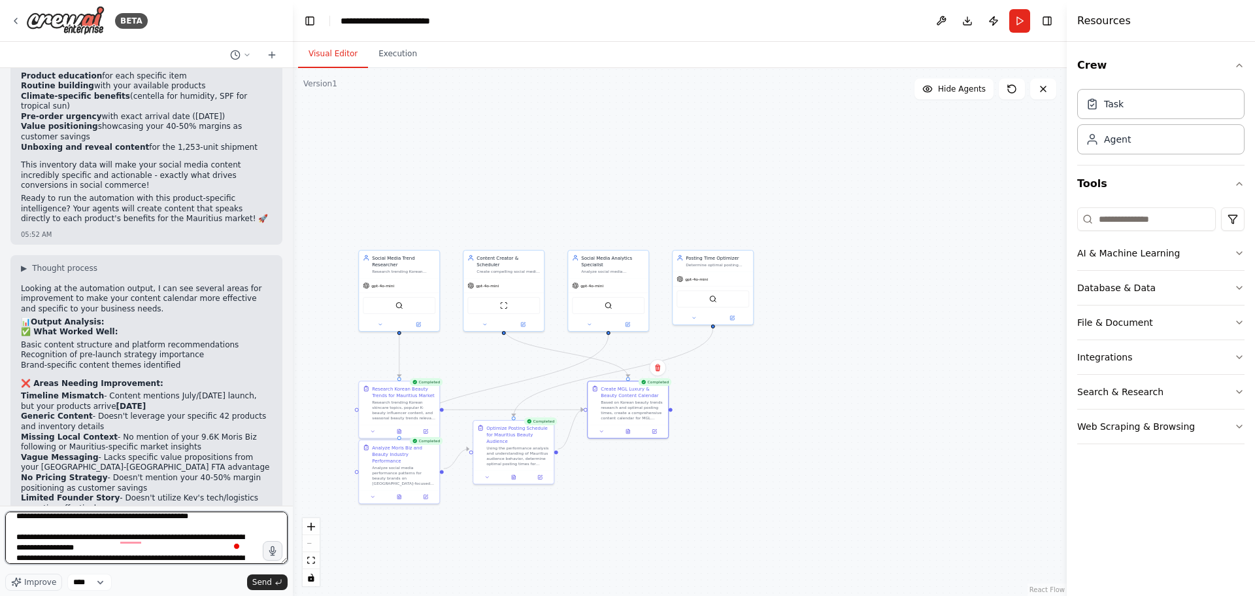
scroll to position [122, 0]
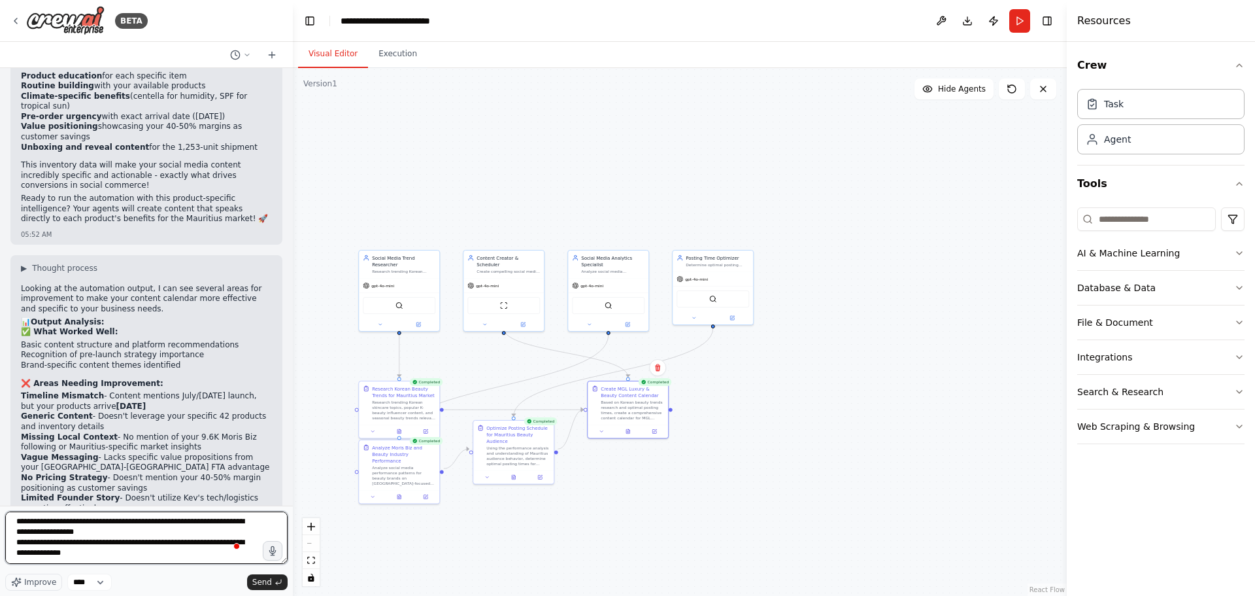
drag, startPoint x: 93, startPoint y: 526, endPoint x: 171, endPoint y: 533, distance: 78.1
click at [171, 533] on textarea "**********" at bounding box center [146, 537] width 282 height 52
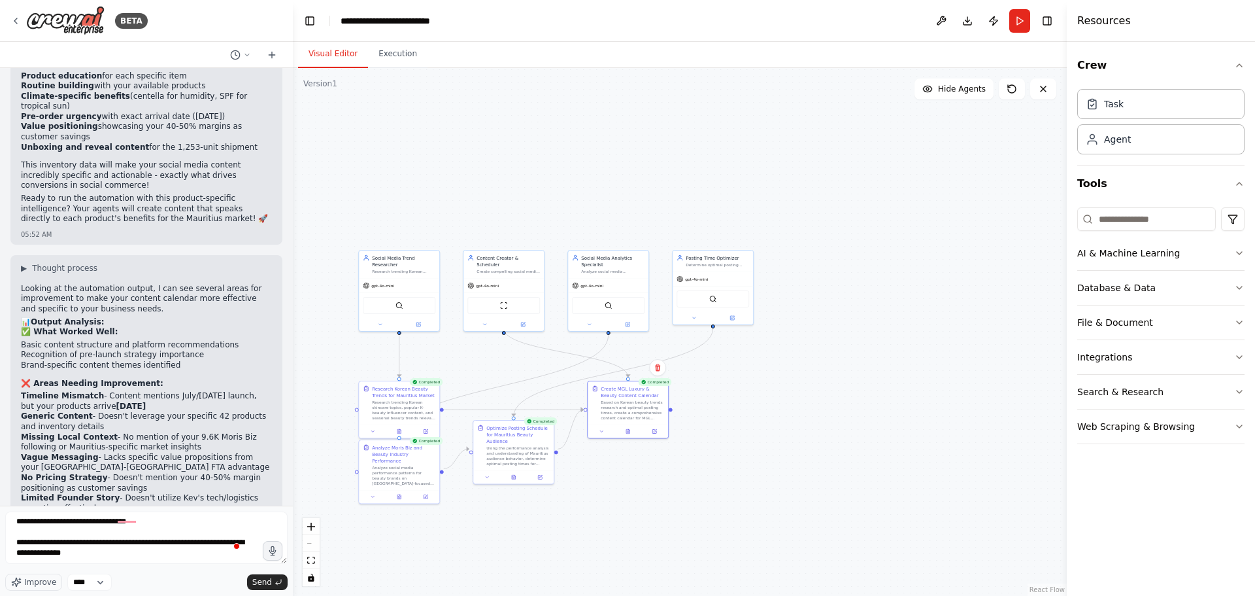
click at [141, 473] on li "No Pricing Strategy - Doesn't mention your 40-50% margin positioning as custome…" at bounding box center [146, 483] width 251 height 20
drag, startPoint x: 179, startPoint y: 243, endPoint x: 189, endPoint y: 250, distance: 12.2
click at [189, 473] on li "No Pricing Strategy - Doesn't mention your 40-50% margin positioning as custome…" at bounding box center [146, 483] width 251 height 20
click at [126, 521] on textarea "**********" at bounding box center [146, 537] width 282 height 52
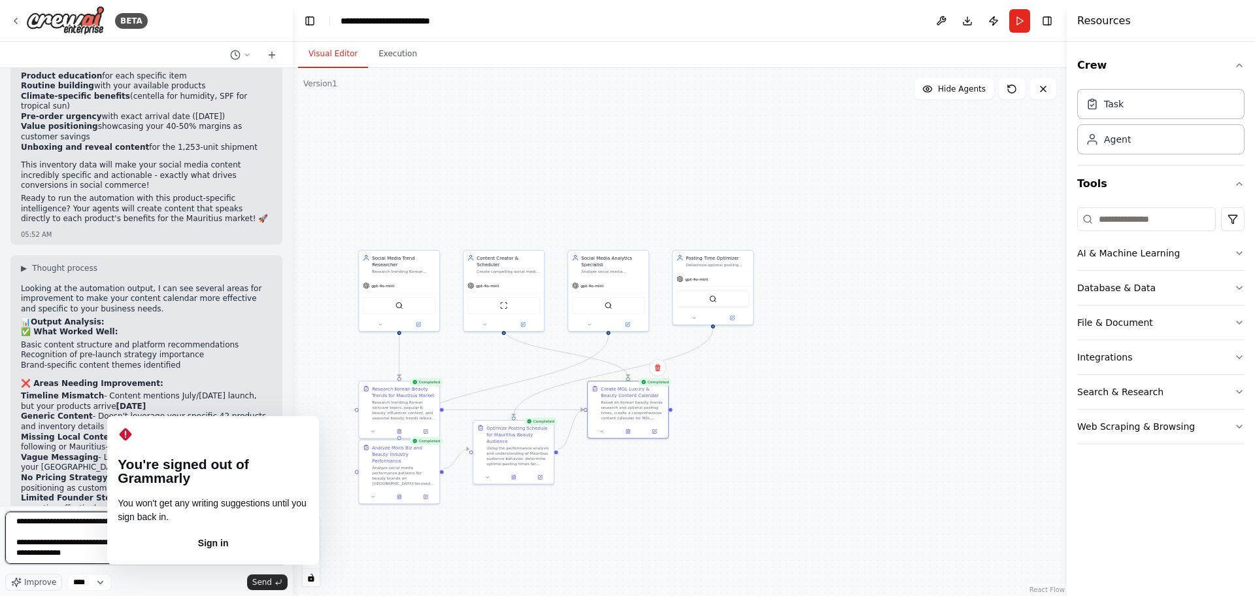
paste textarea "**********"
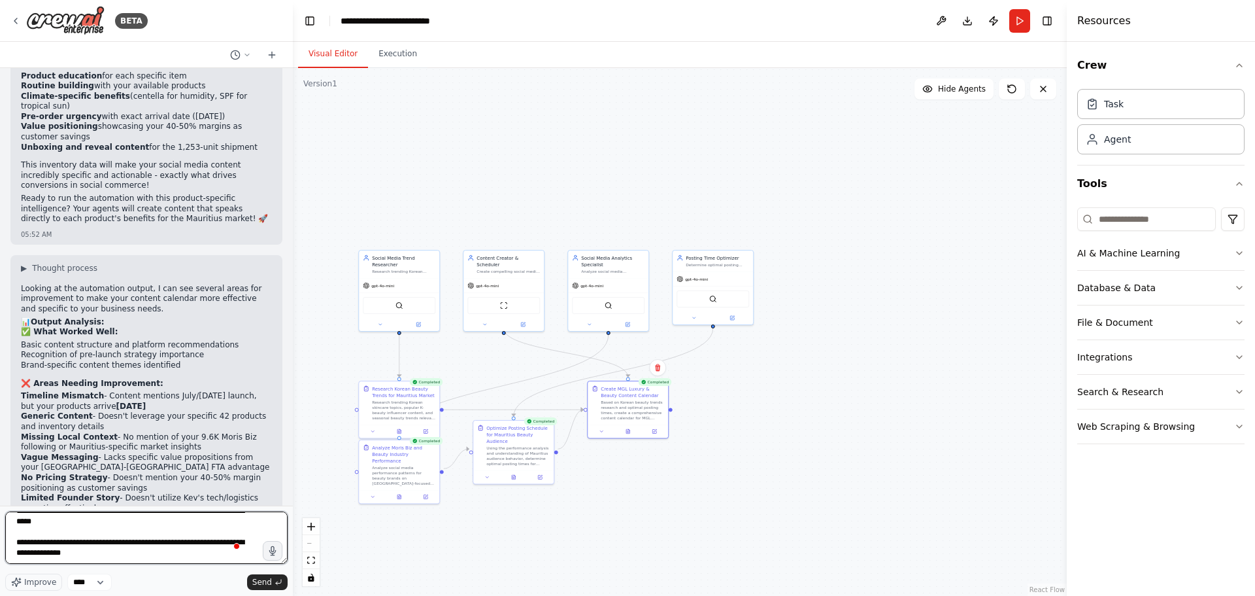
drag, startPoint x: 101, startPoint y: 538, endPoint x: 109, endPoint y: 548, distance: 12.6
click at [109, 548] on textarea "**********" at bounding box center [146, 537] width 282 height 52
drag, startPoint x: 25, startPoint y: 284, endPoint x: 166, endPoint y: 311, distance: 143.8
click at [166, 311] on div "Looking at the automation output, I can see several areas for improvement to ma…" at bounding box center [146, 503] width 251 height 439
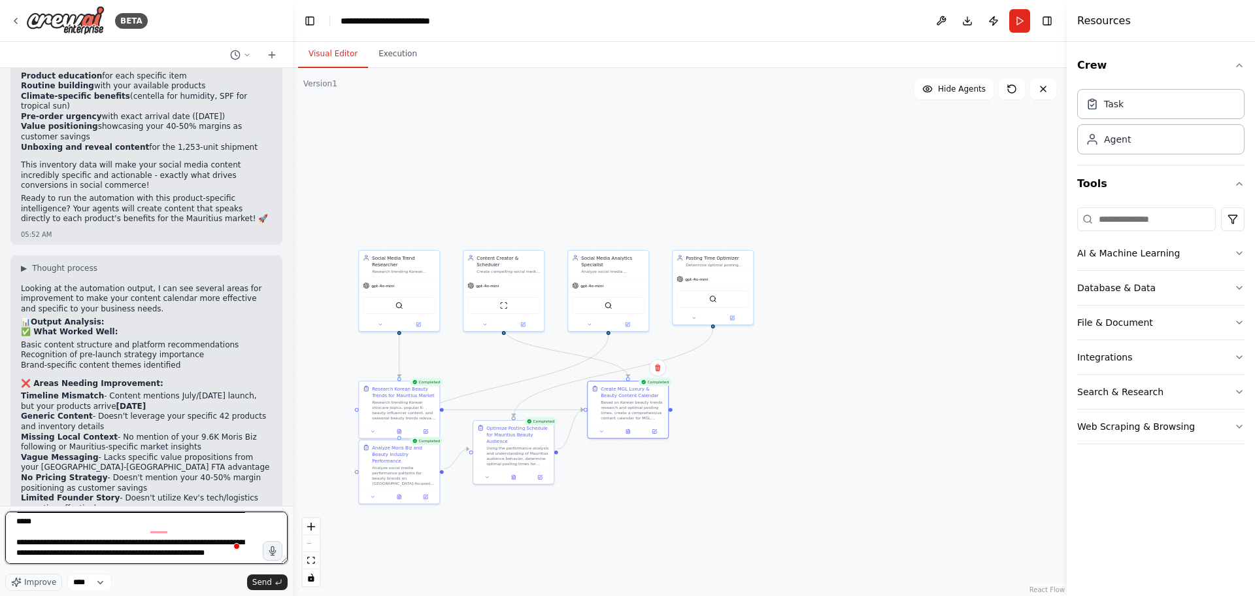
click at [66, 556] on textarea "**********" at bounding box center [146, 537] width 282 height 52
paste textarea "**********"
drag, startPoint x: 94, startPoint y: 537, endPoint x: 154, endPoint y: 525, distance: 61.3
click at [154, 525] on textarea "**********" at bounding box center [146, 537] width 282 height 52
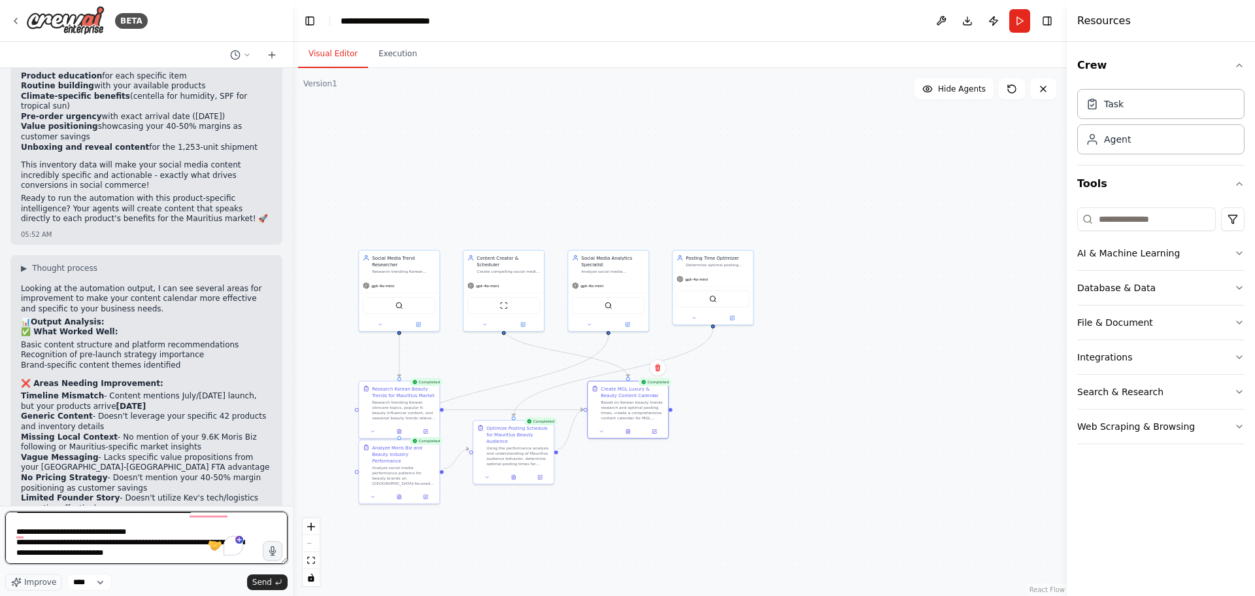
scroll to position [200, 0]
drag, startPoint x: 178, startPoint y: 523, endPoint x: 180, endPoint y: 533, distance: 10.2
click at [180, 533] on textarea "**********" at bounding box center [146, 537] width 282 height 52
click at [94, 531] on textarea "**********" at bounding box center [146, 537] width 282 height 52
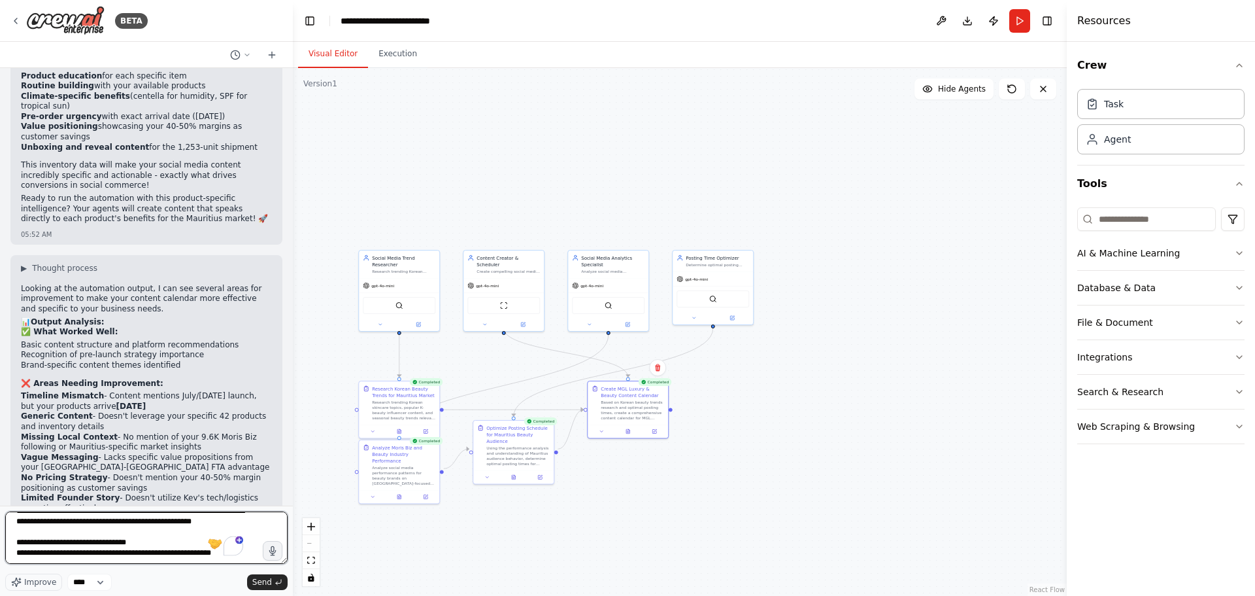
click at [209, 532] on textarea "**********" at bounding box center [146, 537] width 282 height 52
drag, startPoint x: 23, startPoint y: 328, endPoint x: 218, endPoint y: 337, distance: 195.8
click at [223, 557] on p "Pre-Launch Strategy : Do you want to build anticipation before [DATE], or focus…" at bounding box center [146, 567] width 251 height 20
click at [58, 555] on textarea "**********" at bounding box center [146, 537] width 282 height 52
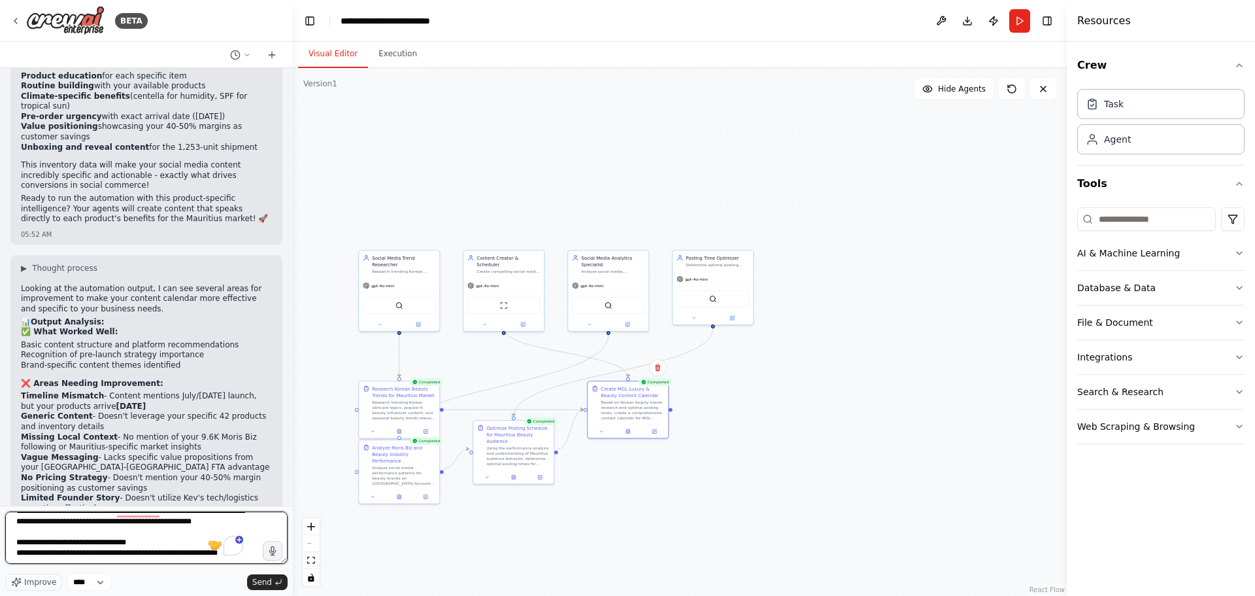
paste textarea "**********"
click at [92, 547] on textarea "**********" at bounding box center [146, 537] width 282 height 52
click at [90, 547] on textarea "**********" at bounding box center [146, 537] width 282 height 52
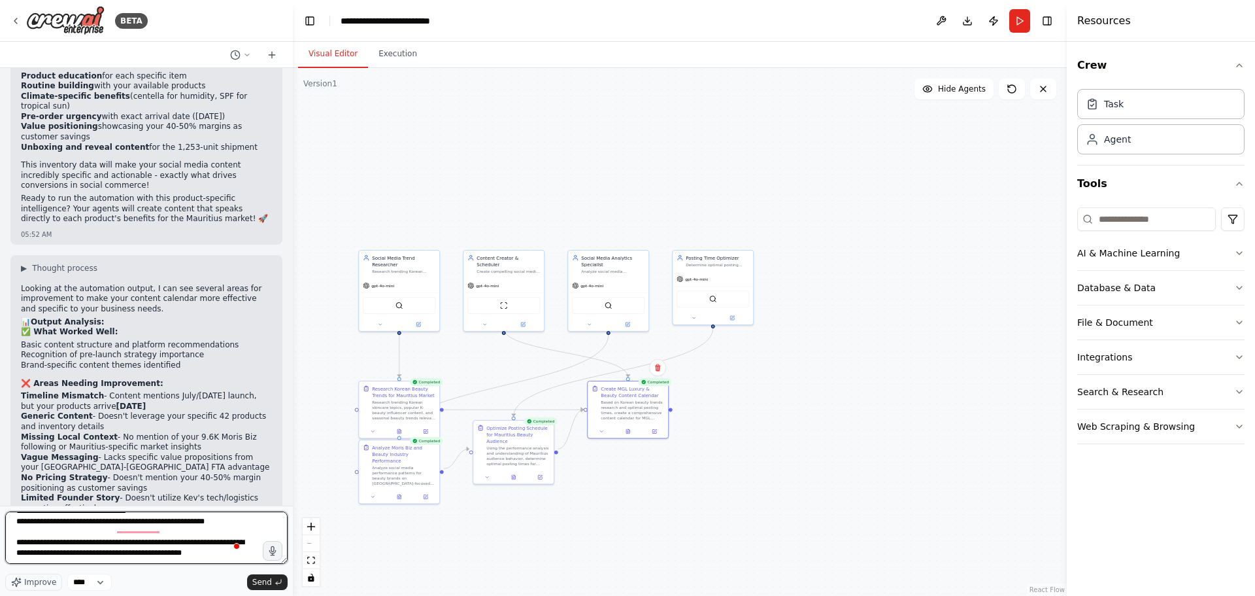
scroll to position [221, 0]
drag, startPoint x: 91, startPoint y: 548, endPoint x: 86, endPoint y: 534, distance: 14.7
click at [86, 534] on textarea "**********" at bounding box center [146, 537] width 282 height 52
click at [228, 536] on textarea "**********" at bounding box center [146, 537] width 282 height 52
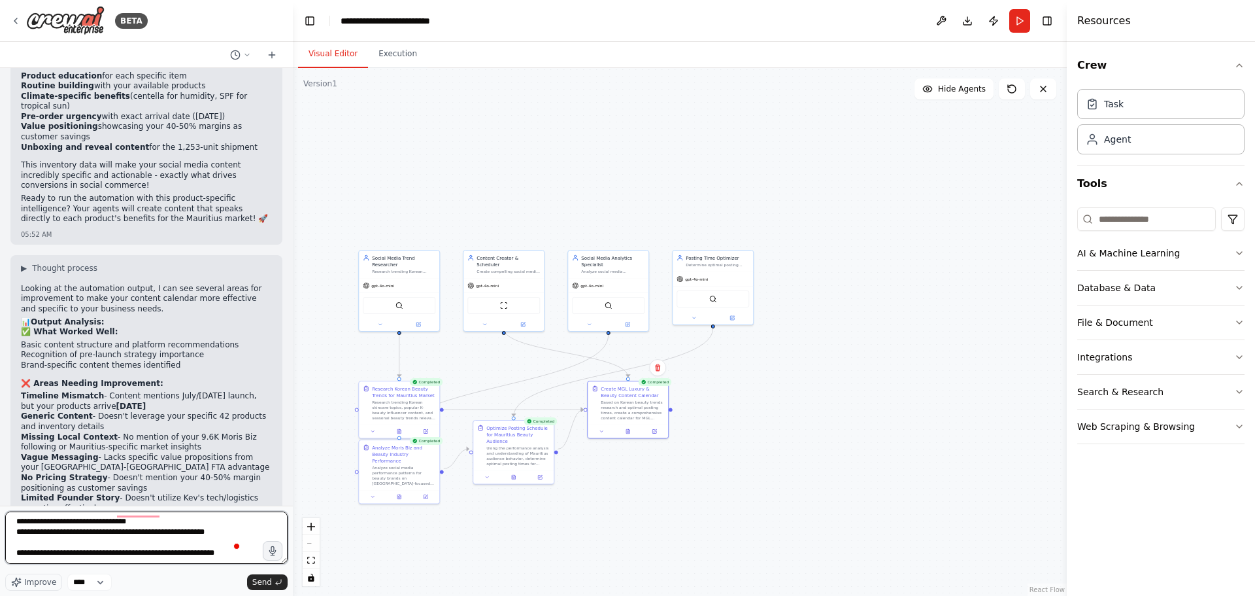
scroll to position [221, 0]
drag, startPoint x: 22, startPoint y: 348, endPoint x: 118, endPoint y: 366, distance: 97.2
click at [118, 580] on p "Pricing Strategy : How do you want to position your margins - as premium value …" at bounding box center [146, 595] width 251 height 31
click at [69, 553] on textarea "**********" at bounding box center [146, 537] width 282 height 52
paste textarea "**********"
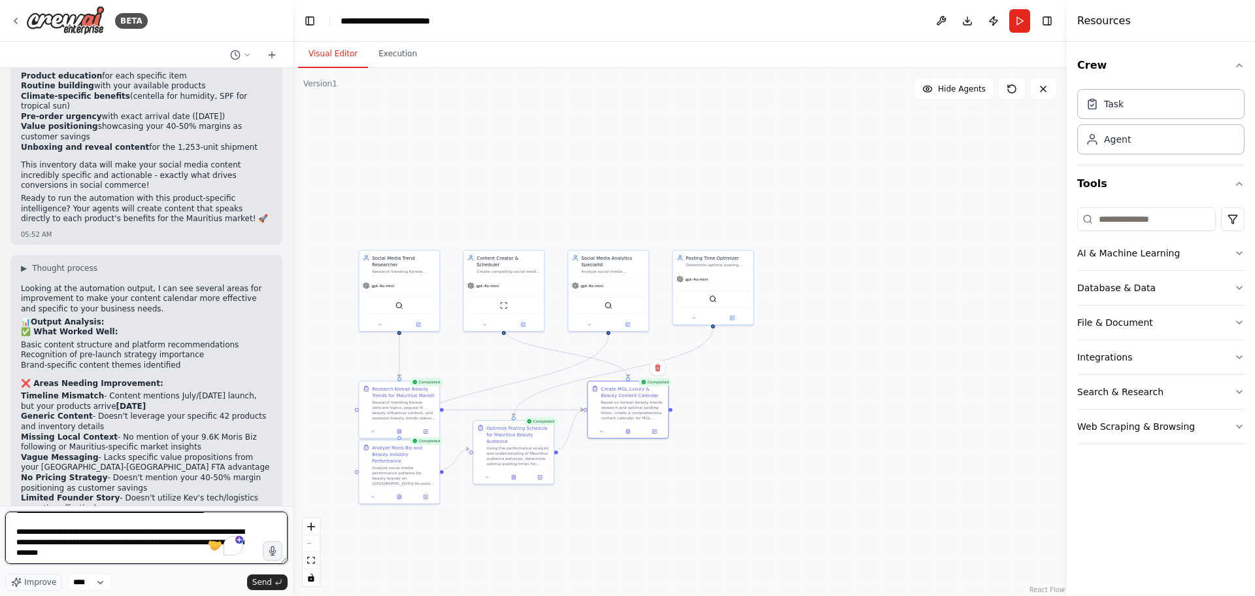
scroll to position [226, 0]
drag, startPoint x: 227, startPoint y: 538, endPoint x: 77, endPoint y: 535, distance: 149.8
click at [77, 535] on textarea "**********" at bounding box center [146, 537] width 282 height 52
click at [204, 540] on textarea "**********" at bounding box center [146, 537] width 282 height 52
drag, startPoint x: 145, startPoint y: 537, endPoint x: 76, endPoint y: 535, distance: 69.3
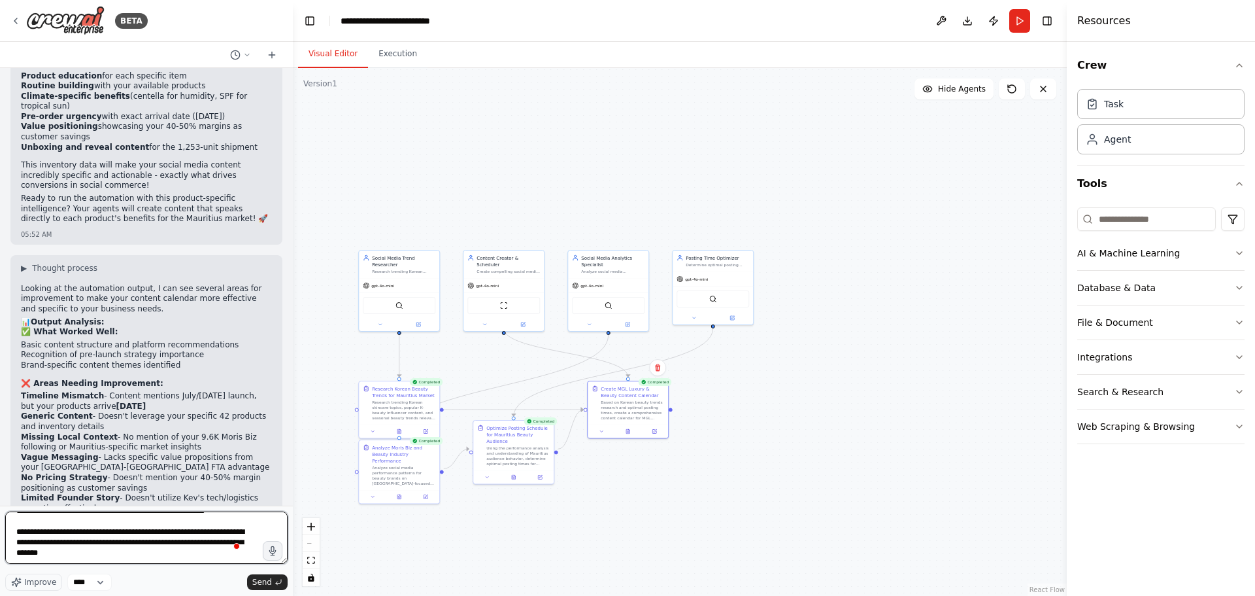
click at [76, 535] on textarea "**********" at bounding box center [146, 537] width 282 height 52
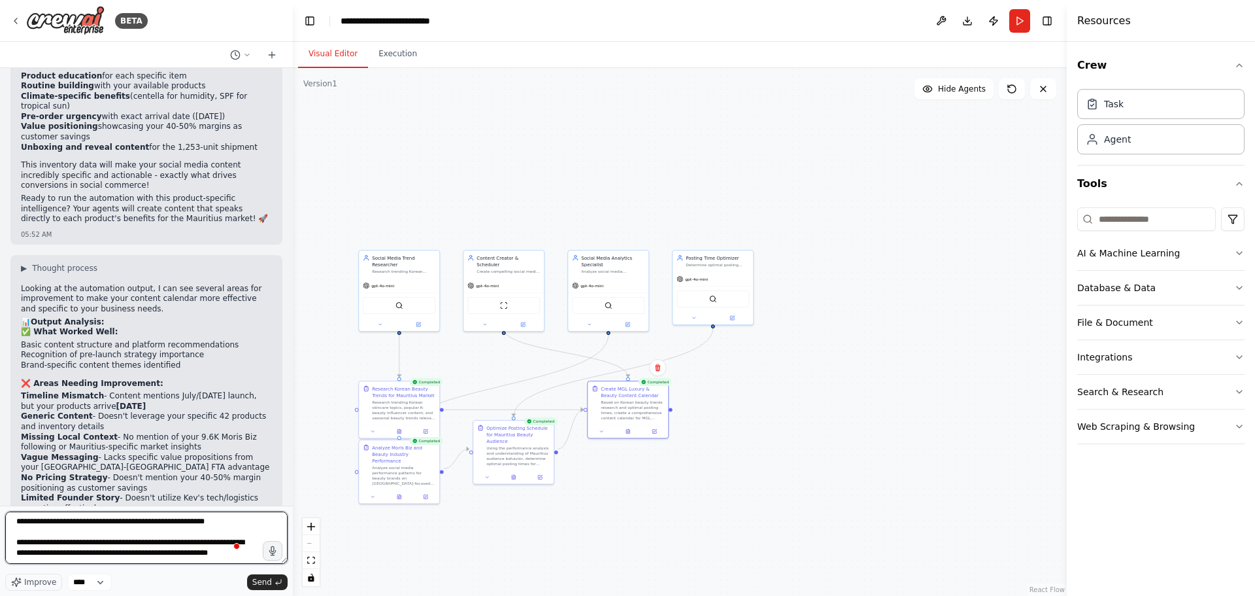
click at [160, 537] on textarea "**********" at bounding box center [146, 537] width 282 height 52
drag, startPoint x: 164, startPoint y: 539, endPoint x: 228, endPoint y: 541, distance: 63.4
click at [228, 541] on textarea "**********" at bounding box center [146, 537] width 282 height 52
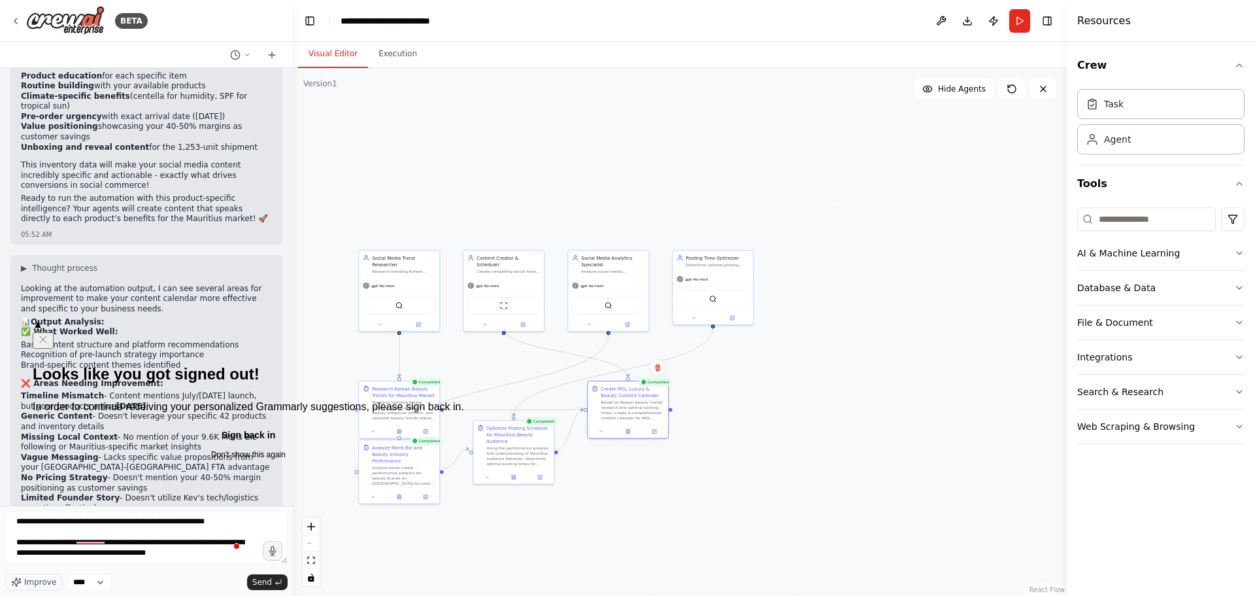
click at [154, 446] on button "Sign back in" at bounding box center [249, 435] width 432 height 21
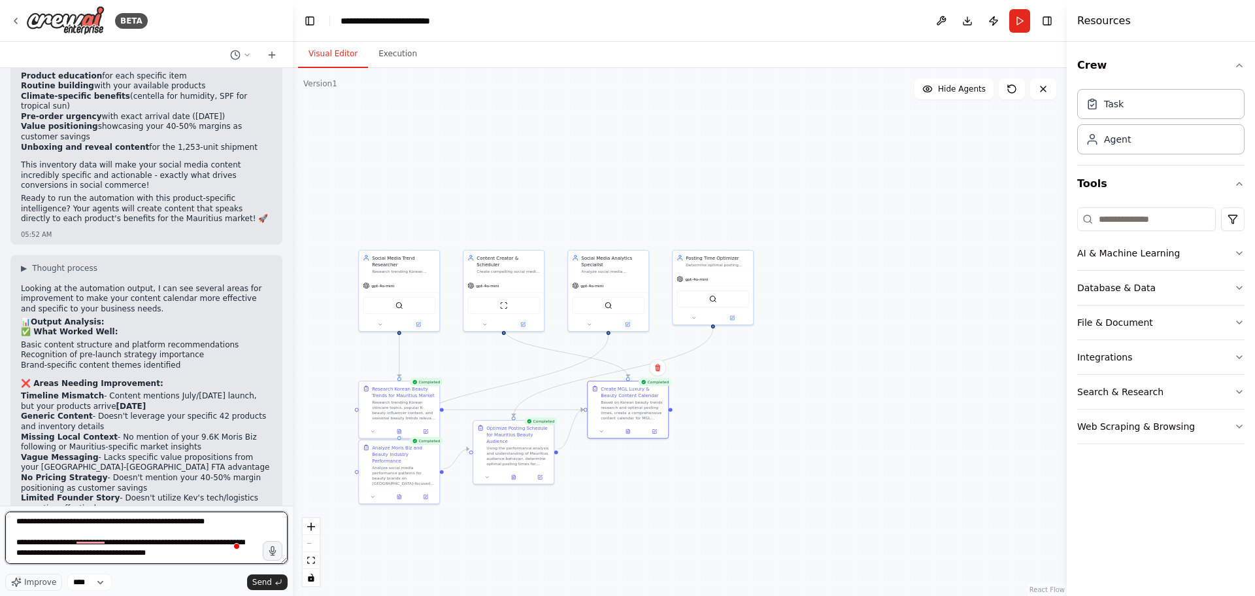
click at [148, 547] on textarea "**********" at bounding box center [146, 537] width 282 height 52
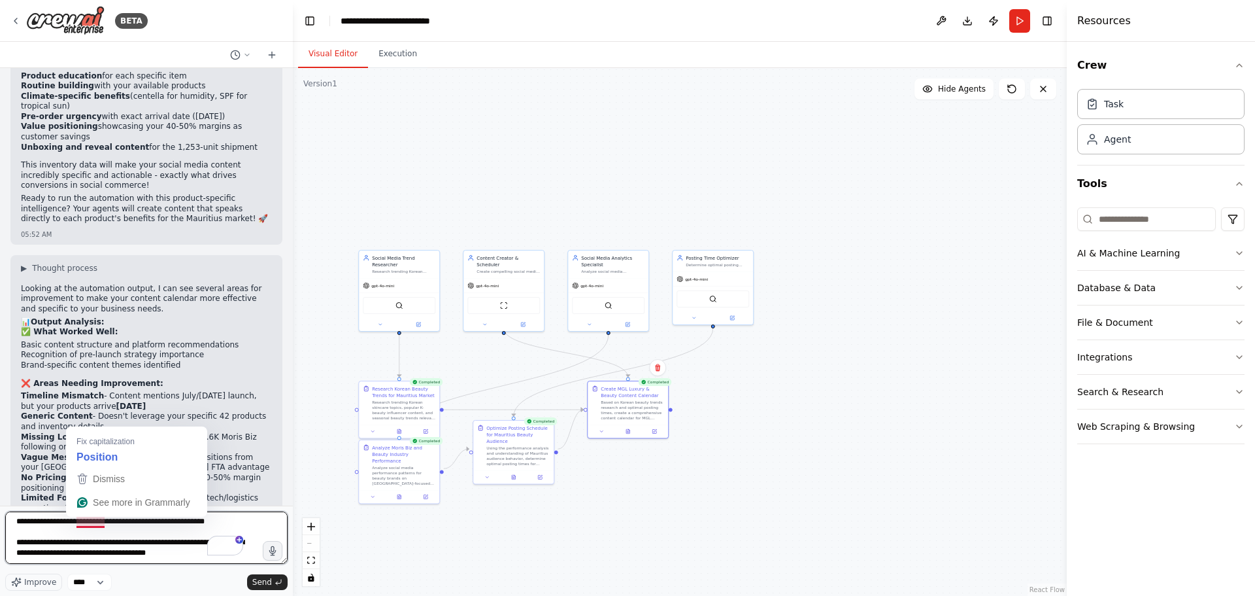
click at [94, 524] on textarea "**********" at bounding box center [146, 537] width 282 height 52
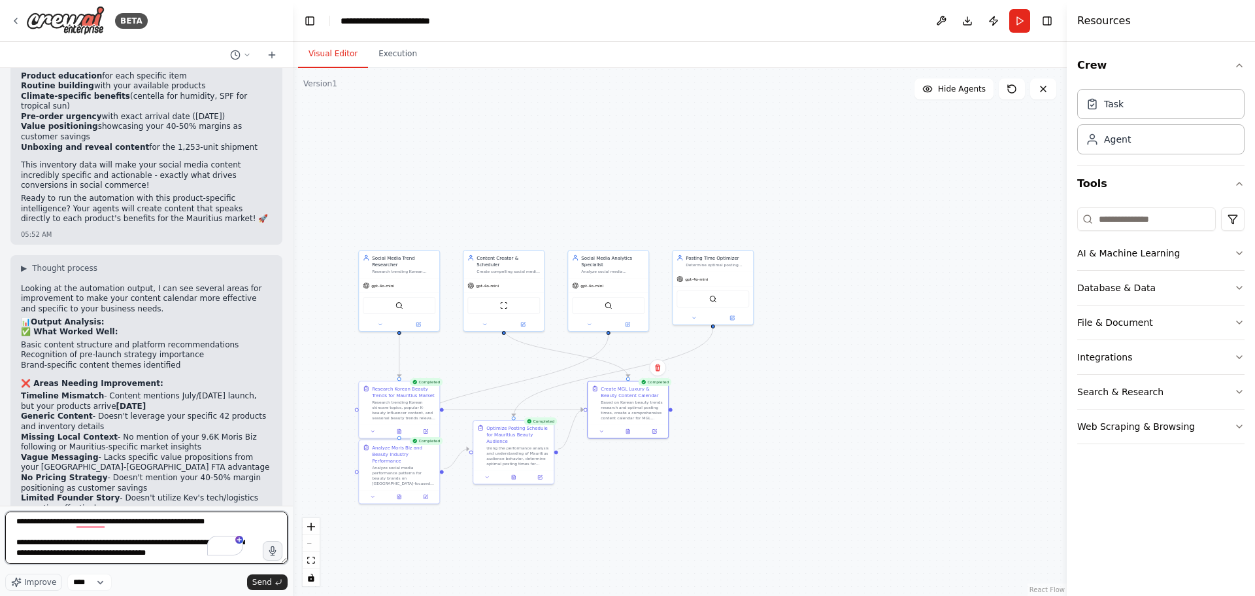
click at [228, 522] on textarea "**********" at bounding box center [146, 537] width 282 height 52
click at [228, 520] on textarea "**********" at bounding box center [146, 537] width 282 height 52
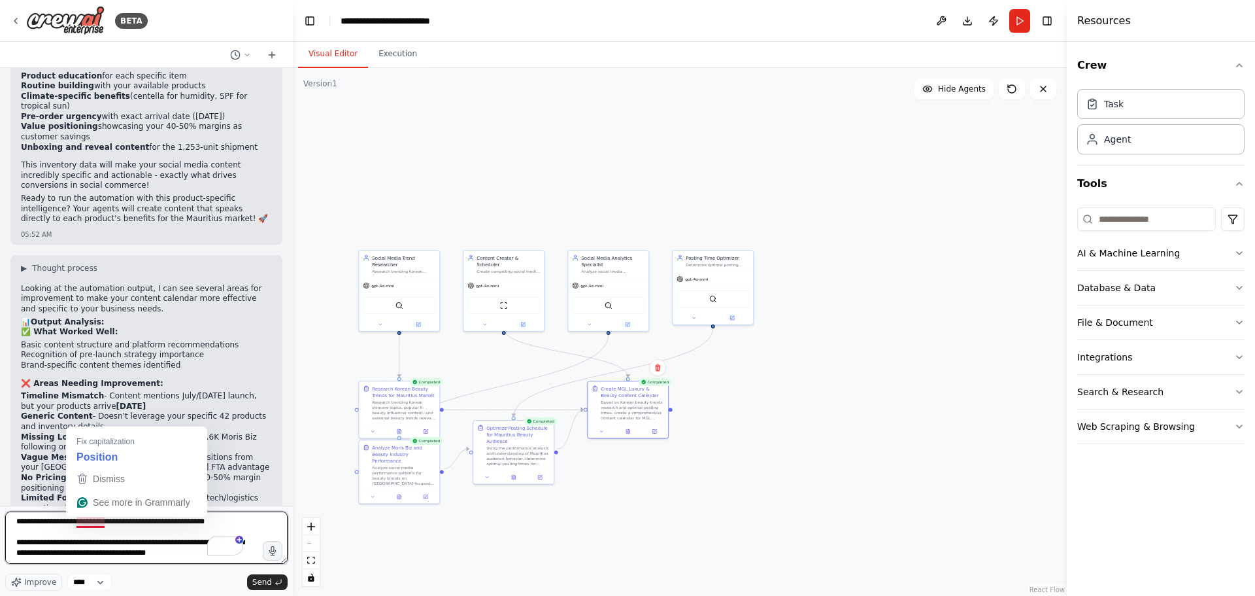
click at [79, 522] on textarea "**********" at bounding box center [146, 537] width 282 height 52
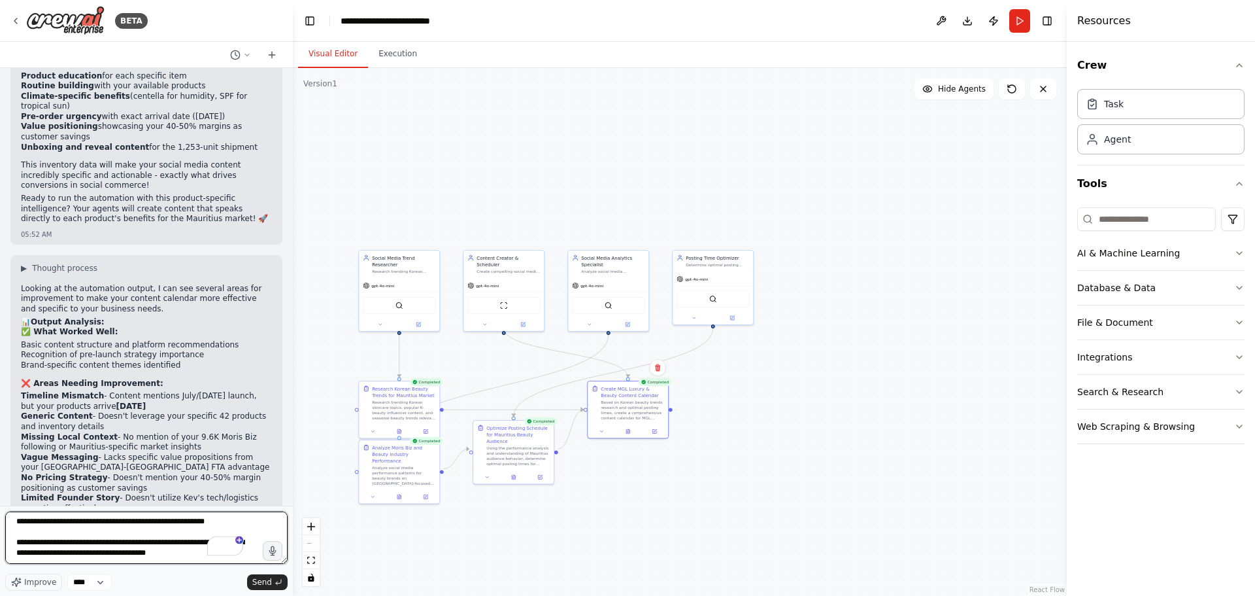
click at [111, 524] on textarea "**********" at bounding box center [146, 537] width 282 height 52
click at [222, 522] on textarea "**********" at bounding box center [146, 537] width 282 height 52
drag, startPoint x: 128, startPoint y: 534, endPoint x: 17, endPoint y: 533, distance: 111.2
click at [17, 533] on textarea "**********" at bounding box center [146, 537] width 282 height 52
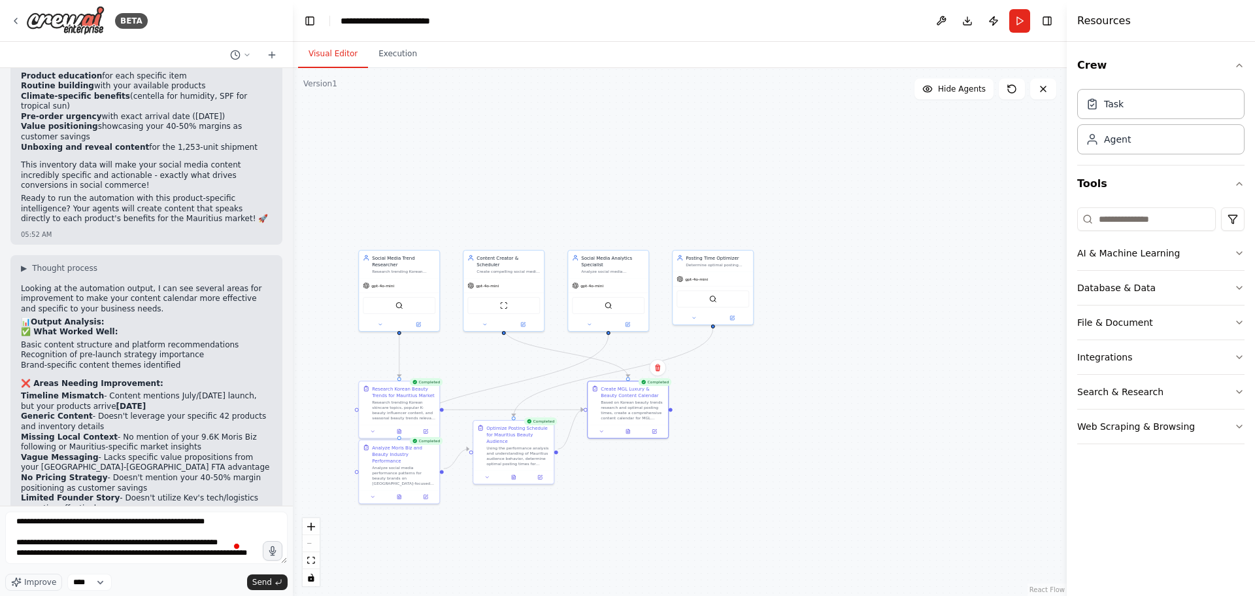
drag, startPoint x: 21, startPoint y: 383, endPoint x: 92, endPoint y: 400, distance: 73.3
click at [93, 553] on textarea "**********" at bounding box center [146, 537] width 282 height 52
paste textarea "**********"
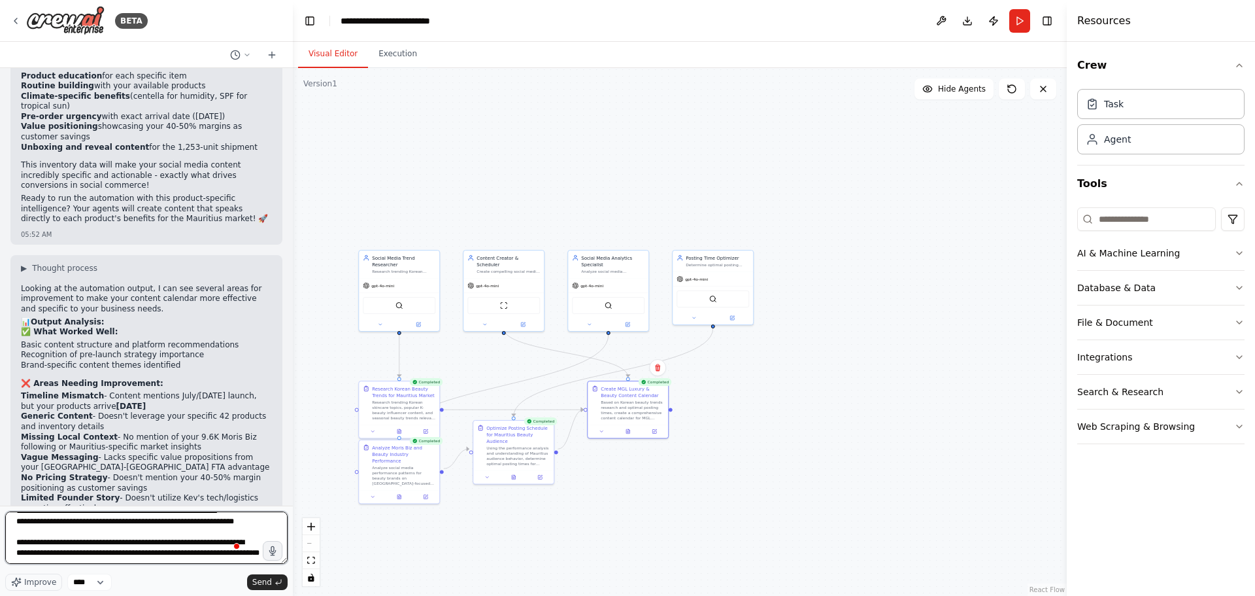
click at [94, 537] on textarea "To enrich screen reader interactions, please activate Accessibility in Grammarl…" at bounding box center [146, 537] width 282 height 52
drag, startPoint x: 202, startPoint y: 540, endPoint x: 80, endPoint y: 537, distance: 122.3
click at [80, 537] on textarea "To enrich screen reader interactions, please activate Accessibility in Grammarl…" at bounding box center [146, 537] width 282 height 52
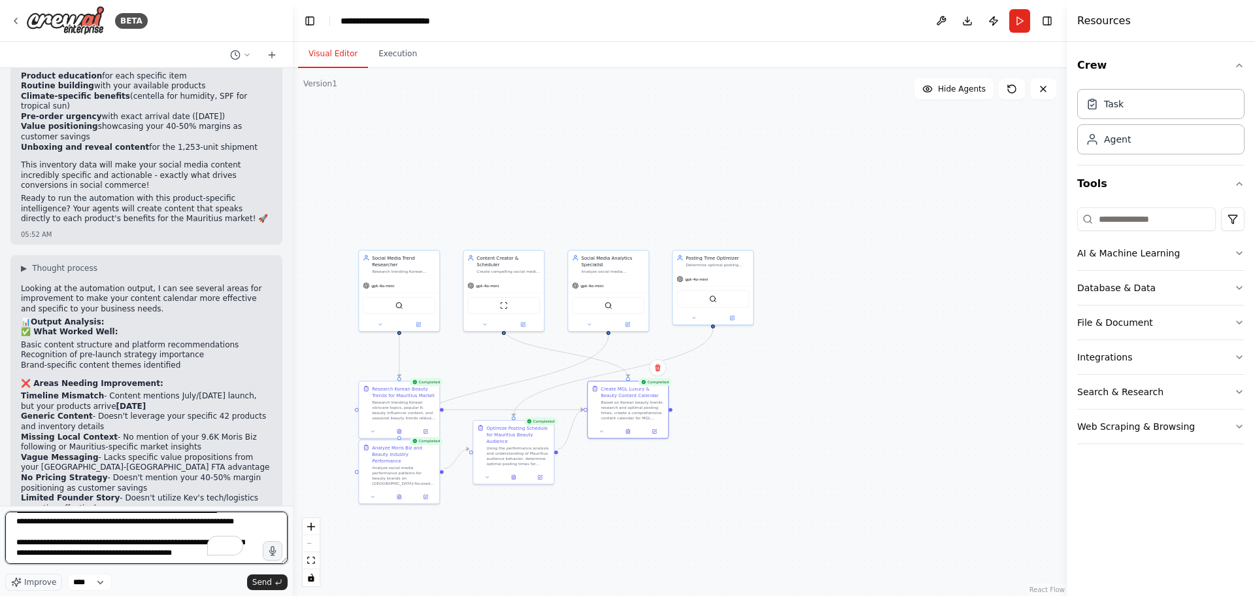
drag, startPoint x: 123, startPoint y: 538, endPoint x: 97, endPoint y: 536, distance: 26.3
click at [97, 536] on textarea "**********" at bounding box center [146, 537] width 282 height 52
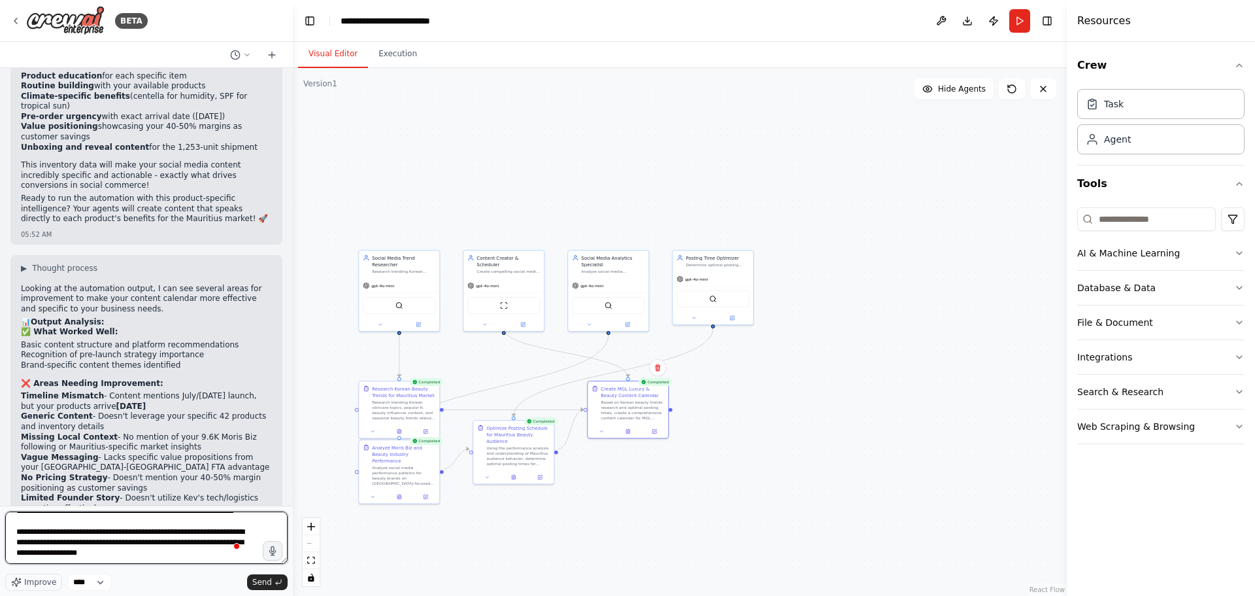
scroll to position [279, 0]
drag, startPoint x: 22, startPoint y: 417, endPoint x: 58, endPoint y: 433, distance: 39.2
click at [51, 556] on textarea "To enrich screen reader interactions, please activate Accessibility in Grammarl…" at bounding box center [146, 537] width 282 height 52
paste textarea "**********"
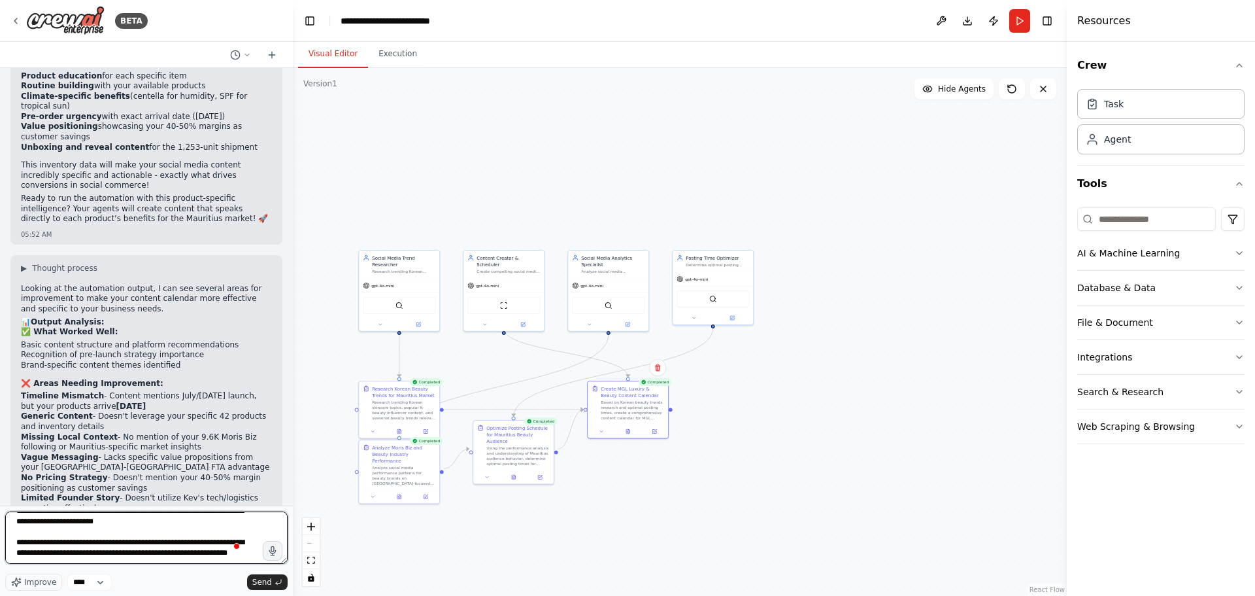
scroll to position [326, 0]
drag, startPoint x: 130, startPoint y: 551, endPoint x: 134, endPoint y: 556, distance: 7.1
click at [134, 556] on textarea "To enrich screen reader interactions, please activate Accessibility in Grammarl…" at bounding box center [146, 537] width 282 height 52
click at [138, 539] on textarea "To enrich screen reader interactions, please activate Accessibility in Grammarl…" at bounding box center [146, 537] width 282 height 52
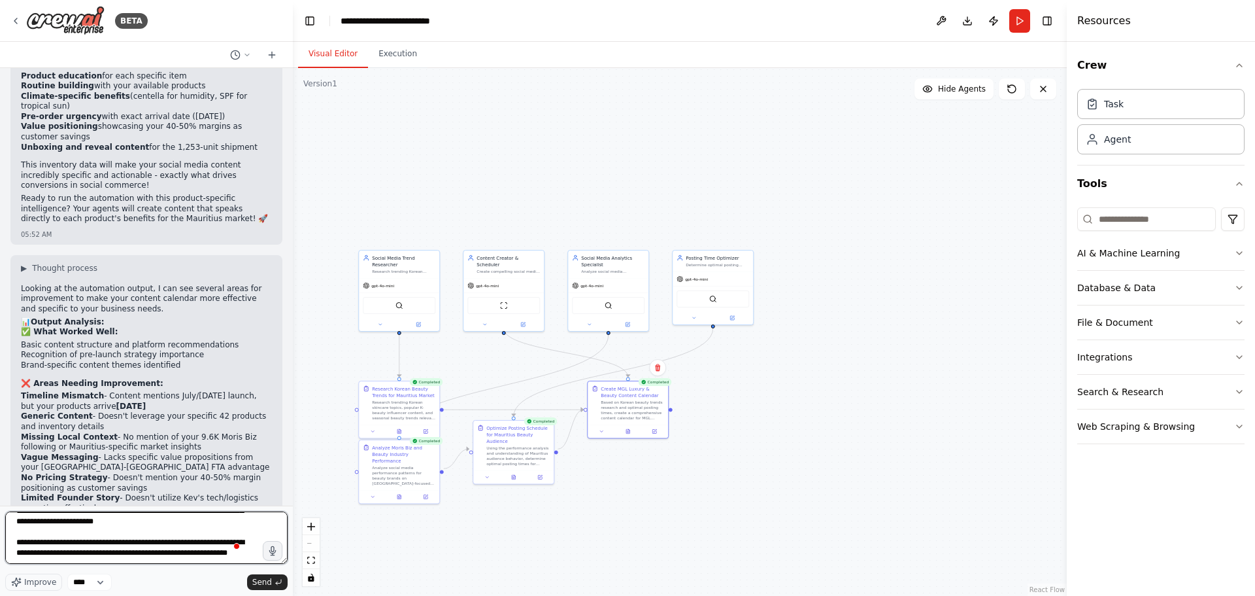
drag, startPoint x: 135, startPoint y: 537, endPoint x: 87, endPoint y: 539, distance: 48.4
click at [87, 539] on textarea "To enrich screen reader interactions, please activate Accessibility in Grammarl…" at bounding box center [146, 537] width 282 height 52
click at [50, 553] on textarea "To enrich screen reader interactions, please activate Accessibility in Grammarl…" at bounding box center [146, 537] width 282 height 52
click at [97, 550] on textarea "To enrich screen reader interactions, please activate Accessibility in Grammarl…" at bounding box center [146, 537] width 282 height 52
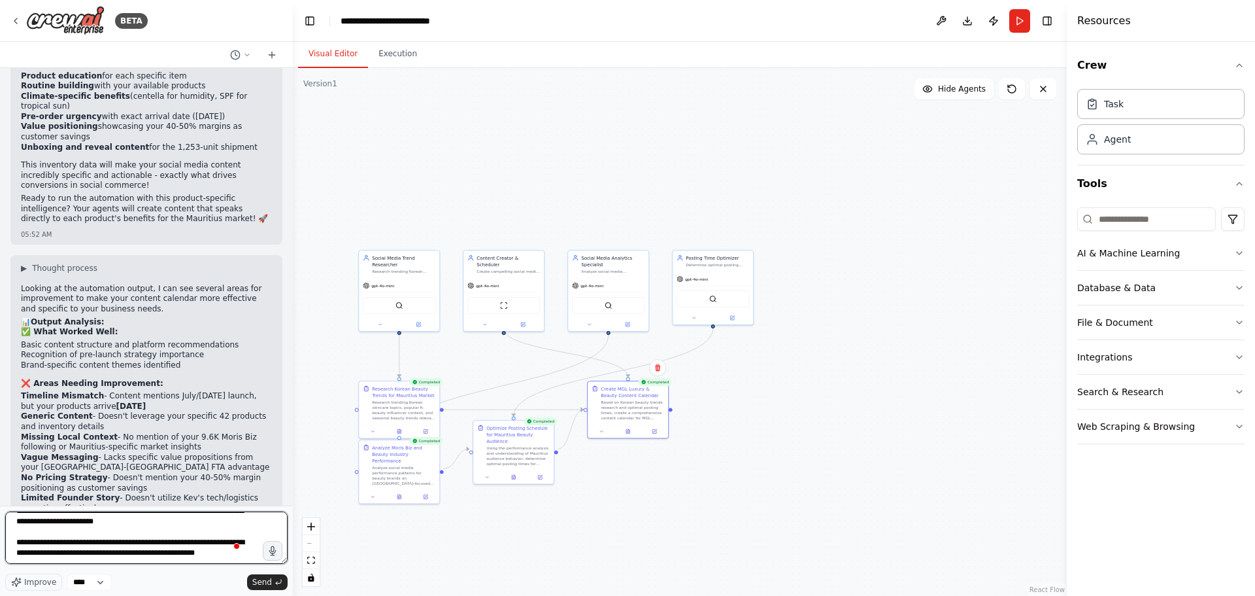
click at [222, 526] on textarea "To enrich screen reader interactions, please activate Accessibility in Grammarl…" at bounding box center [146, 537] width 282 height 52
click at [146, 547] on textarea "To enrich screen reader interactions, please activate Accessibility in Grammarl…" at bounding box center [146, 537] width 282 height 52
click at [217, 547] on textarea "To enrich screen reader interactions, please activate Accessibility in Grammarl…" at bounding box center [146, 537] width 282 height 52
drag, startPoint x: 86, startPoint y: 536, endPoint x: 101, endPoint y: 546, distance: 18.3
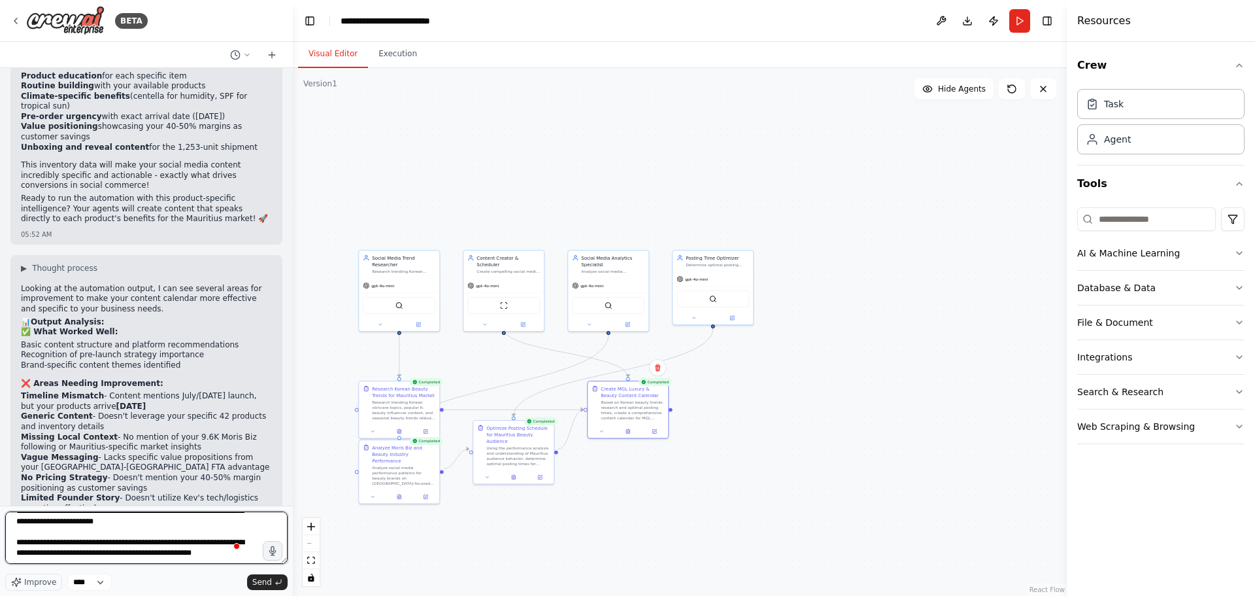
click at [101, 546] on textarea "To enrich screen reader interactions, please activate Accessibility in Grammarl…" at bounding box center [146, 537] width 282 height 52
click at [200, 539] on textarea "To enrich screen reader interactions, please activate Accessibility in Grammarl…" at bounding box center [146, 537] width 282 height 52
paste textarea "**********"
click at [182, 549] on textarea "To enrich screen reader interactions, please activate Accessibility in Grammarl…" at bounding box center [146, 537] width 282 height 52
drag, startPoint x: 45, startPoint y: 545, endPoint x: 96, endPoint y: 547, distance: 51.0
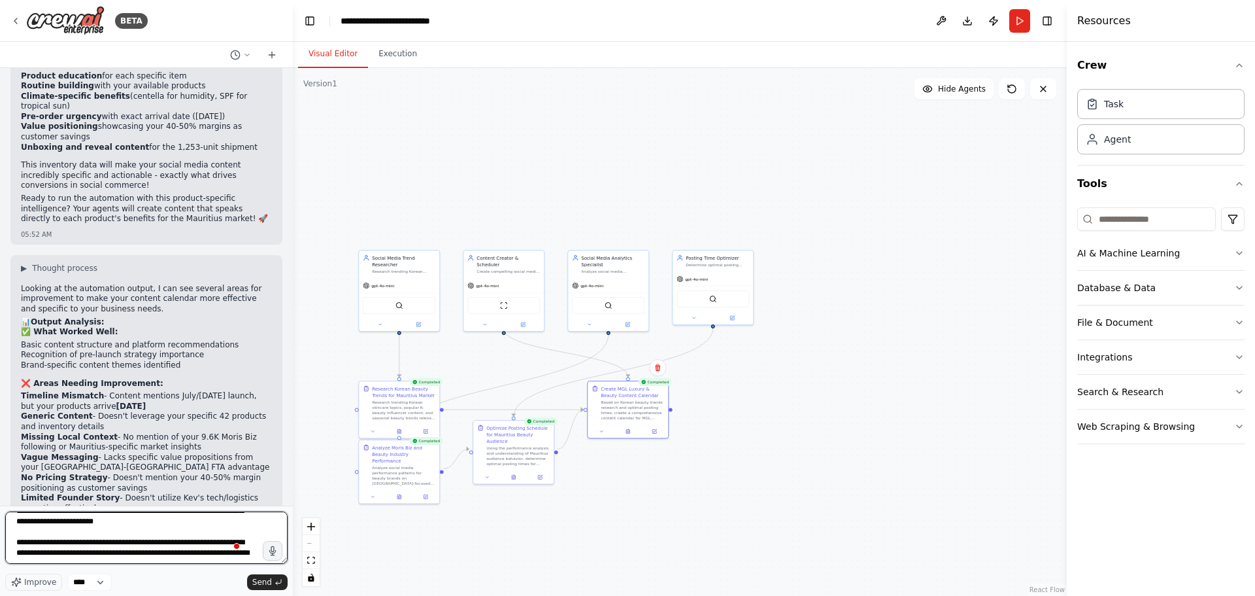
click at [96, 547] on textarea "To enrich screen reader interactions, please activate Accessibility in Grammarl…" at bounding box center [146, 537] width 282 height 52
drag, startPoint x: 215, startPoint y: 536, endPoint x: 237, endPoint y: 533, distance: 21.8
click at [237, 533] on textarea "To enrich screen reader interactions, please activate Accessibility in Grammarl…" at bounding box center [146, 537] width 282 height 52
type textarea "**********"
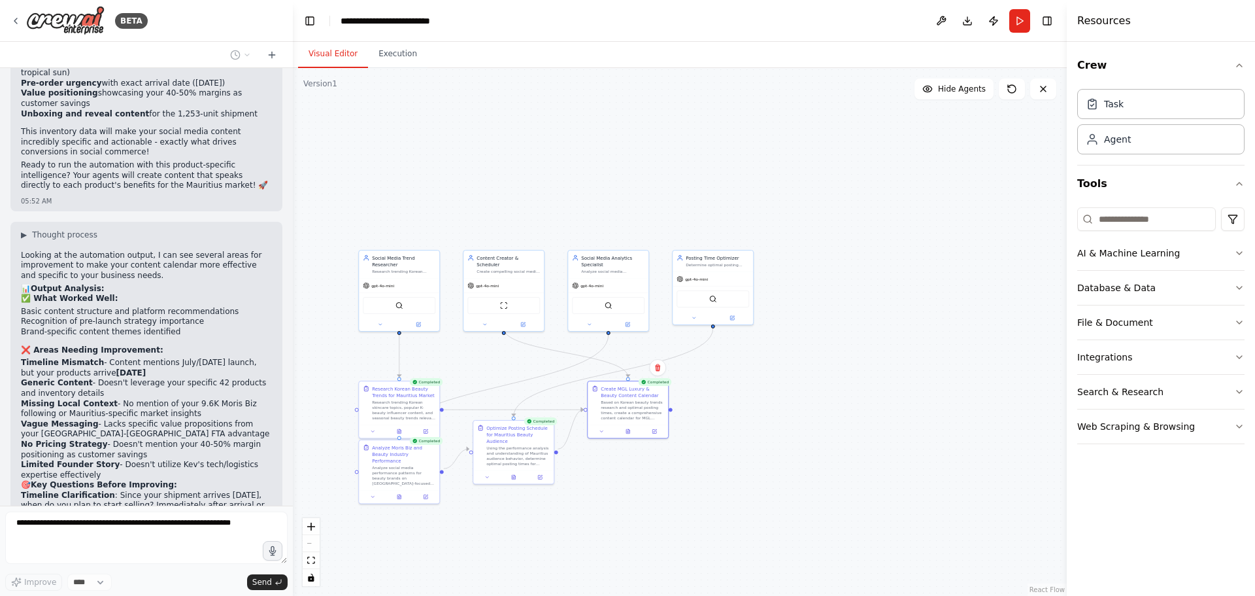
scroll to position [3941, 0]
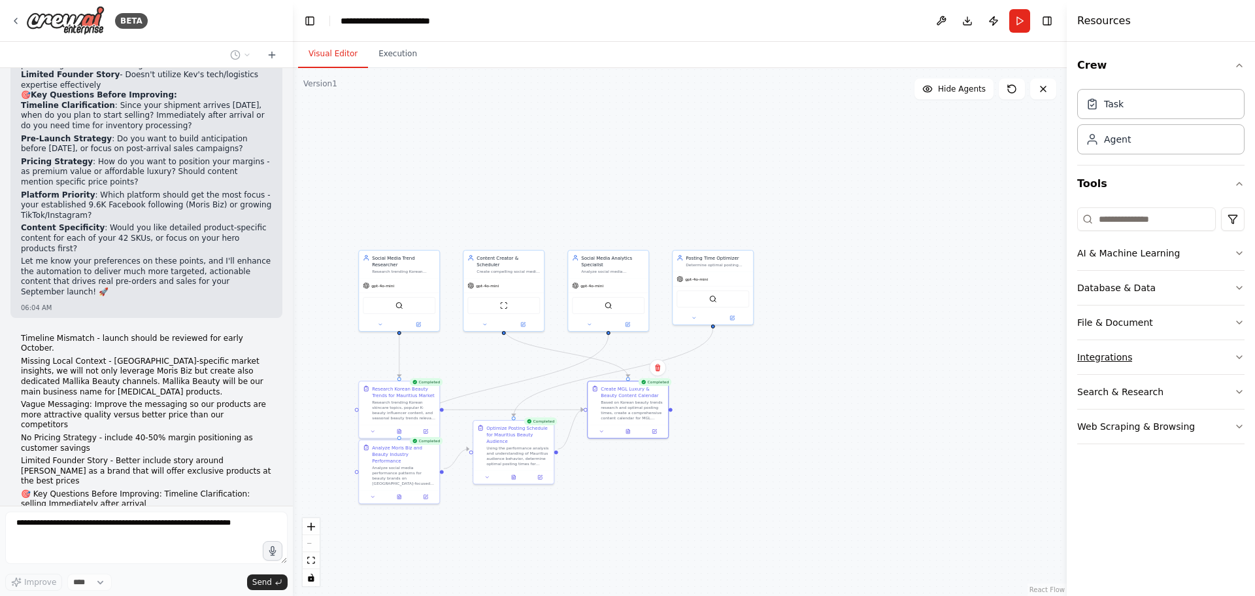
click at [1168, 361] on button "Integrations" at bounding box center [1161, 357] width 167 height 34
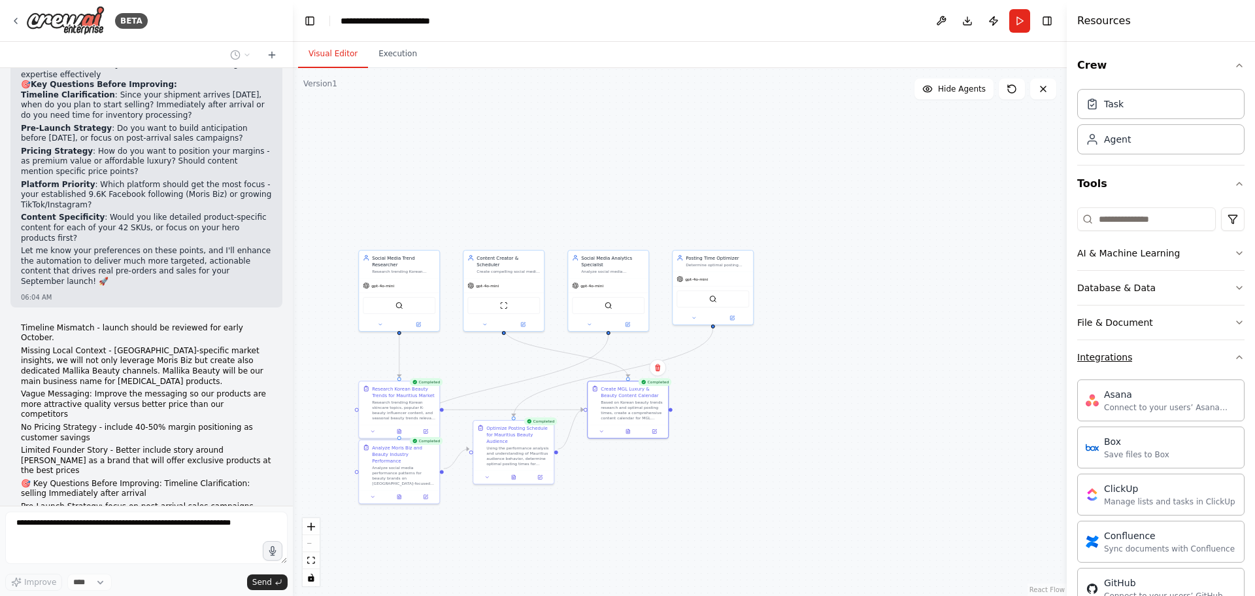
scroll to position [4064, 0]
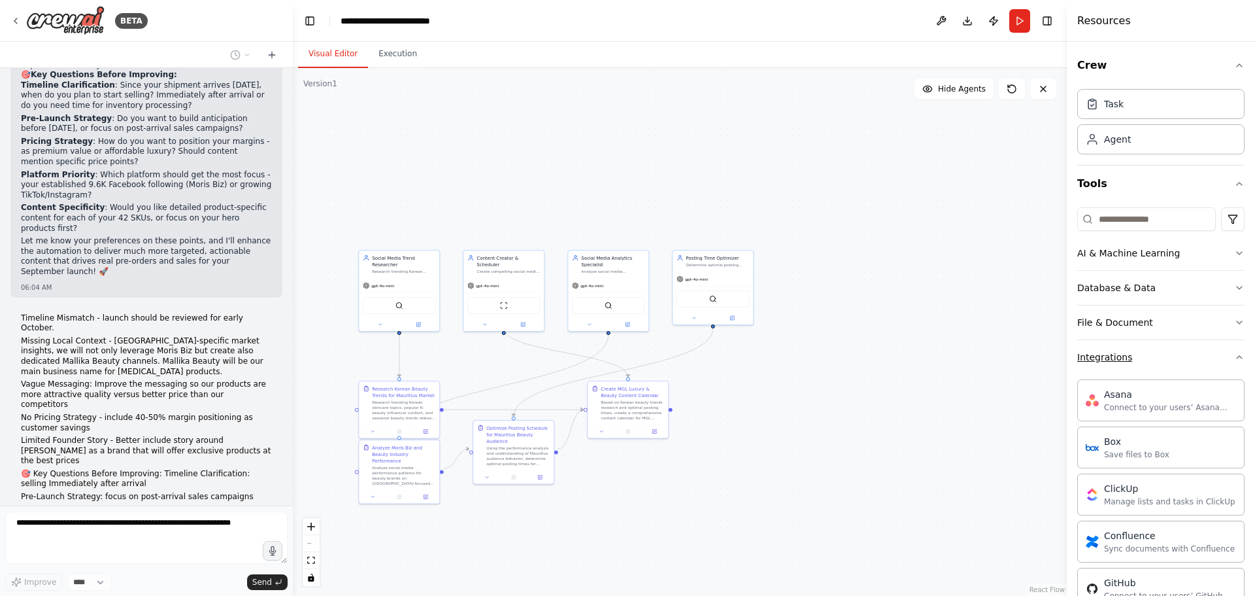
click at [1125, 365] on button "Integrations" at bounding box center [1161, 357] width 167 height 34
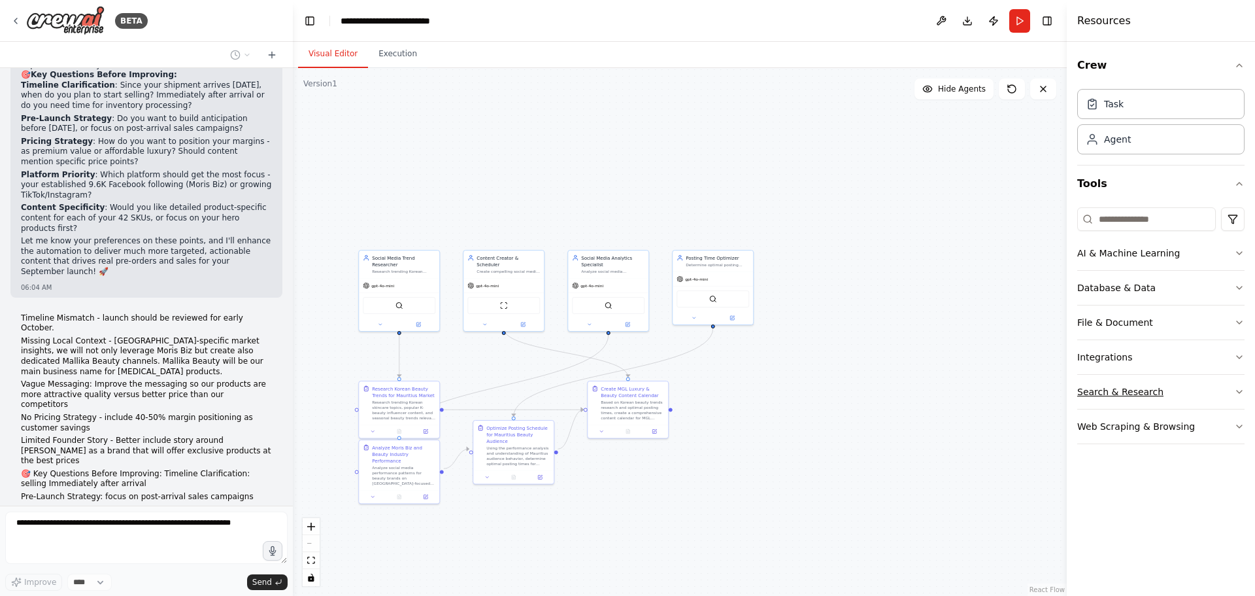
click at [1127, 384] on button "Search & Research" at bounding box center [1161, 392] width 167 height 34
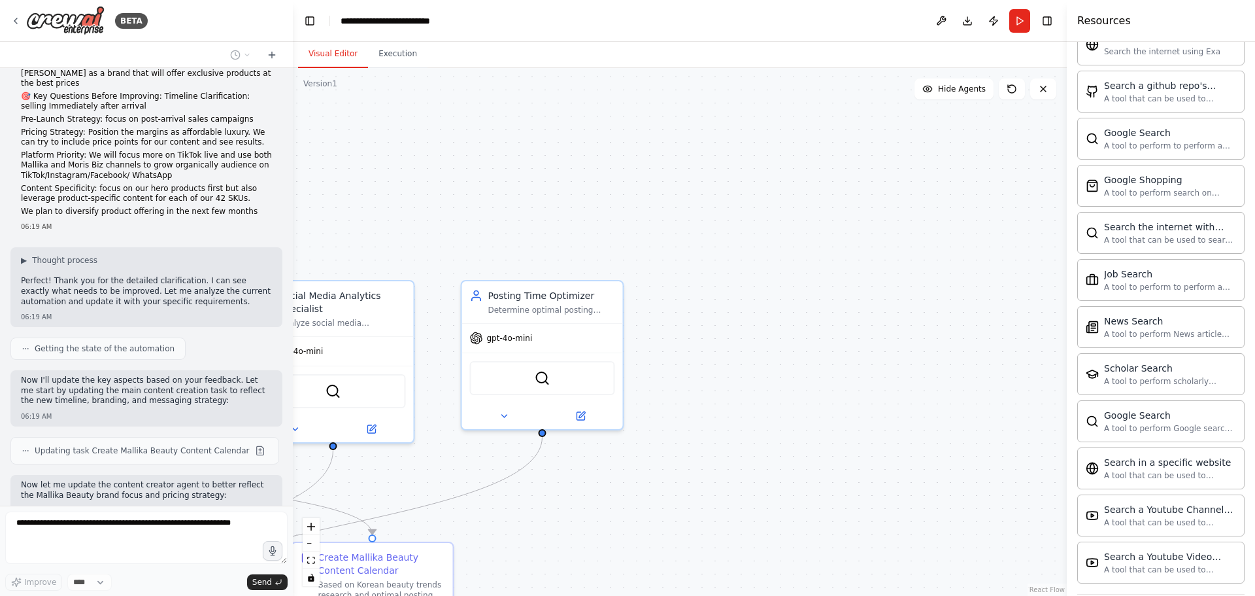
scroll to position [4452, 0]
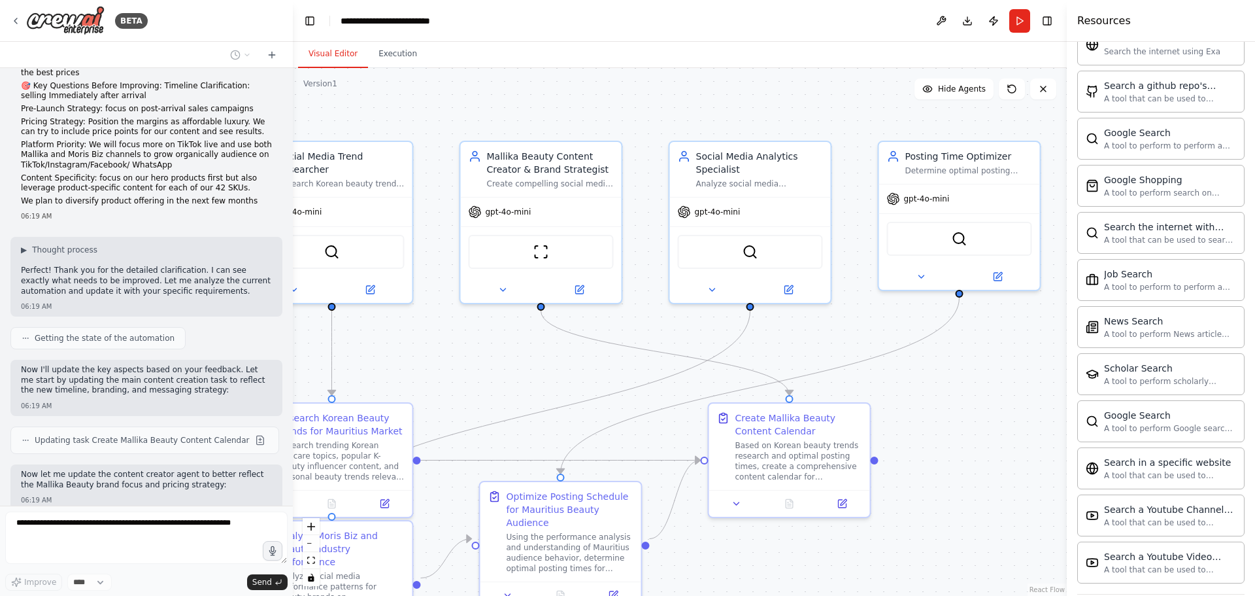
drag, startPoint x: 560, startPoint y: 510, endPoint x: 977, endPoint y: 371, distance: 439.8
click at [977, 371] on div ".deletable-edge-delete-btn { width: 20px; height: 20px; border: 0px solid #ffff…" at bounding box center [680, 332] width 774 height 528
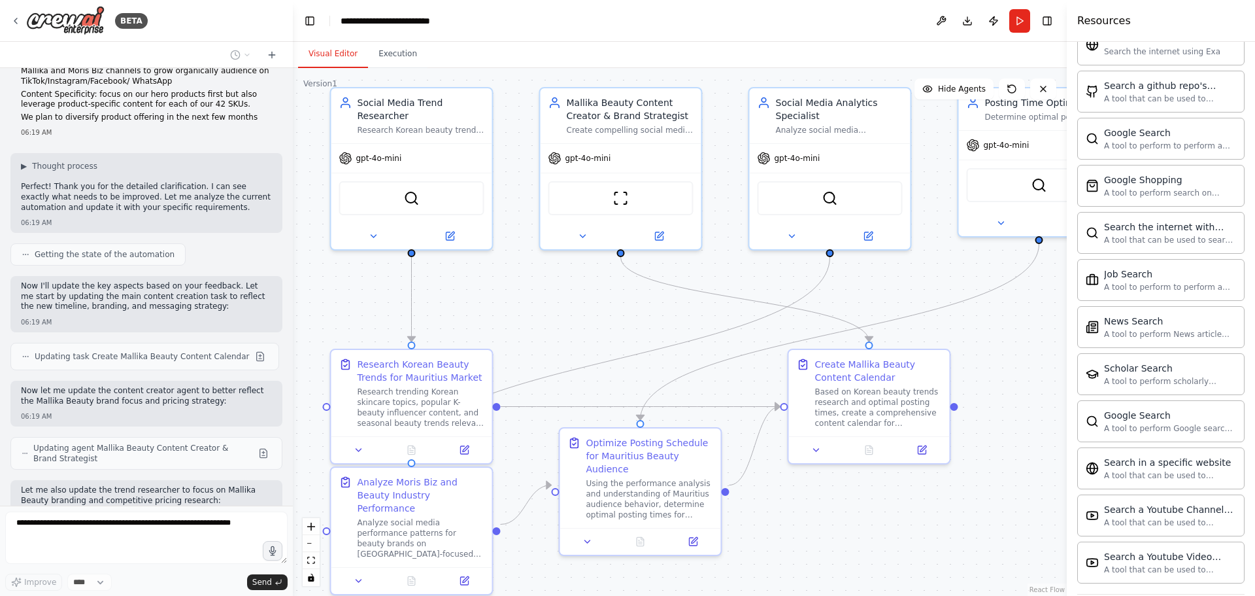
scroll to position [4546, 0]
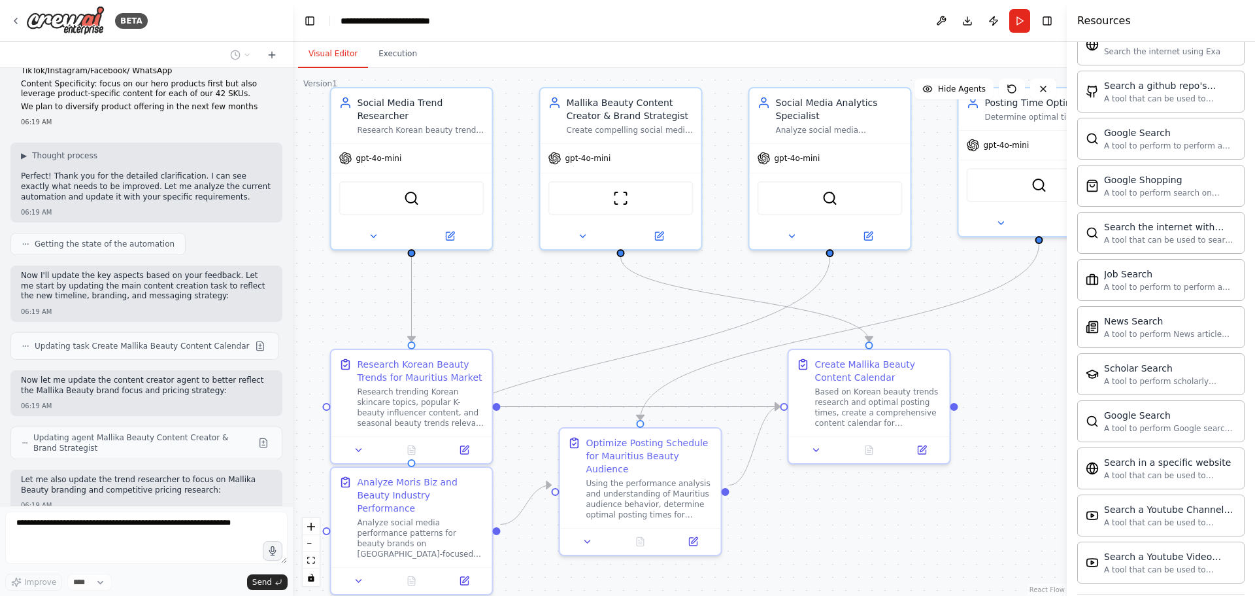
drag, startPoint x: 454, startPoint y: 375, endPoint x: 534, endPoint y: 322, distance: 96.1
click at [534, 322] on div ".deletable-edge-delete-btn { width: 20px; height: 20px; border: 0px solid #ffff…" at bounding box center [680, 332] width 774 height 528
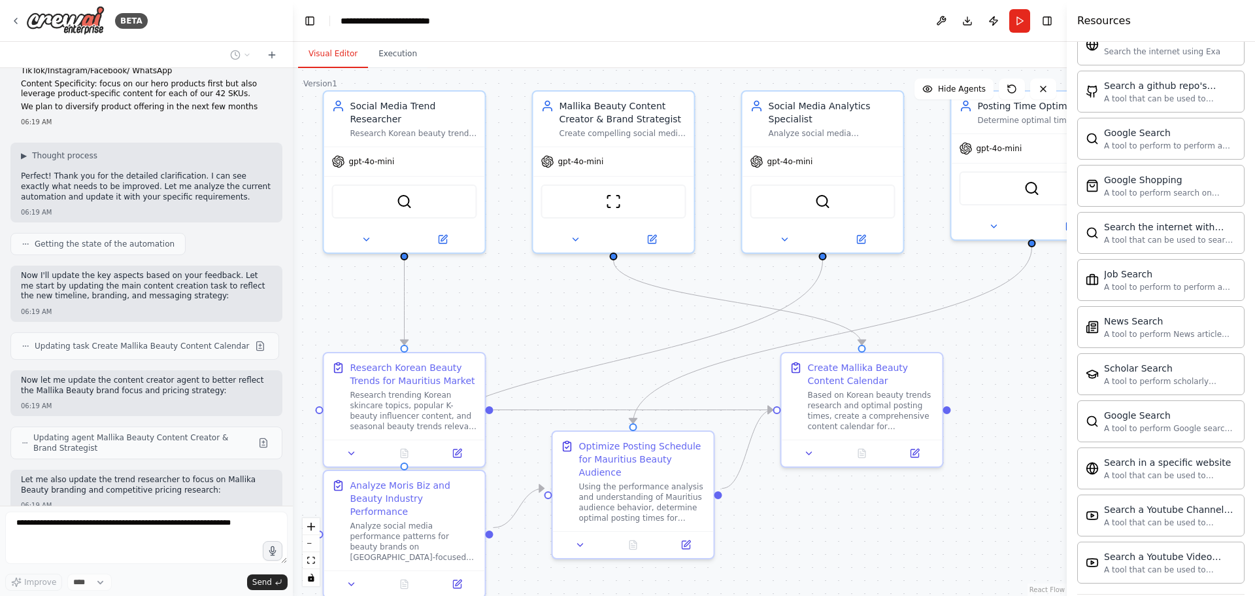
drag, startPoint x: 651, startPoint y: 309, endPoint x: 644, endPoint y: 313, distance: 7.9
click at [644, 313] on div ".deletable-edge-delete-btn { width: 20px; height: 20px; border: 0px solid #ffff…" at bounding box center [680, 332] width 774 height 528
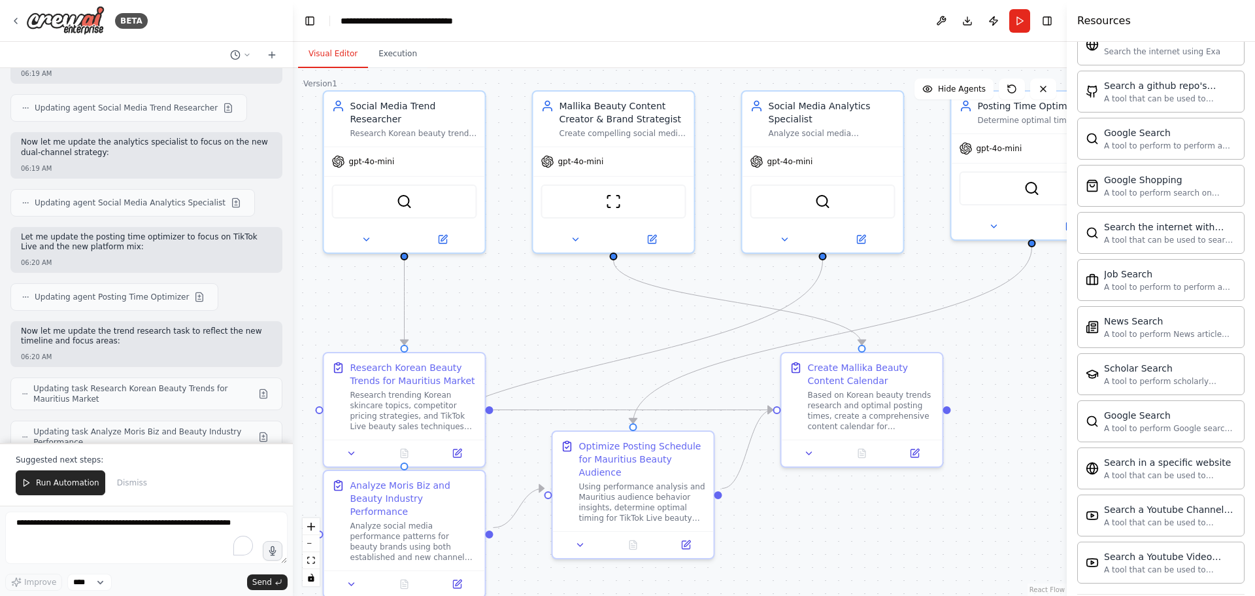
scroll to position [4995, 0]
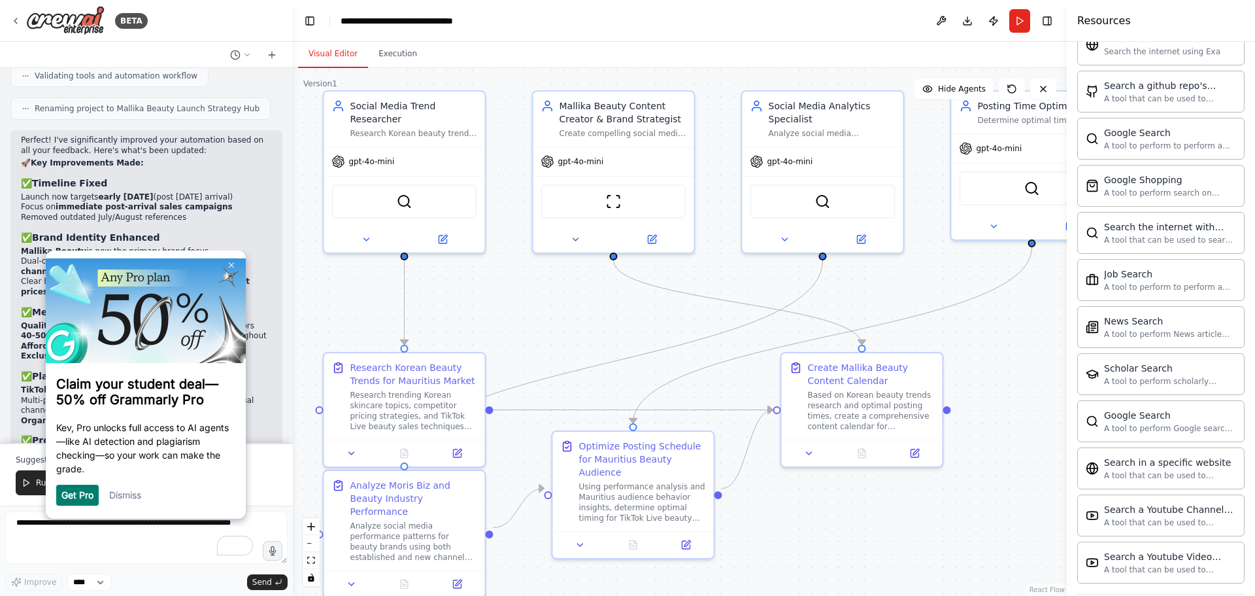
scroll to position [5485, 0]
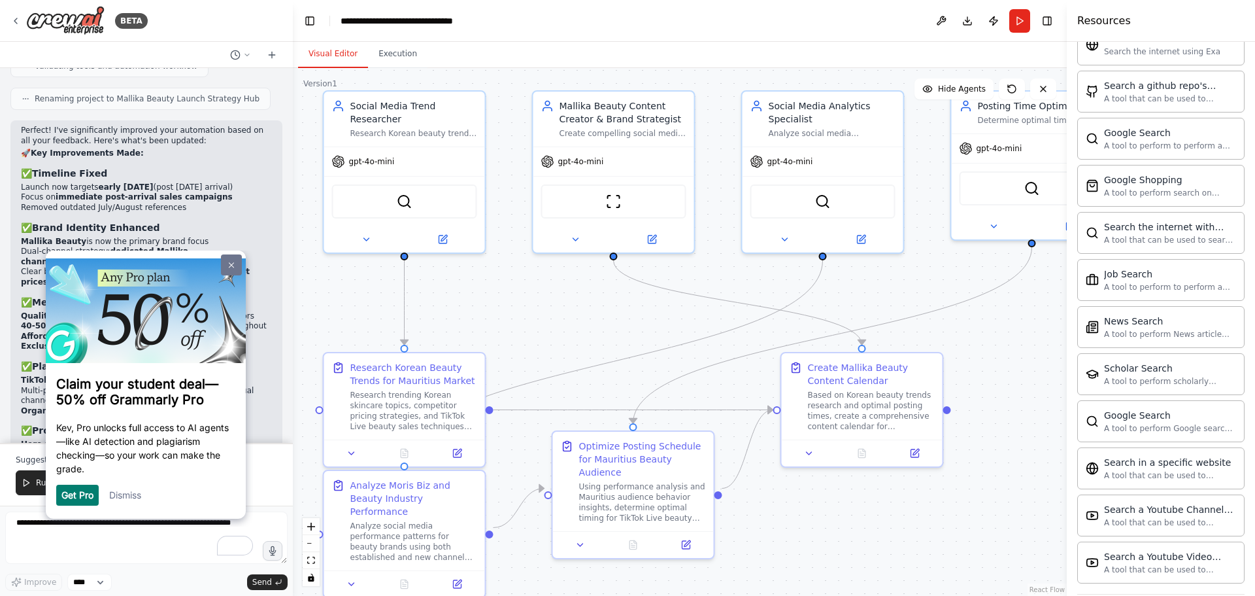
click at [230, 262] on img at bounding box center [231, 265] width 5 height 6
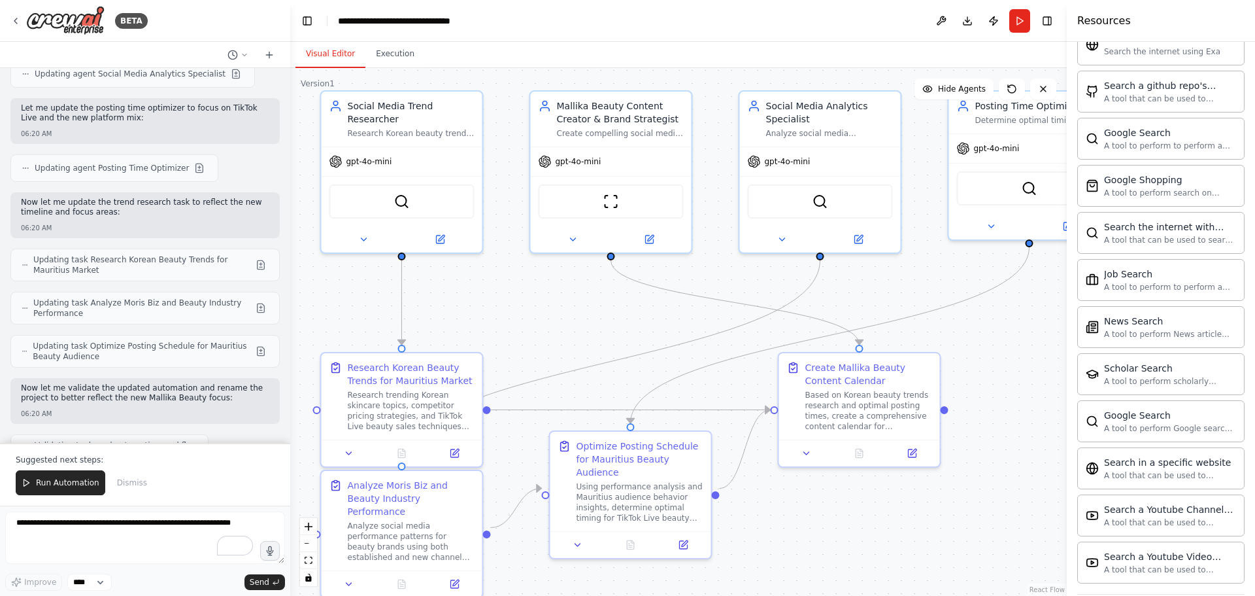
scroll to position [5198, 0]
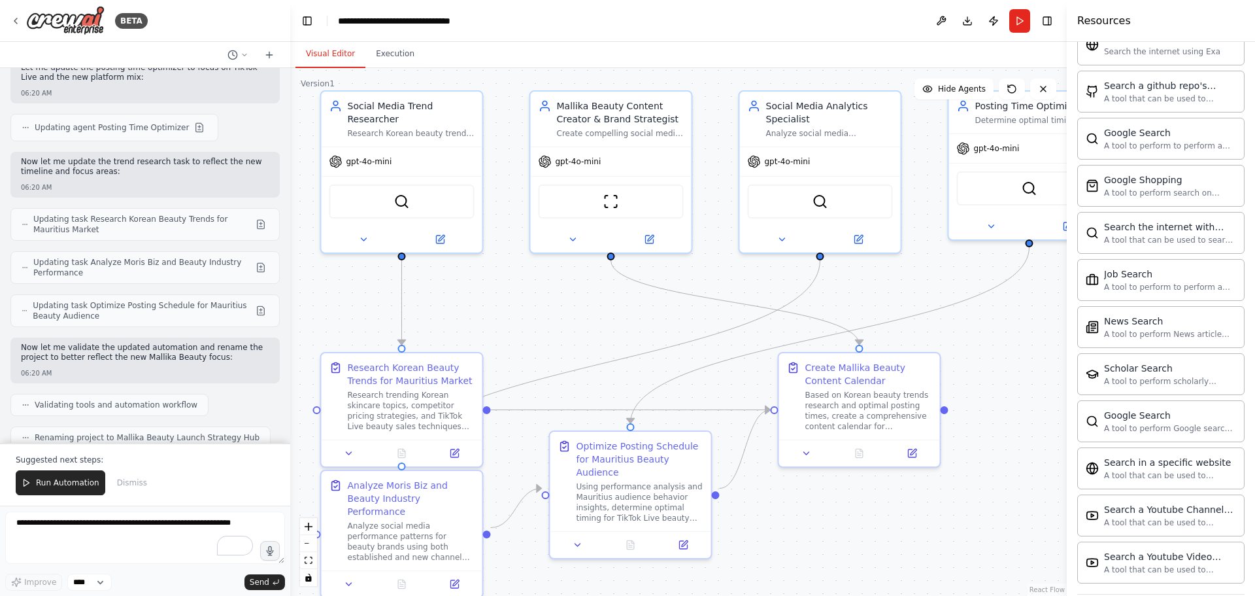
drag, startPoint x: 290, startPoint y: 398, endPoint x: 290, endPoint y: 407, distance: 9.2
click at [290, 407] on div "BETA Create a crew that schedules and publishes social media content across mul…" at bounding box center [627, 298] width 1255 height 596
click at [285, 405] on div at bounding box center [287, 298] width 5 height 596
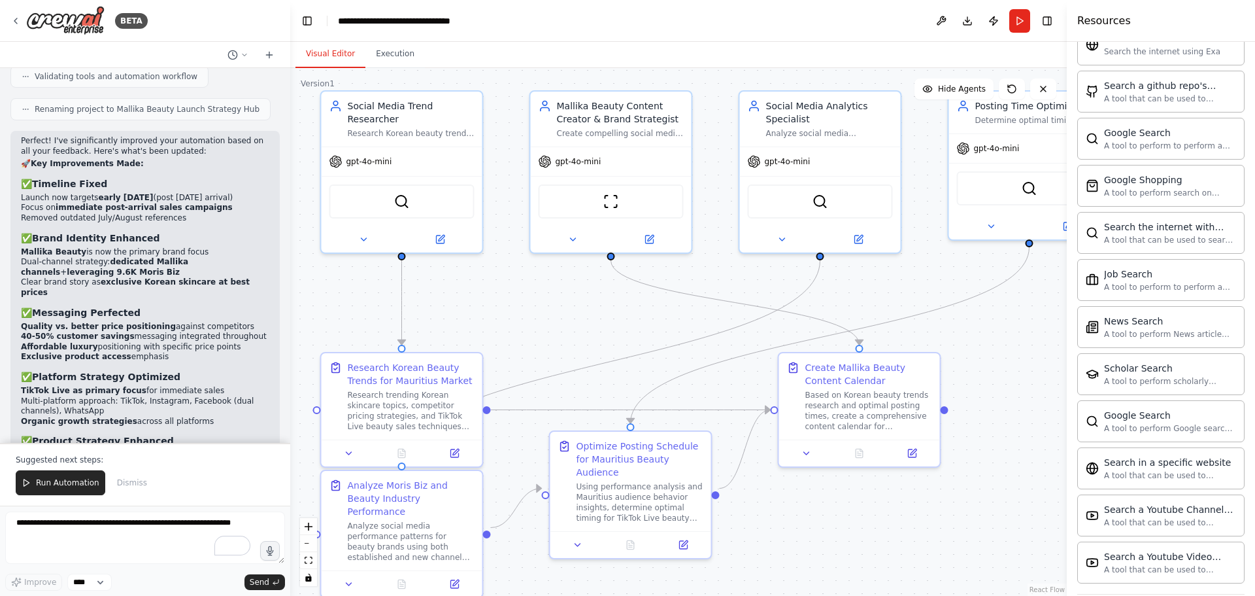
scroll to position [5527, 0]
click at [49, 484] on span "Run Automation" at bounding box center [67, 482] width 63 height 10
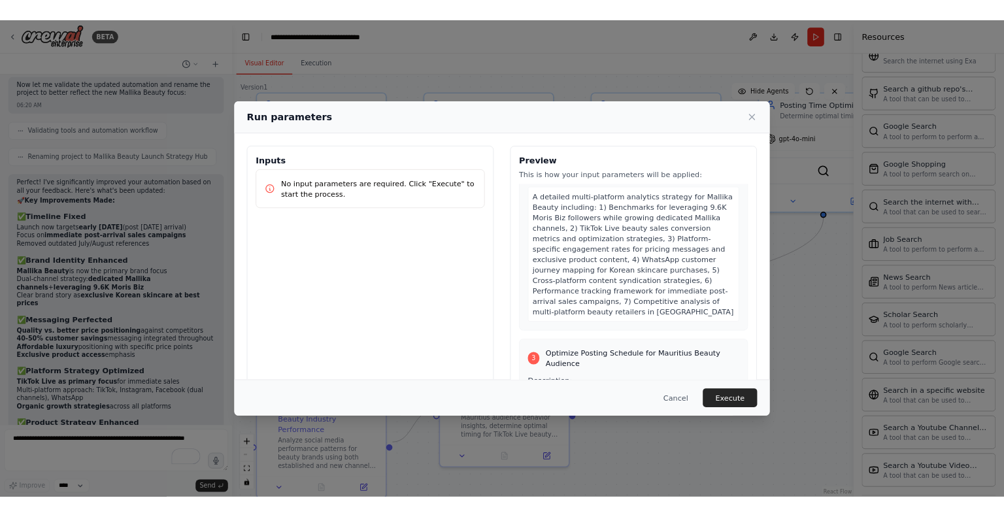
scroll to position [1318, 0]
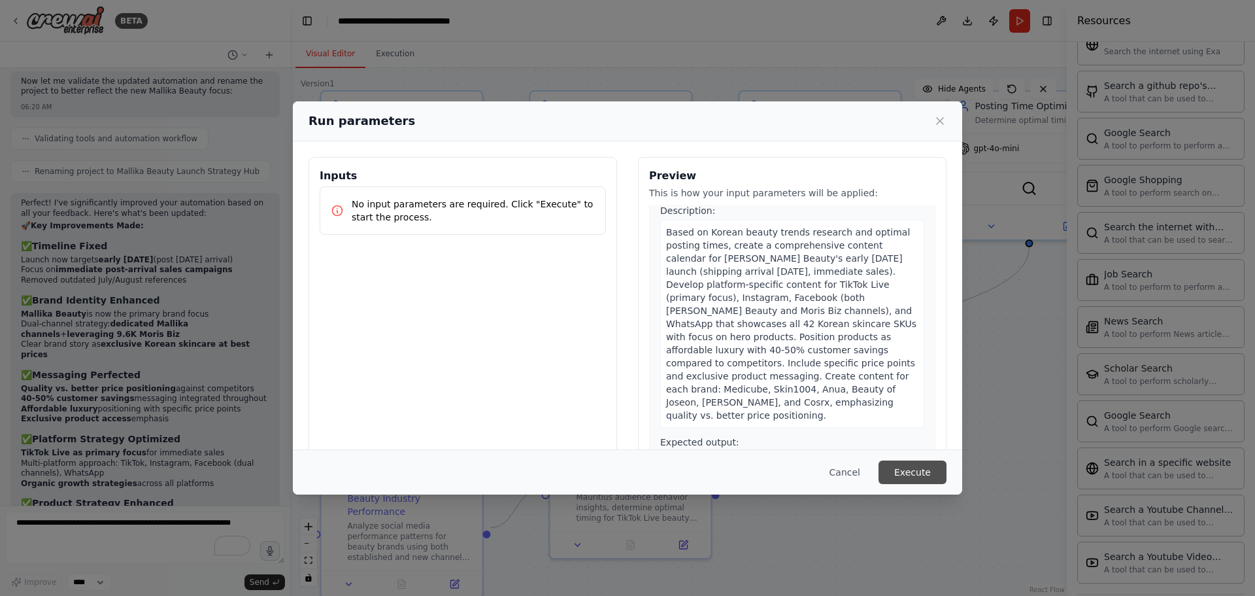
click at [912, 465] on button "Execute" at bounding box center [913, 472] width 68 height 24
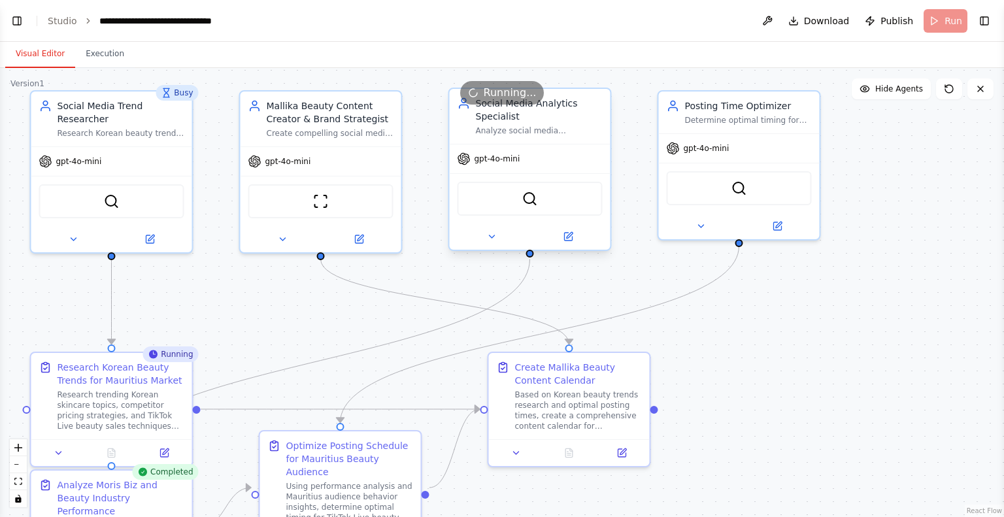
select select "****"
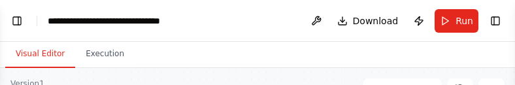
scroll to position [7253, 0]
select select "****"
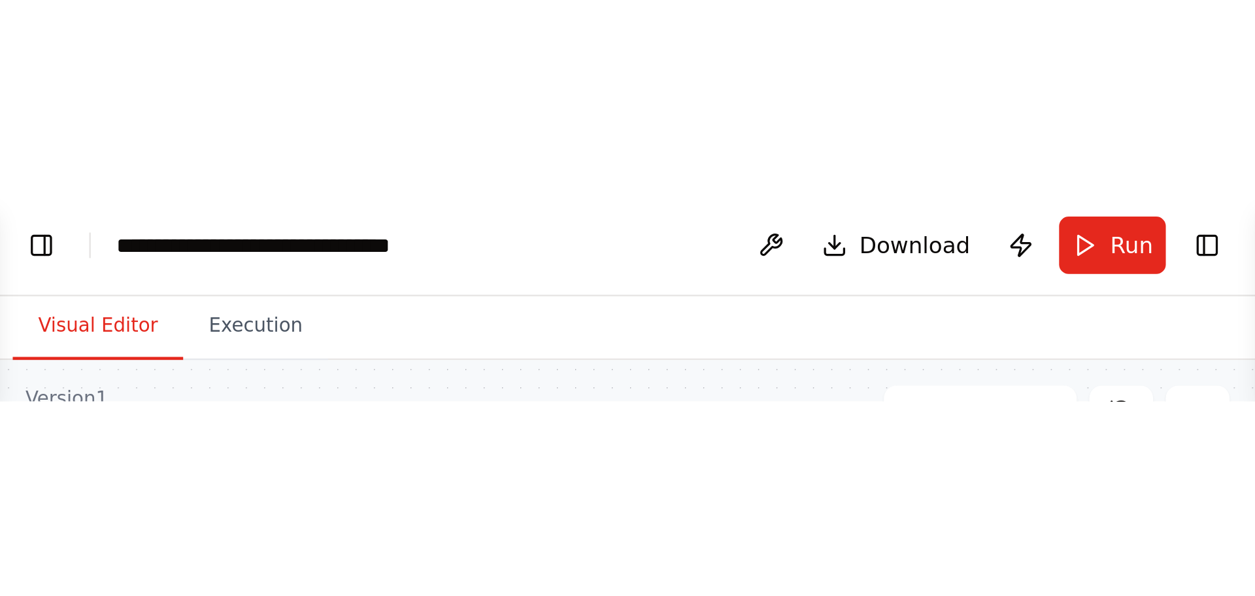
scroll to position [5464, 0]
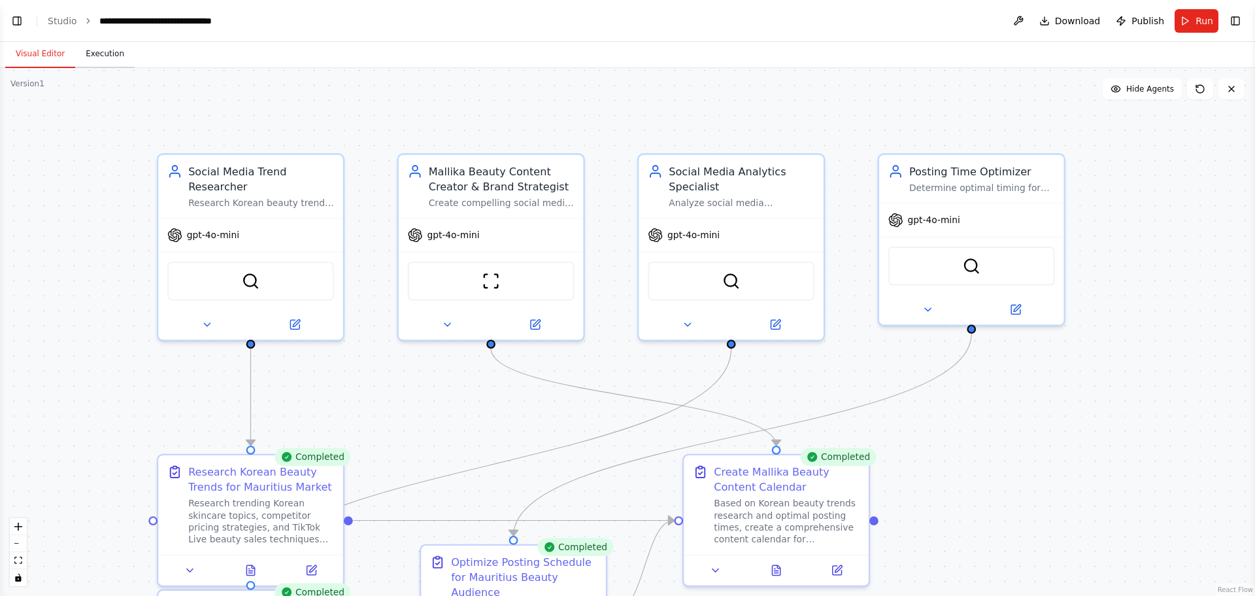
click at [94, 55] on button "Execution" at bounding box center [105, 54] width 60 height 27
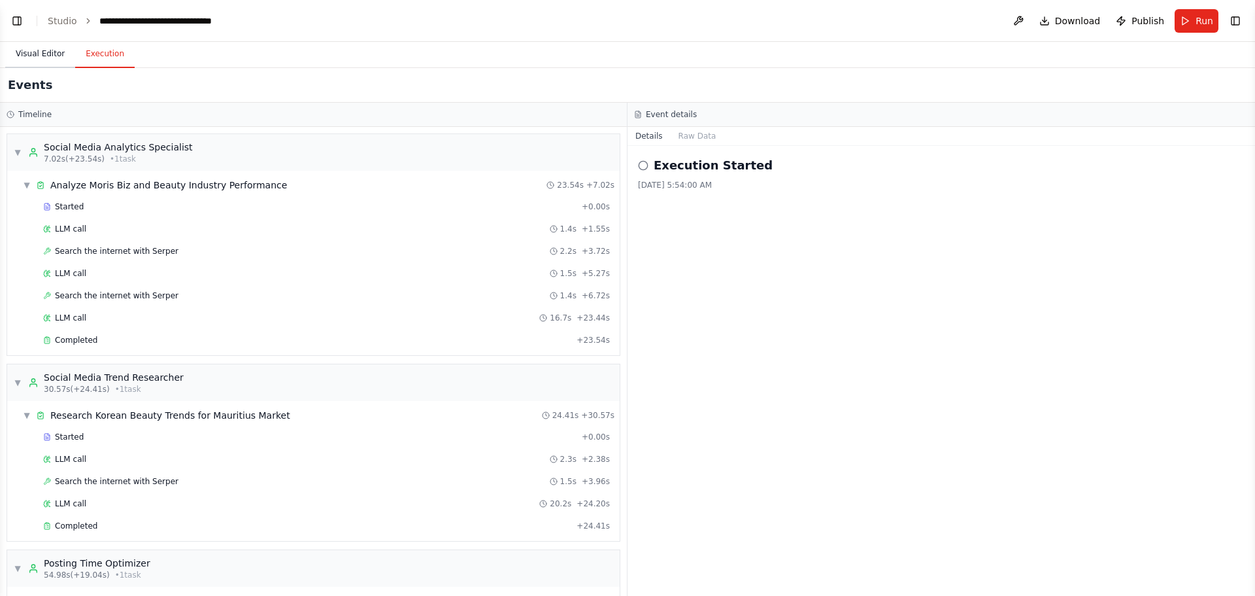
click at [35, 49] on button "Visual Editor" at bounding box center [40, 54] width 70 height 27
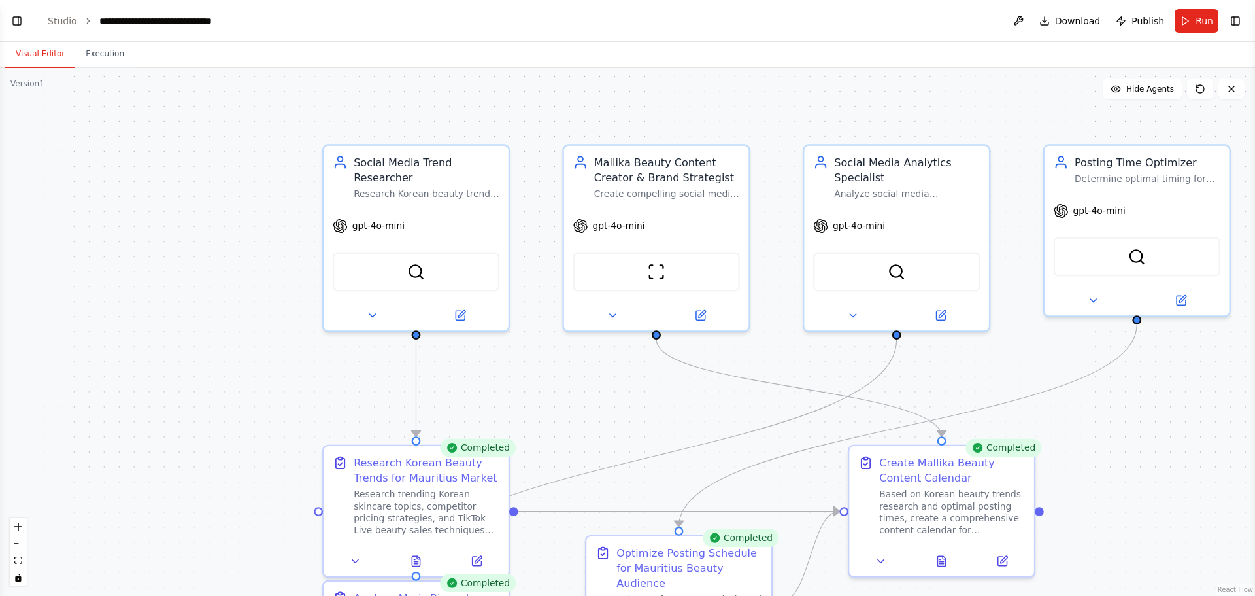
drag, startPoint x: 350, startPoint y: 111, endPoint x: 517, endPoint y: 103, distance: 166.3
click at [517, 103] on div ".deletable-edge-delete-btn { width: 20px; height: 20px; border: 0px solid #ffff…" at bounding box center [627, 332] width 1255 height 528
click at [16, 20] on button "Toggle Left Sidebar" at bounding box center [17, 21] width 18 height 18
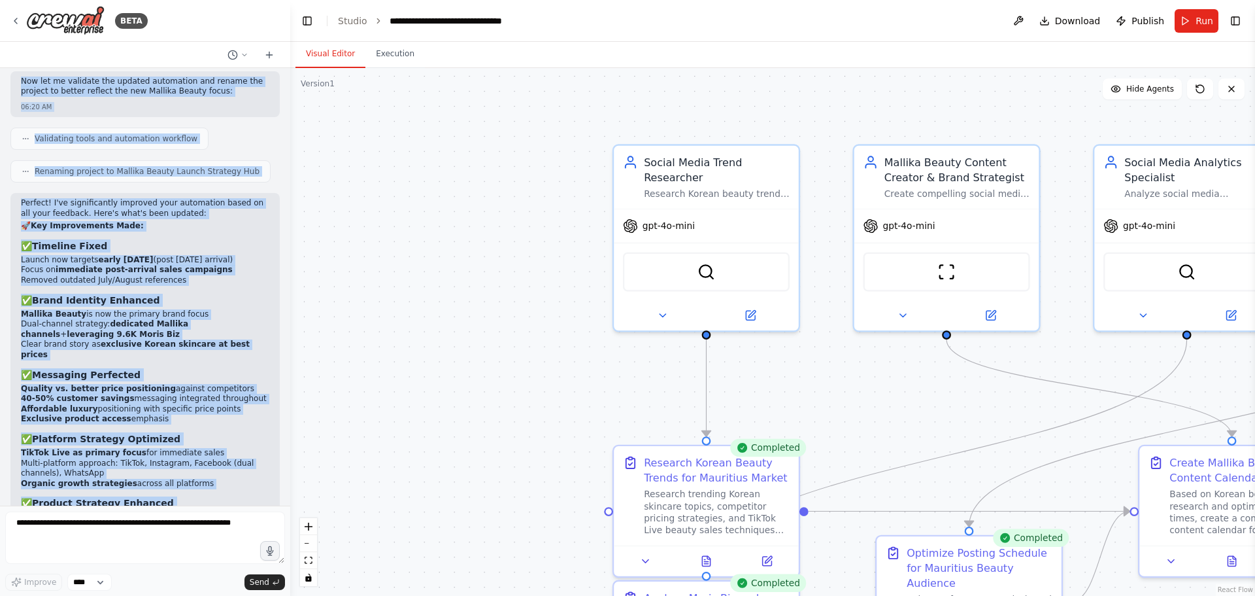
drag, startPoint x: 21, startPoint y: 218, endPoint x: 238, endPoint y: 473, distance: 334.4
click at [238, 473] on div "Create a crew that schedules and publishes social media content across multiple…" at bounding box center [145, 286] width 290 height 437
copy div "Perfect! I've created your Social Media Management Hub automation with a compre…"
click at [1185, 14] on button "Run" at bounding box center [1197, 21] width 44 height 24
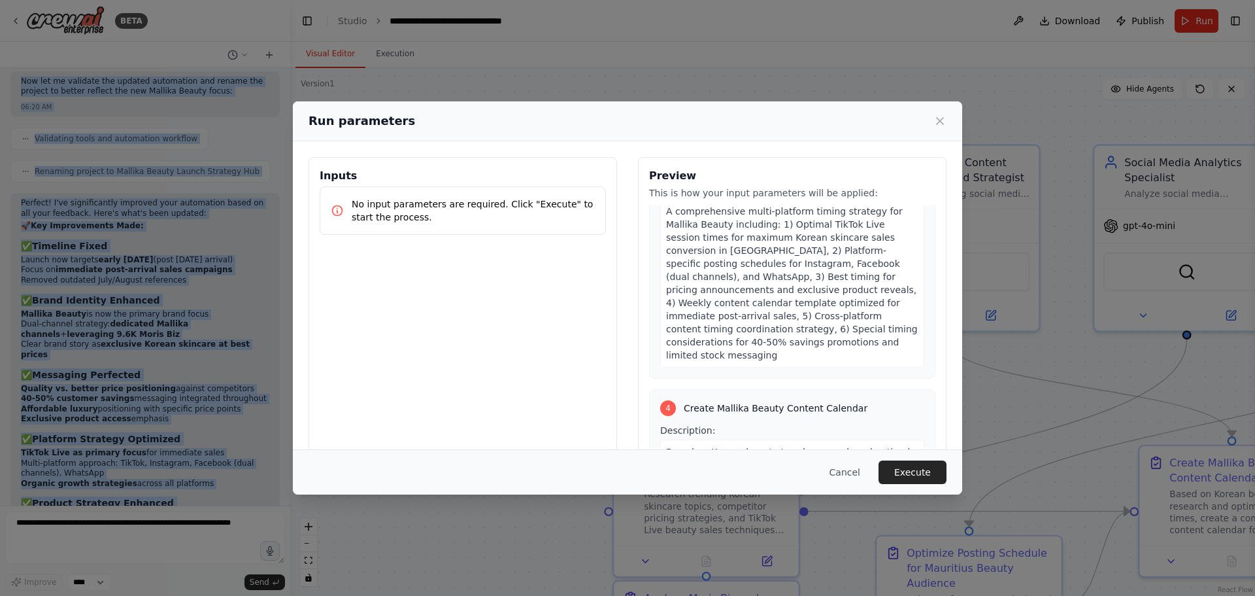
scroll to position [1402, 0]
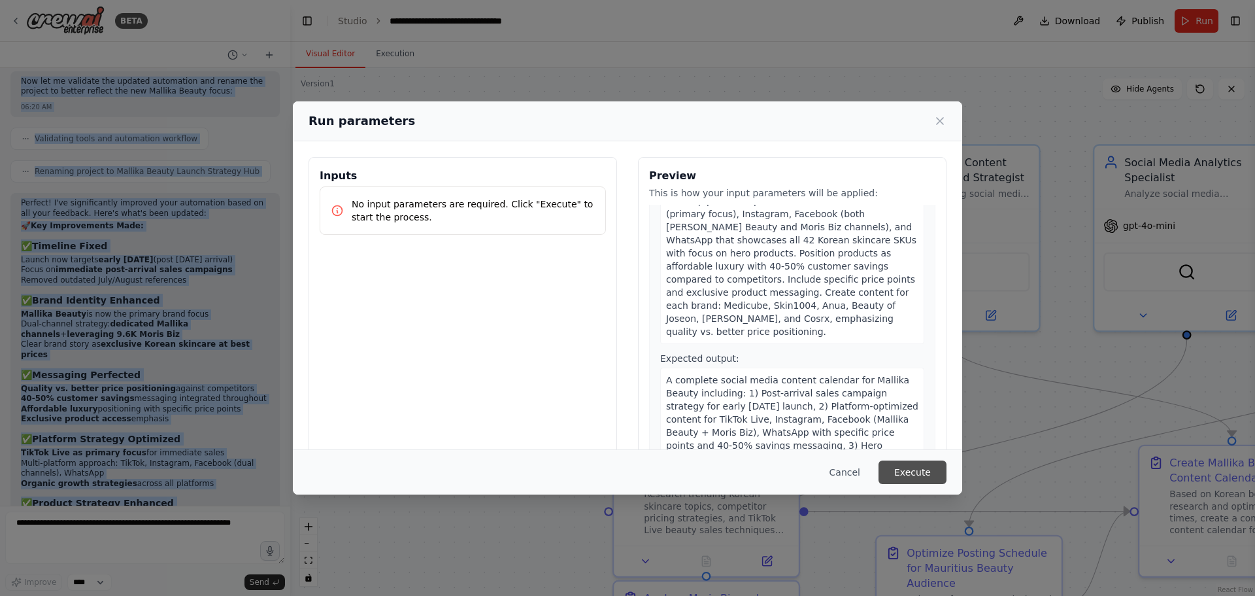
click at [897, 473] on button "Execute" at bounding box center [913, 472] width 68 height 24
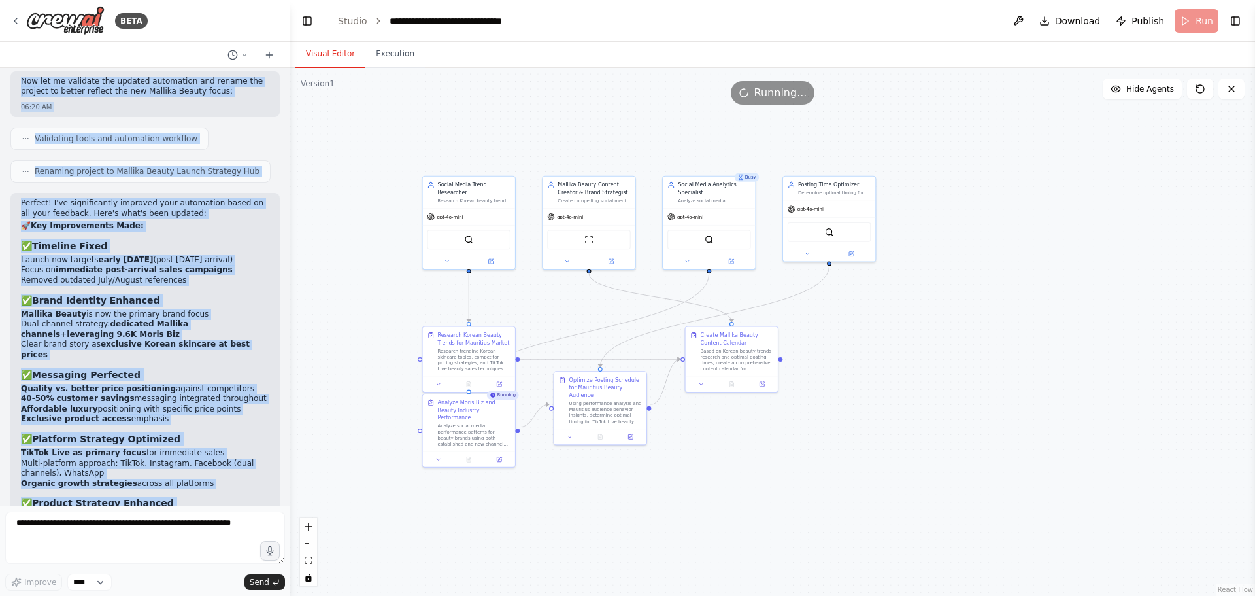
drag, startPoint x: 613, startPoint y: 415, endPoint x: 364, endPoint y: 324, distance: 265.8
click at [364, 324] on div ".deletable-edge-delete-btn { width: 20px; height: 20px; border: 0px solid #ffff…" at bounding box center [772, 332] width 965 height 528
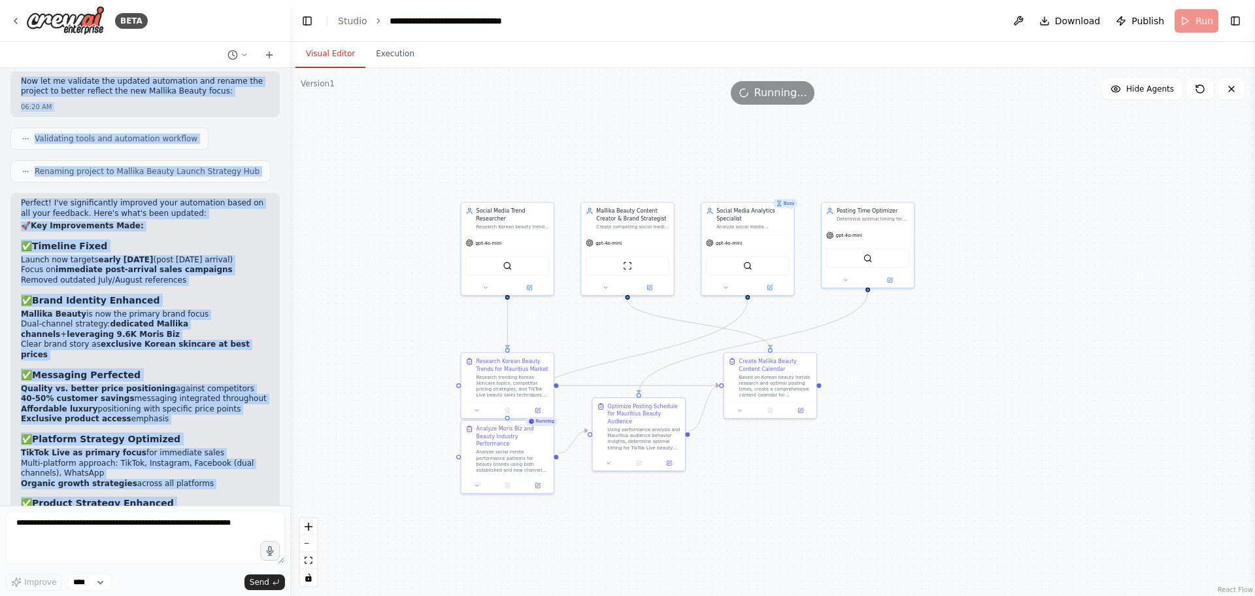
drag, startPoint x: 579, startPoint y: 506, endPoint x: 842, endPoint y: 499, distance: 263.0
click at [842, 499] on div ".deletable-edge-delete-btn { width: 20px; height: 20px; border: 0px solid #ffff…" at bounding box center [772, 332] width 965 height 528
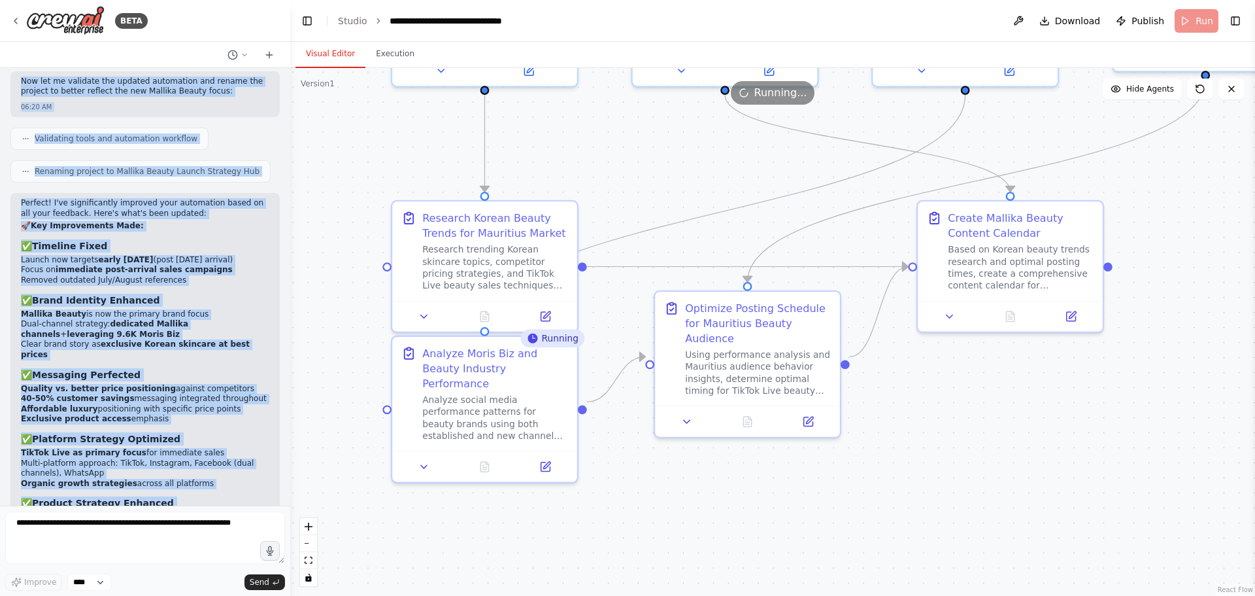
drag, startPoint x: 709, startPoint y: 494, endPoint x: 947, endPoint y: 490, distance: 238.0
click at [947, 490] on div ".deletable-edge-delete-btn { width: 20px; height: 20px; border: 0px solid #ffff…" at bounding box center [772, 332] width 965 height 528
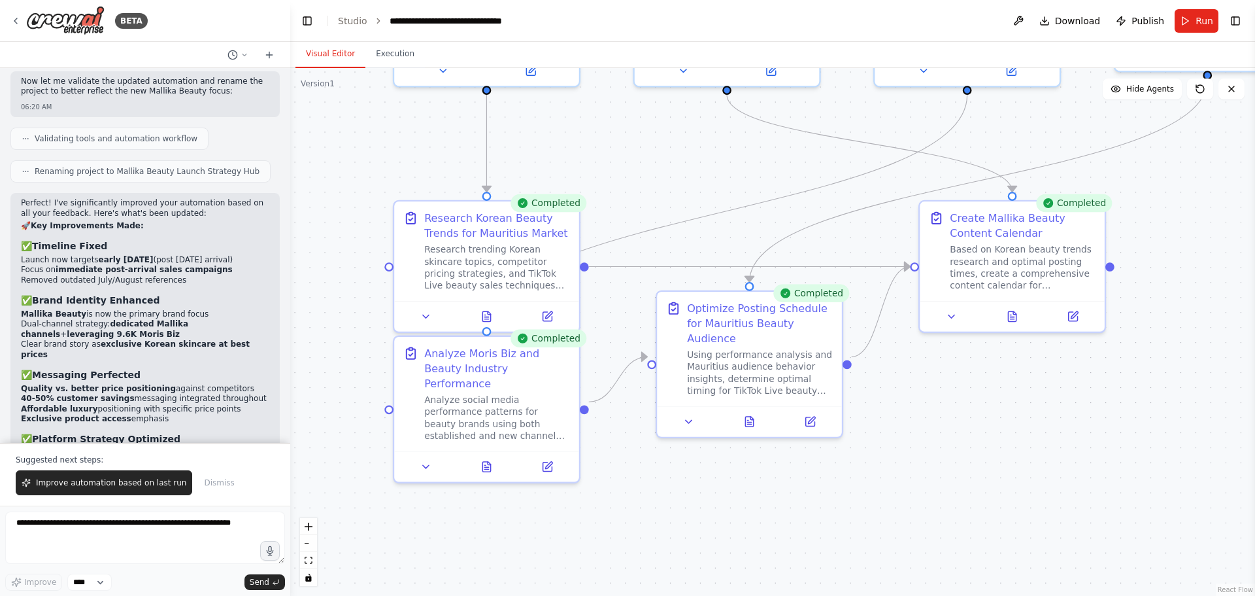
scroll to position [5527, 0]
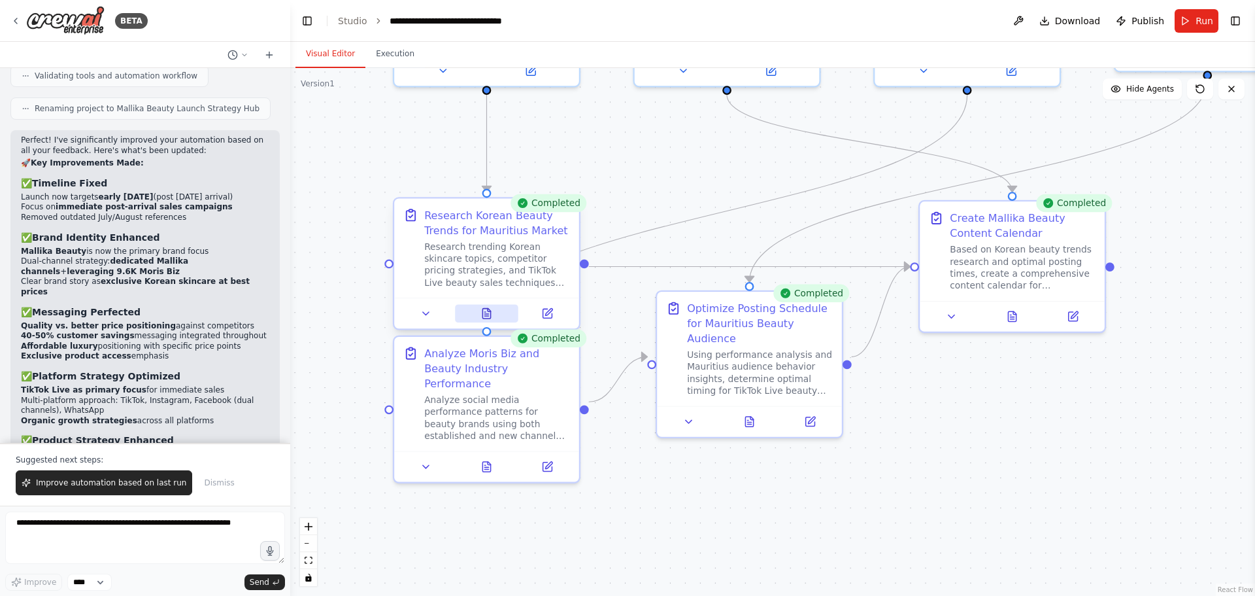
click at [483, 312] on icon at bounding box center [487, 314] width 8 height 10
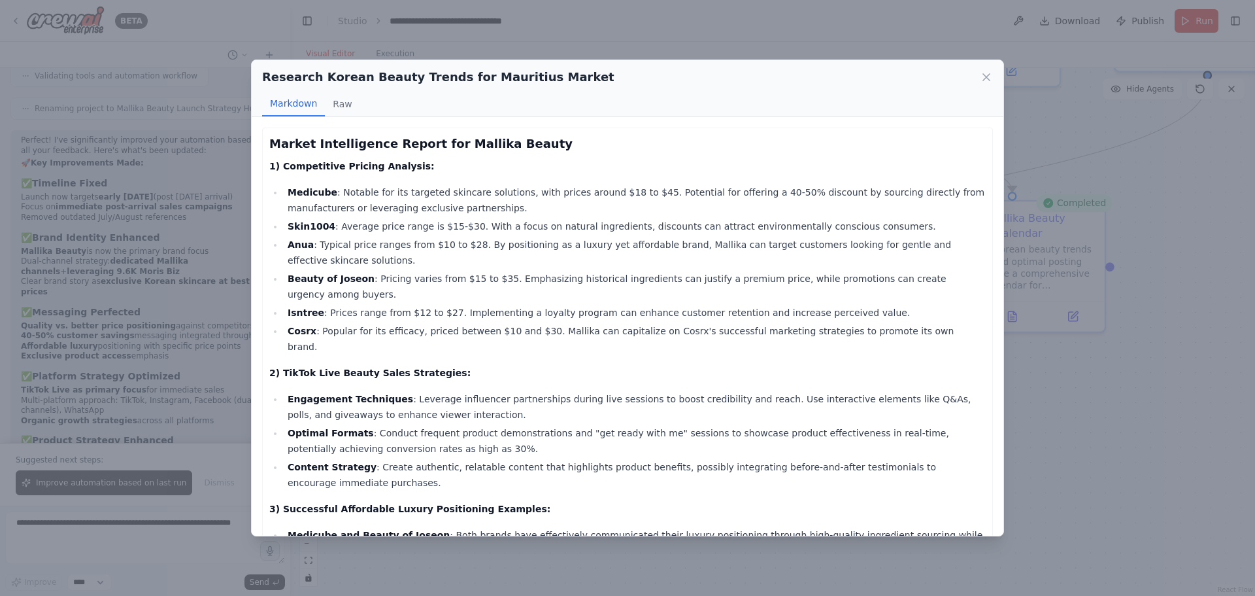
scroll to position [349, 0]
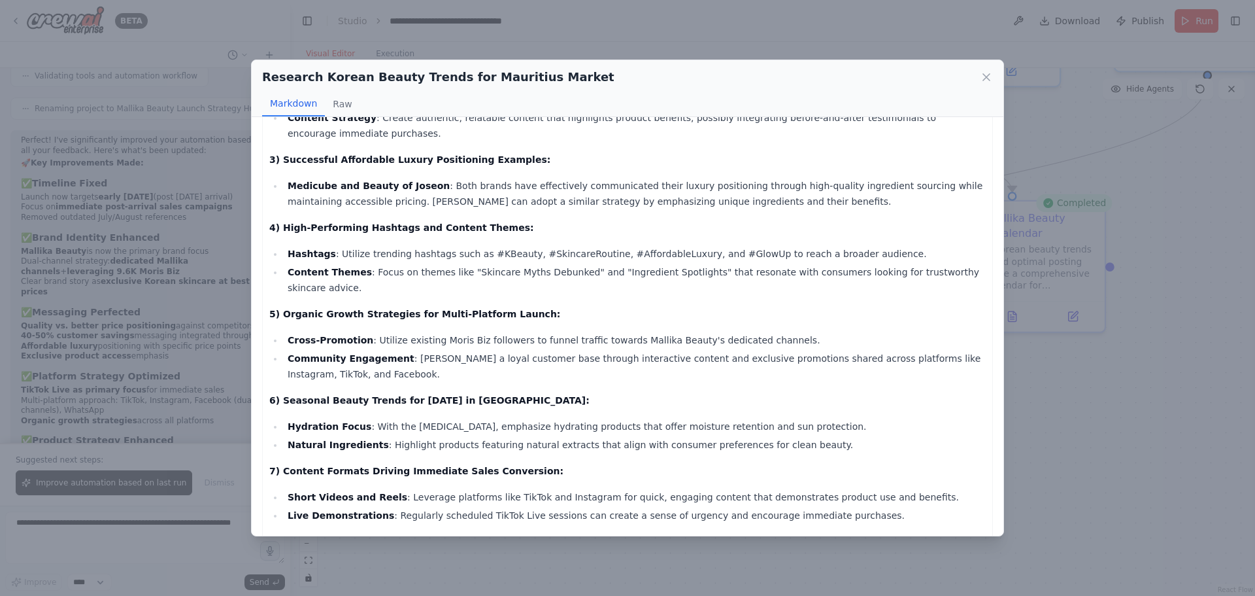
click at [536, 80] on h2 "Research Korean Beauty Trends for Mauritius Market" at bounding box center [438, 77] width 352 height 18
drag, startPoint x: 358, startPoint y: 141, endPoint x: 513, endPoint y: 85, distance: 165.2
click at [513, 85] on h2 "Research Korean Beauty Trends for Mauritius Market" at bounding box center [438, 77] width 352 height 18
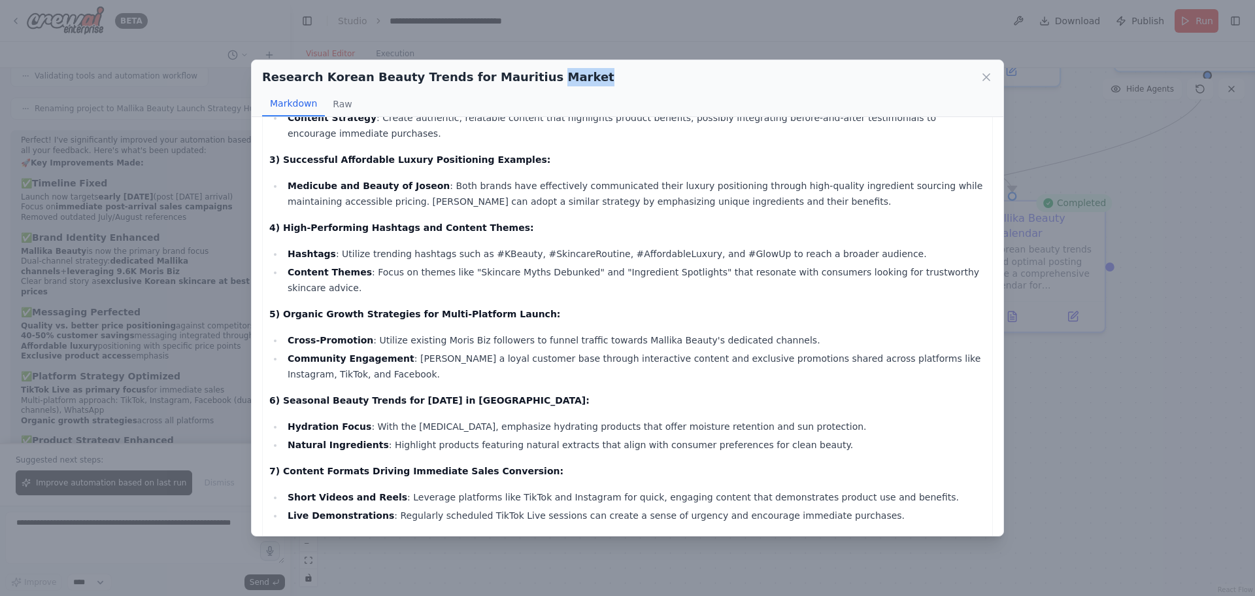
click at [513, 85] on h2 "Research Korean Beauty Trends for Mauritius Market" at bounding box center [438, 77] width 352 height 18
copy div "Research Korean Beauty Trends for Mauritius Market"
click at [286, 178] on li "Medicube and Beauty of Joseon : Both brands have effectively communicated their…" at bounding box center [635, 193] width 702 height 31
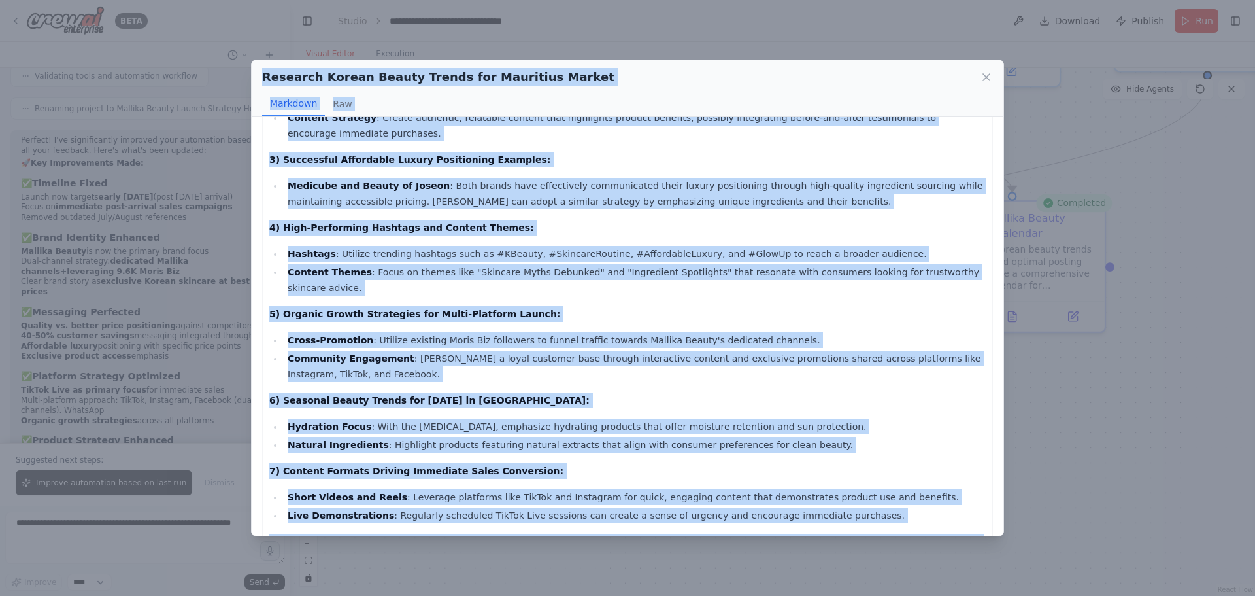
drag, startPoint x: 267, startPoint y: 105, endPoint x: 903, endPoint y: 513, distance: 754.9
click at [920, 527] on div "Research Korean Beauty Trends for Mauritius Market Markdown Raw Market Intellig…" at bounding box center [627, 298] width 753 height 477
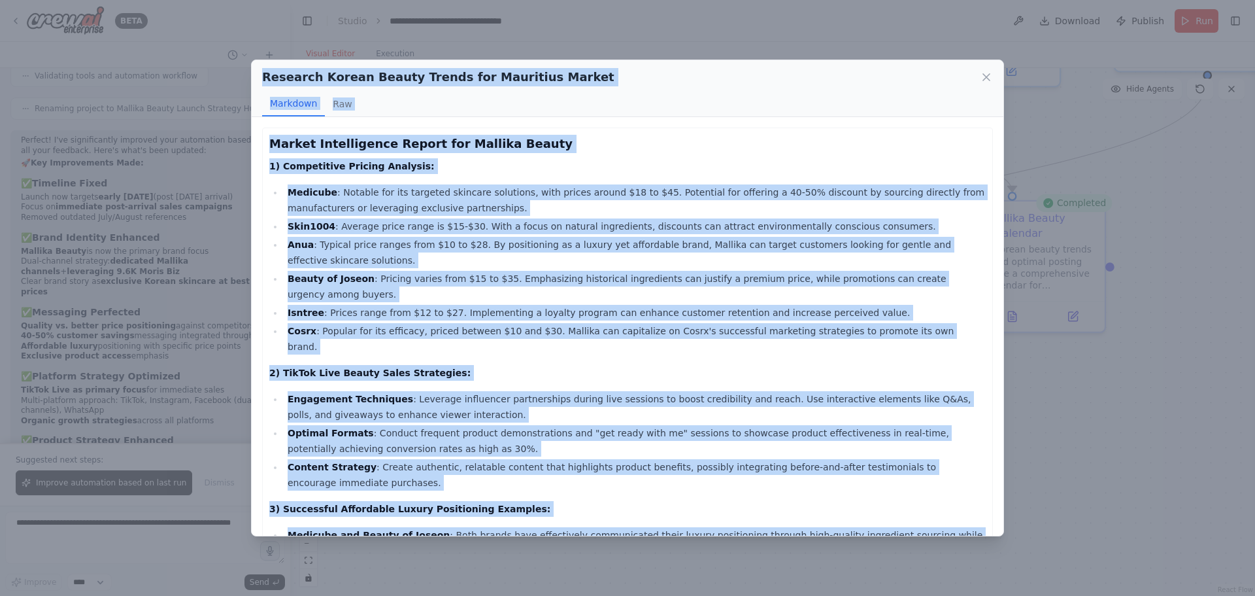
copy div "Research Korean Beauty Trends for Mauritius Market Markdown Raw Market Intellig…"
click at [989, 77] on icon at bounding box center [986, 77] width 13 height 13
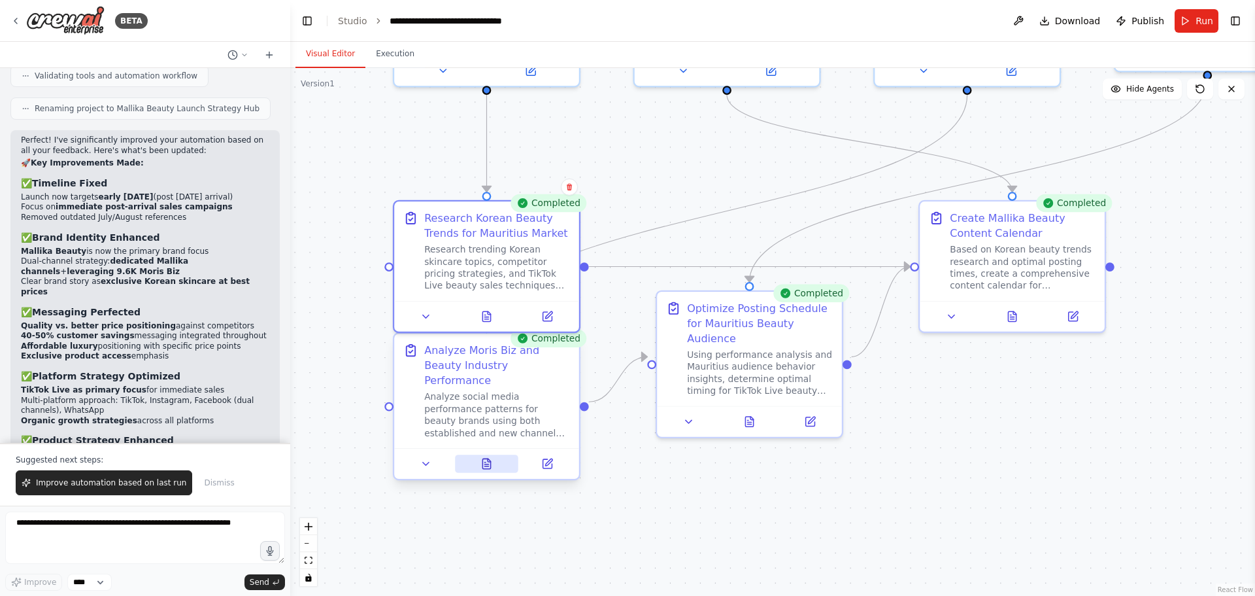
click at [489, 458] on icon at bounding box center [487, 463] width 8 height 10
click at [494, 454] on button at bounding box center [486, 463] width 63 height 18
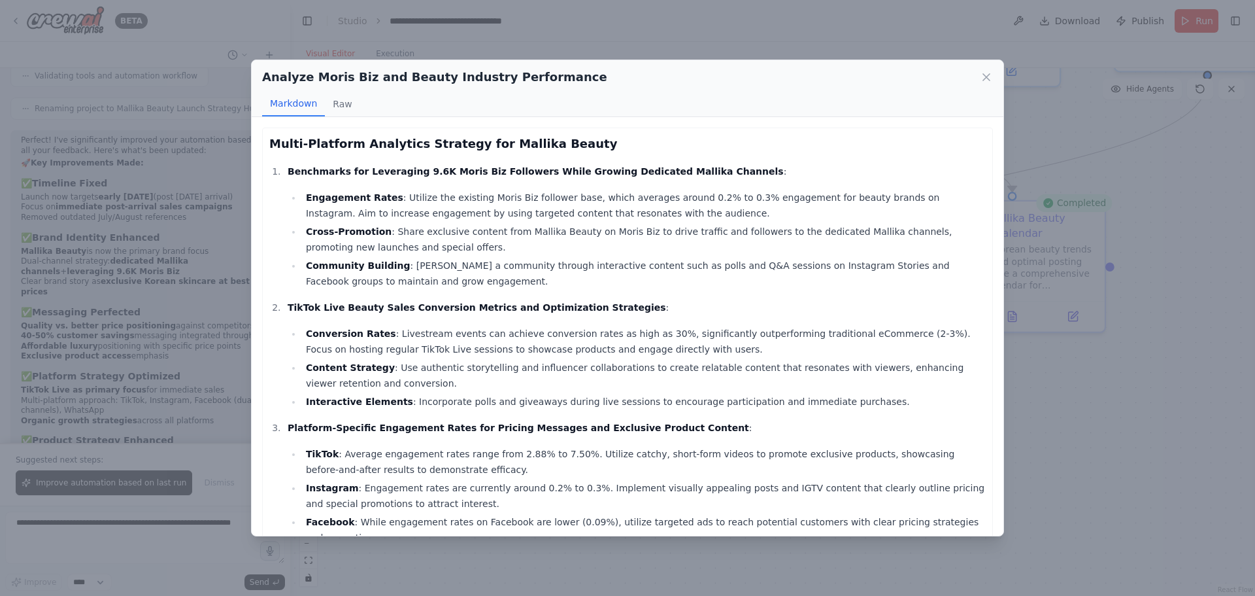
click at [486, 83] on h2 "Analyze Moris Biz and Beauty Industry Performance" at bounding box center [434, 77] width 345 height 18
copy div "Analyze Moris Biz and Beauty Industry Performance"
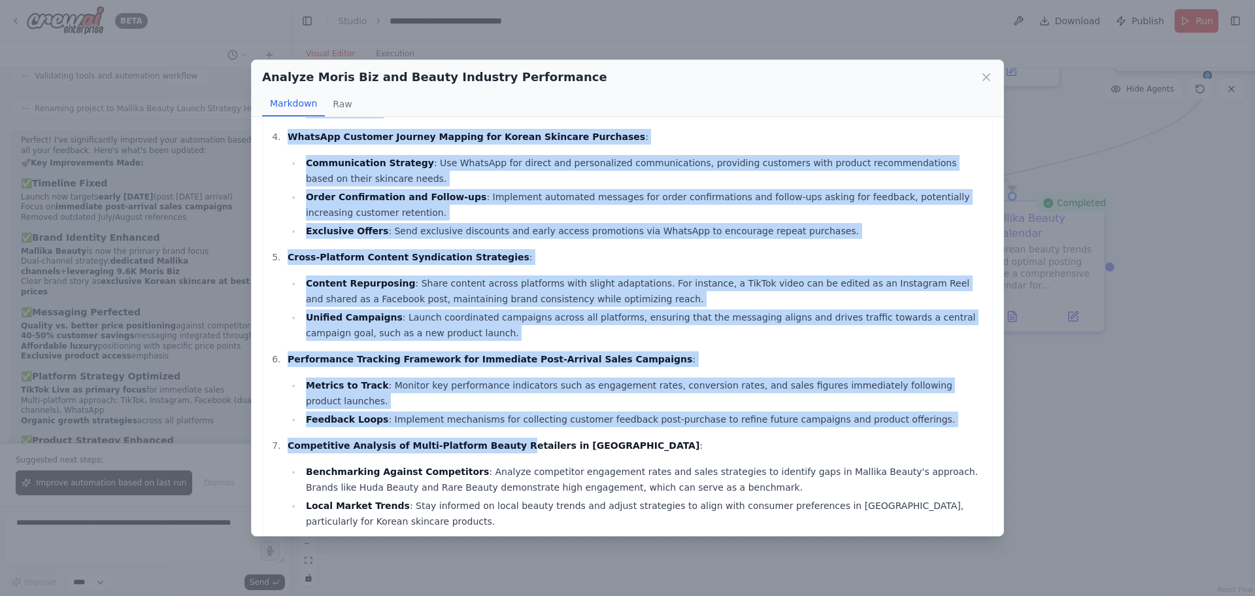
scroll to position [449, 0]
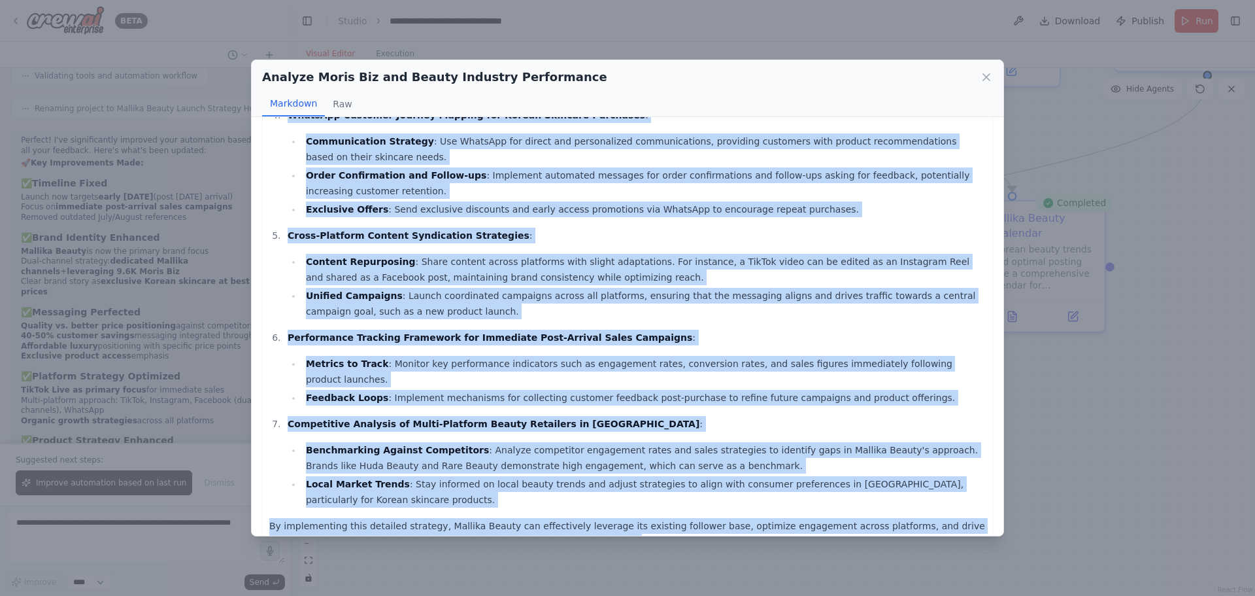
drag, startPoint x: 271, startPoint y: 145, endPoint x: 526, endPoint y: 510, distance: 445.7
click at [526, 510] on div "Multi-Platform Analytics Strategy for Mallika Beauty Benchmarks for Leveraging …" at bounding box center [627, 117] width 717 height 863
copy div "Multi-Platform Analytics Strategy for Mallika Beauty Benchmarks for Leveraging …"
click at [991, 78] on icon at bounding box center [986, 77] width 13 height 13
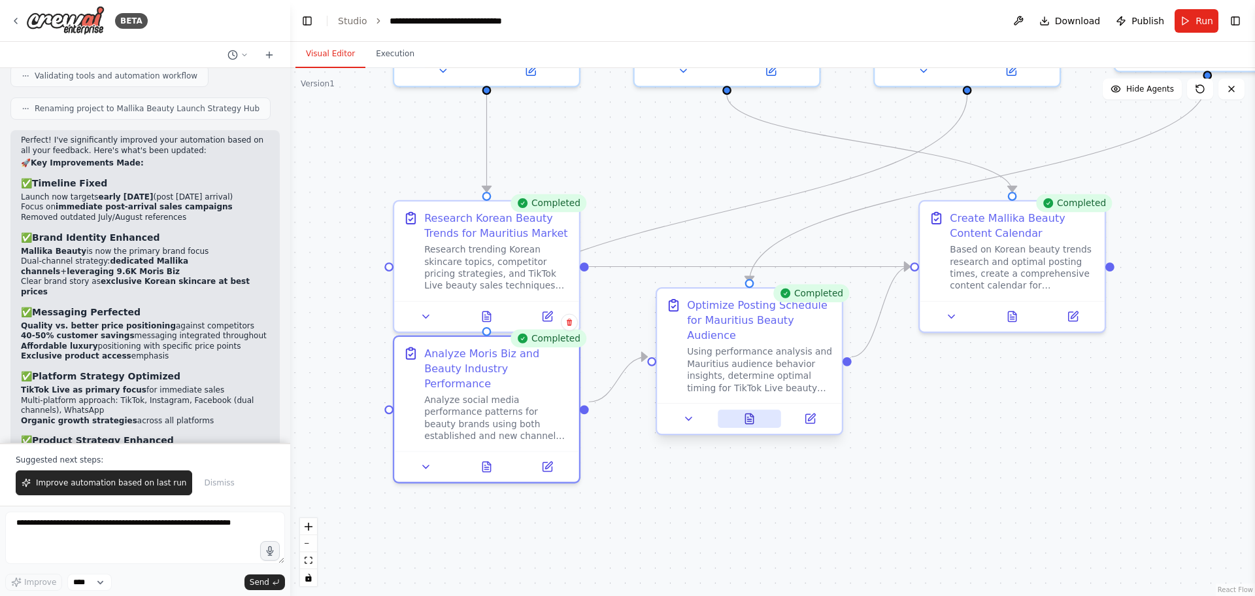
click at [753, 411] on button at bounding box center [749, 418] width 63 height 18
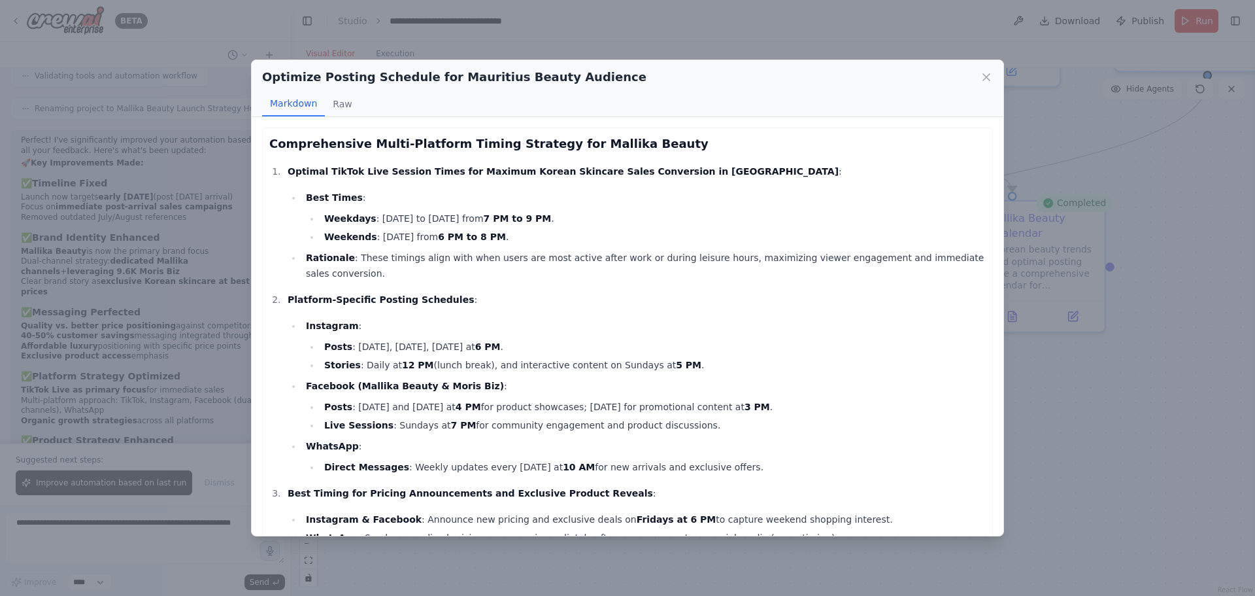
click at [556, 83] on h2 "Optimize Posting Schedule for Mauritius Beauty Audience" at bounding box center [454, 77] width 384 height 18
copy div "Optimize Posting Schedule for Mauritius Beauty Audience"
click at [258, 71] on div "Optimize Posting Schedule for Mauritius Beauty Audience Markdown Raw" at bounding box center [628, 88] width 752 height 57
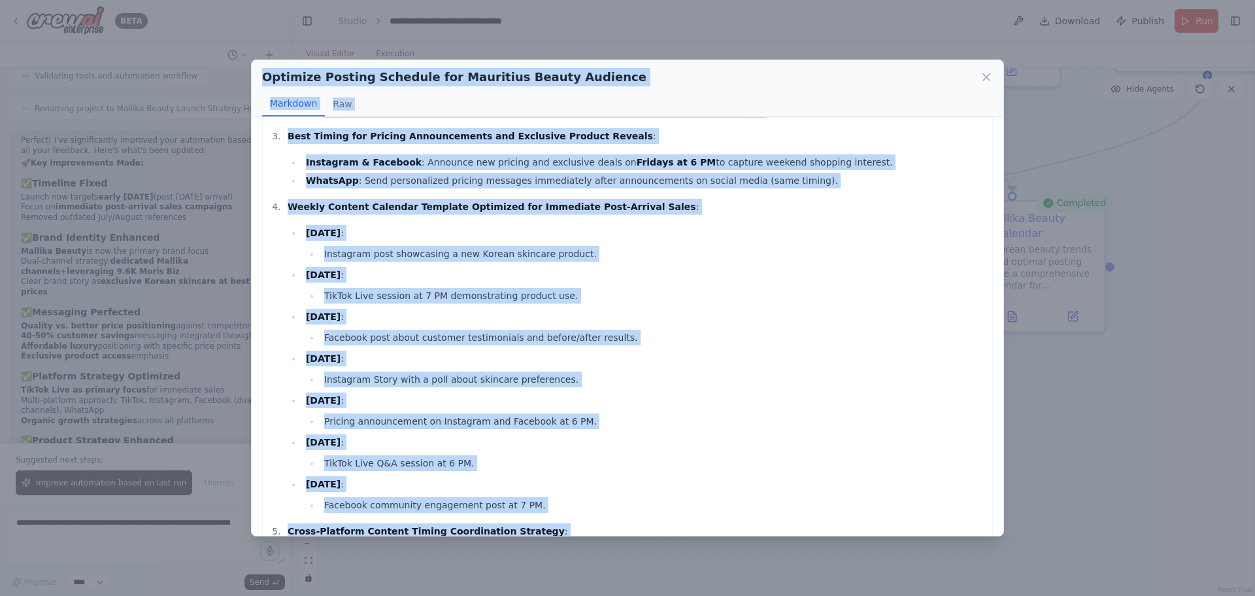
scroll to position [551, 0]
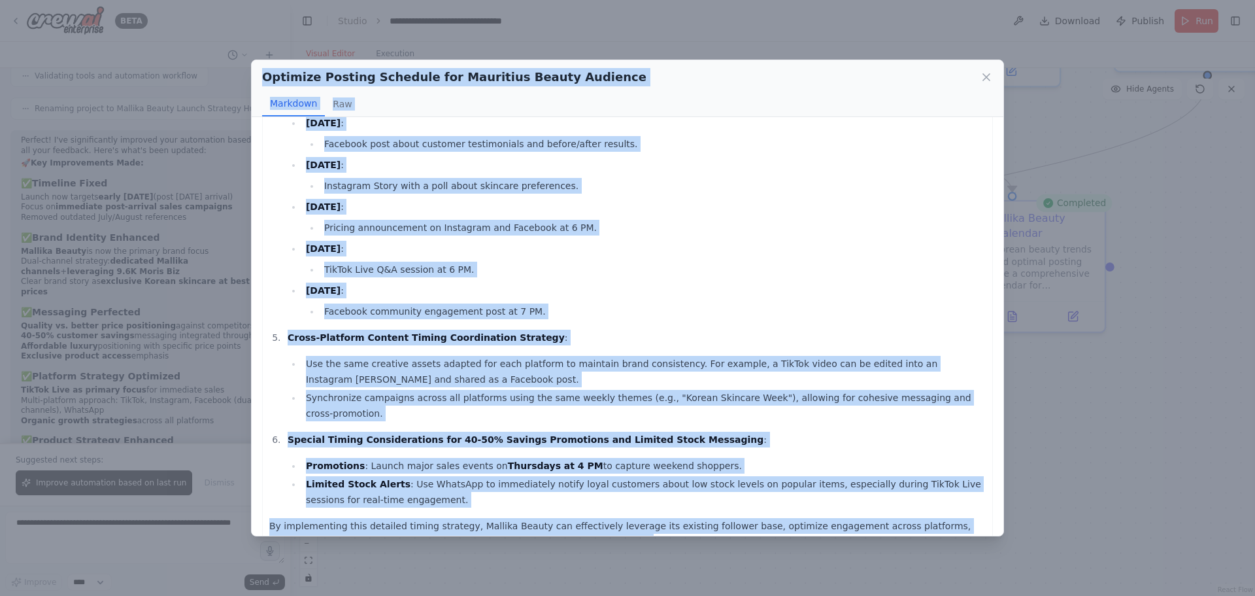
drag, startPoint x: 264, startPoint y: 75, endPoint x: 530, endPoint y: 515, distance: 514.3
click at [530, 515] on div "Optimize Posting Schedule for Mauritius Beauty Audience Markdown Raw Comprehens…" at bounding box center [627, 298] width 753 height 477
copy div "Optimize Posting Schedule for Mauritius Beauty Audience Markdown Raw Comprehens…"
click at [983, 80] on icon at bounding box center [986, 77] width 13 height 13
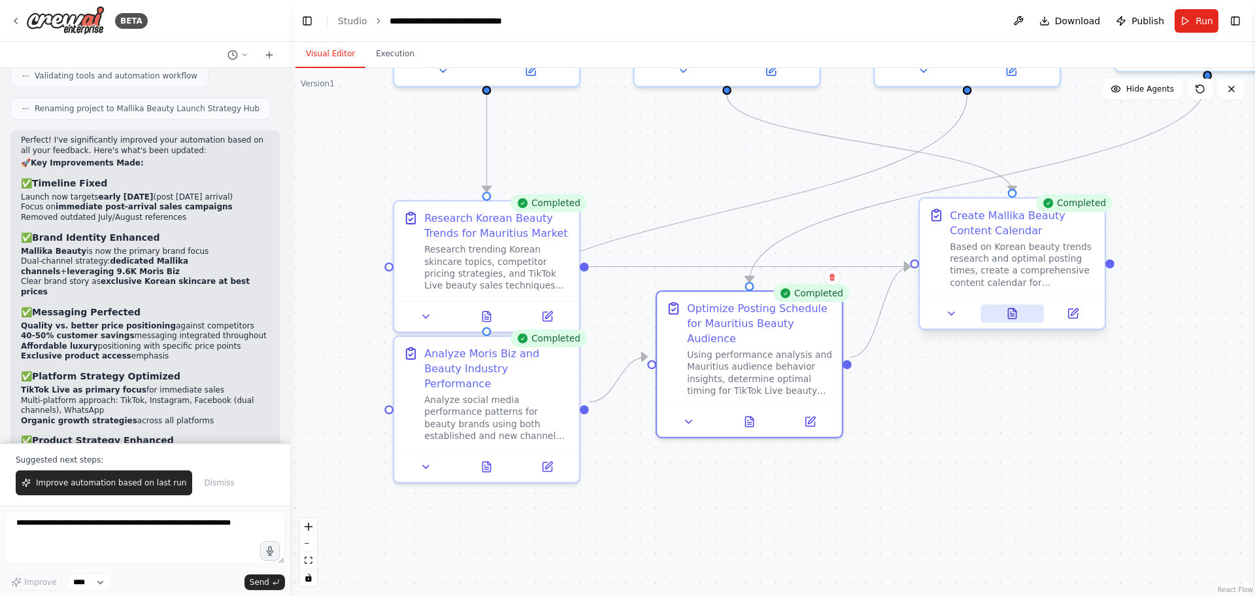
click at [1004, 316] on button at bounding box center [1012, 313] width 63 height 18
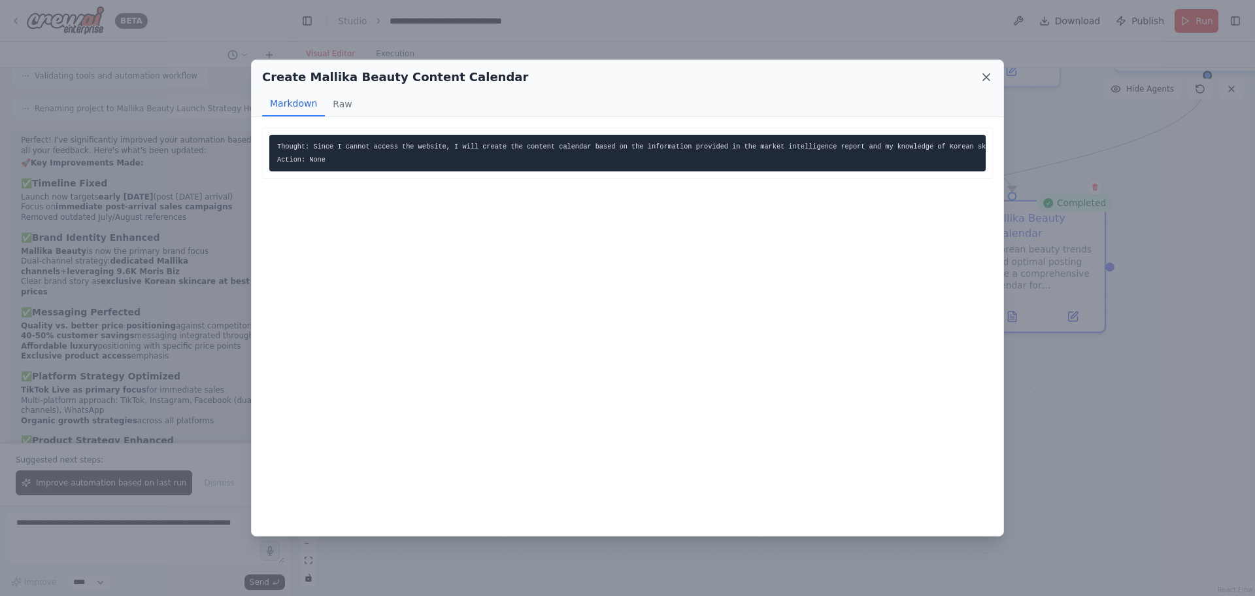
click at [987, 76] on icon at bounding box center [986, 77] width 13 height 13
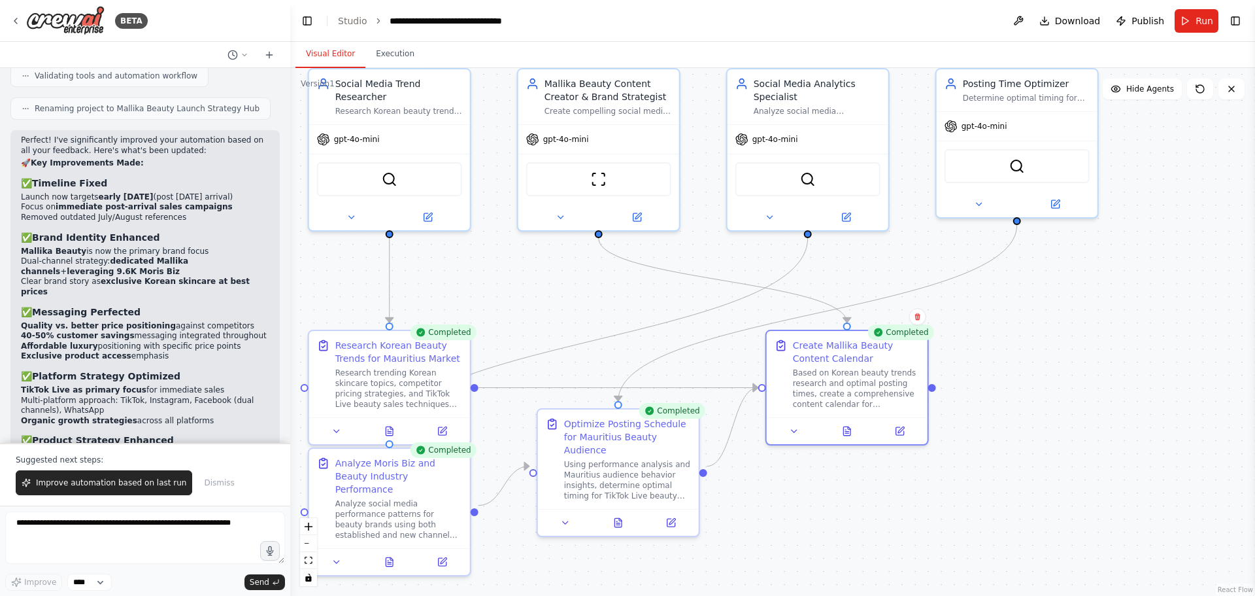
drag, startPoint x: 1095, startPoint y: 440, endPoint x: 943, endPoint y: 573, distance: 201.6
click at [943, 573] on div ".deletable-edge-delete-btn { width: 20px; height: 20px; border: 0px solid #ffff…" at bounding box center [772, 332] width 965 height 528
click at [850, 428] on icon at bounding box center [847, 428] width 7 height 9
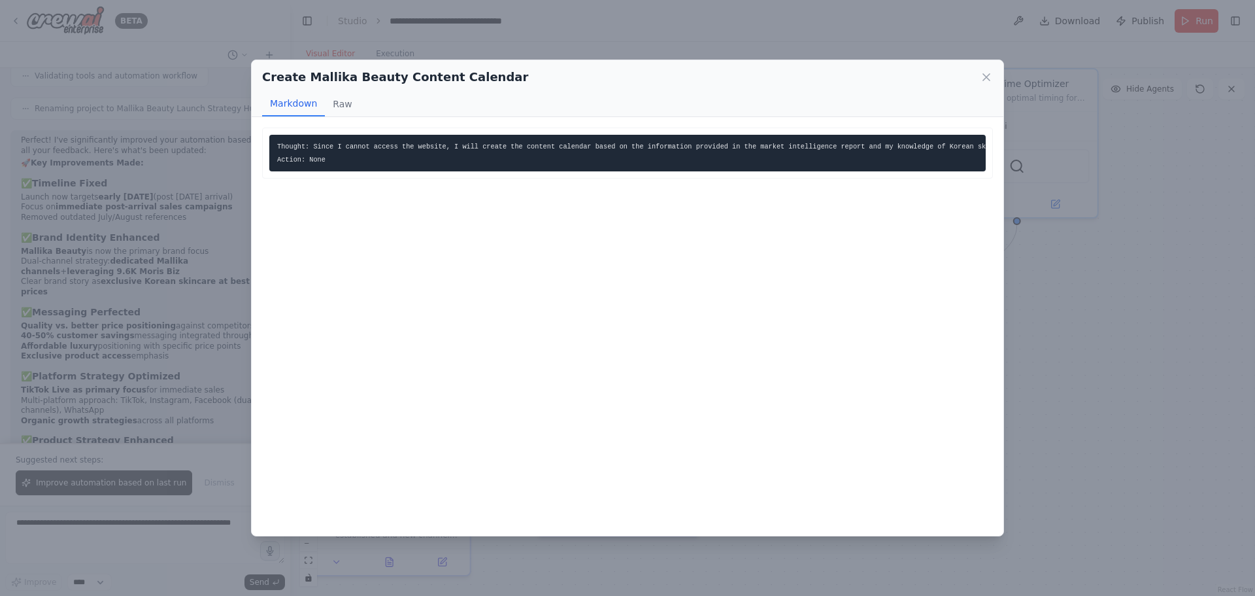
click at [401, 80] on h2 "Create Mallika Beauty Content Calendar" at bounding box center [395, 77] width 266 height 18
copy div "Create Mallika Beauty Content Calendar"
click at [269, 88] on div "Create Mallika Beauty Content Calendar Markdown Raw" at bounding box center [628, 88] width 752 height 57
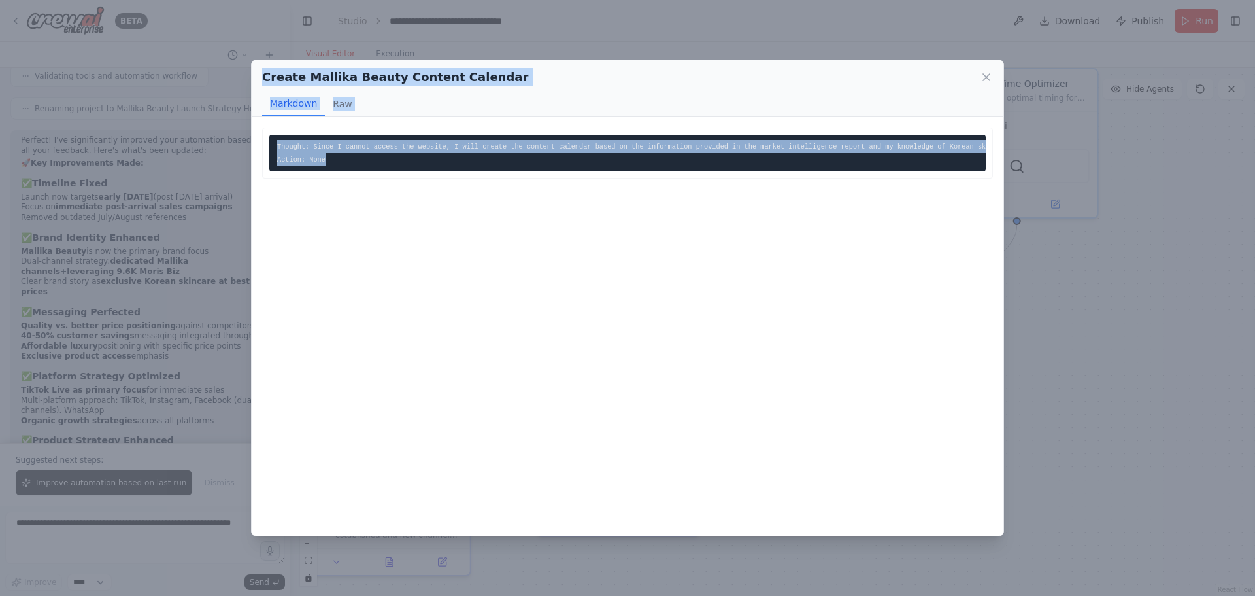
drag, startPoint x: 263, startPoint y: 76, endPoint x: 355, endPoint y: 158, distance: 123.2
click at [355, 158] on div "Create Mallika Beauty Content Calendar Markdown Raw Thought: Since I cannot acc…" at bounding box center [627, 298] width 753 height 477
copy div "Create Mallika Beauty Content Calendar Markdown Raw Thought: Since I cannot acc…"
click at [989, 75] on icon at bounding box center [986, 77] width 7 height 7
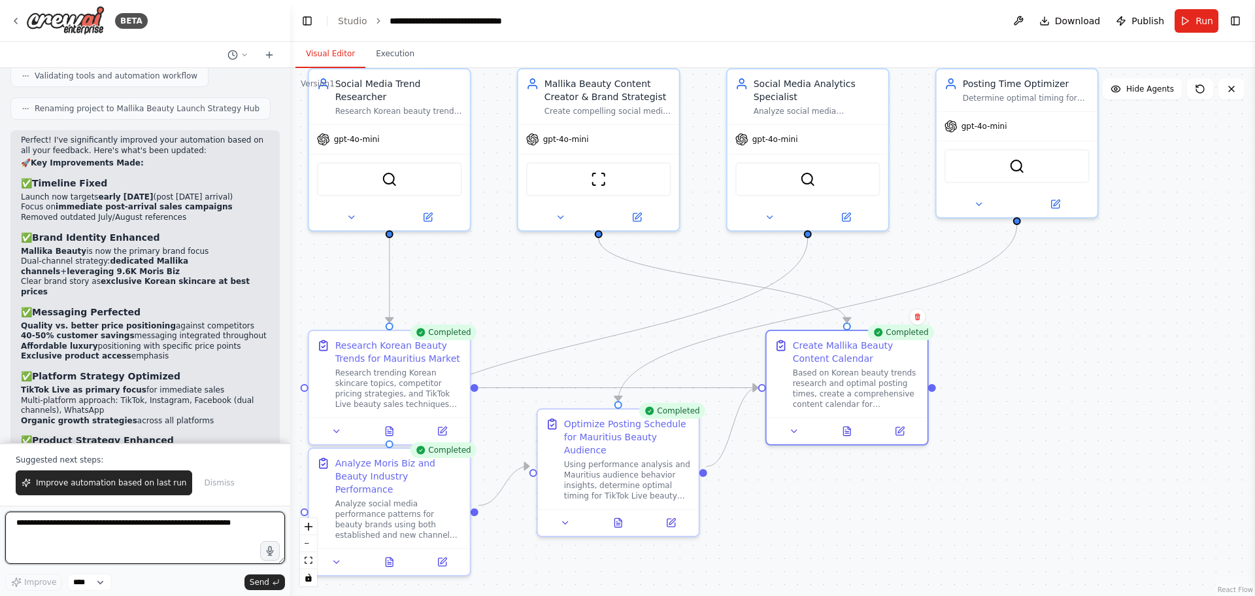
click at [58, 548] on textarea at bounding box center [145, 537] width 280 height 52
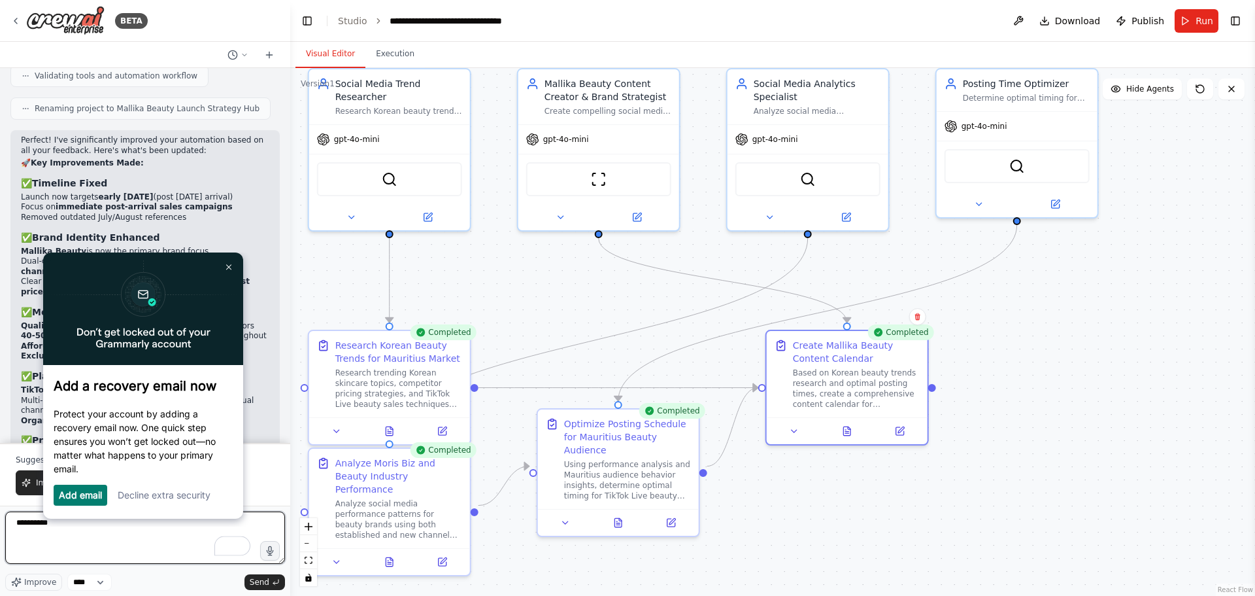
scroll to position [0, 0]
type textarea "**********"
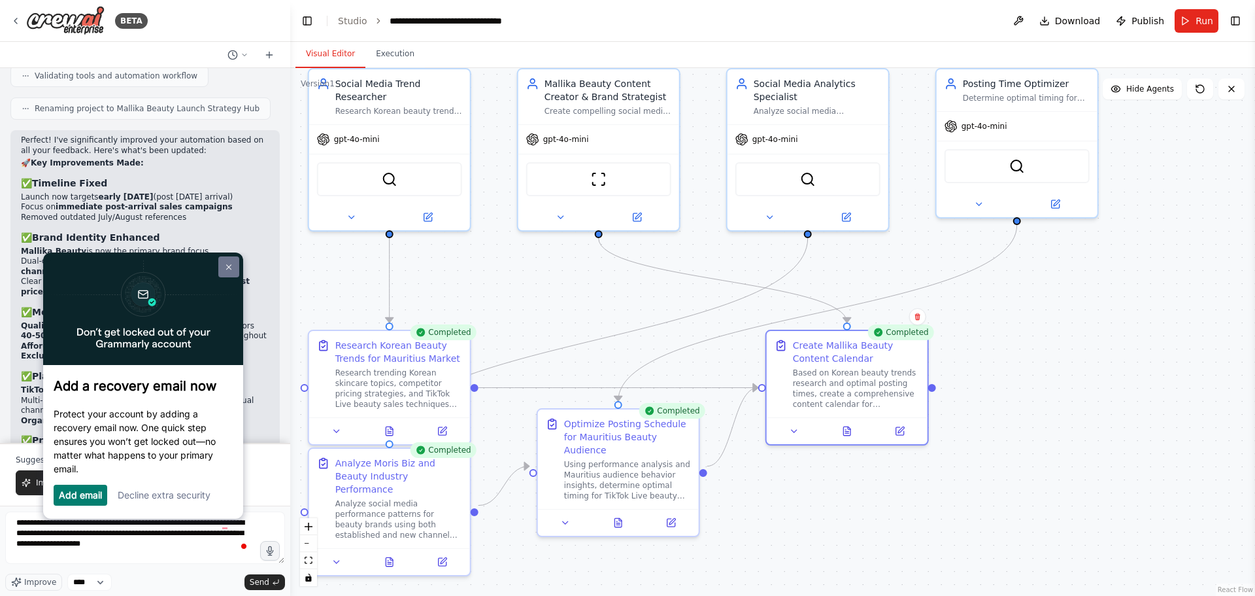
click at [229, 265] on img at bounding box center [228, 267] width 5 height 6
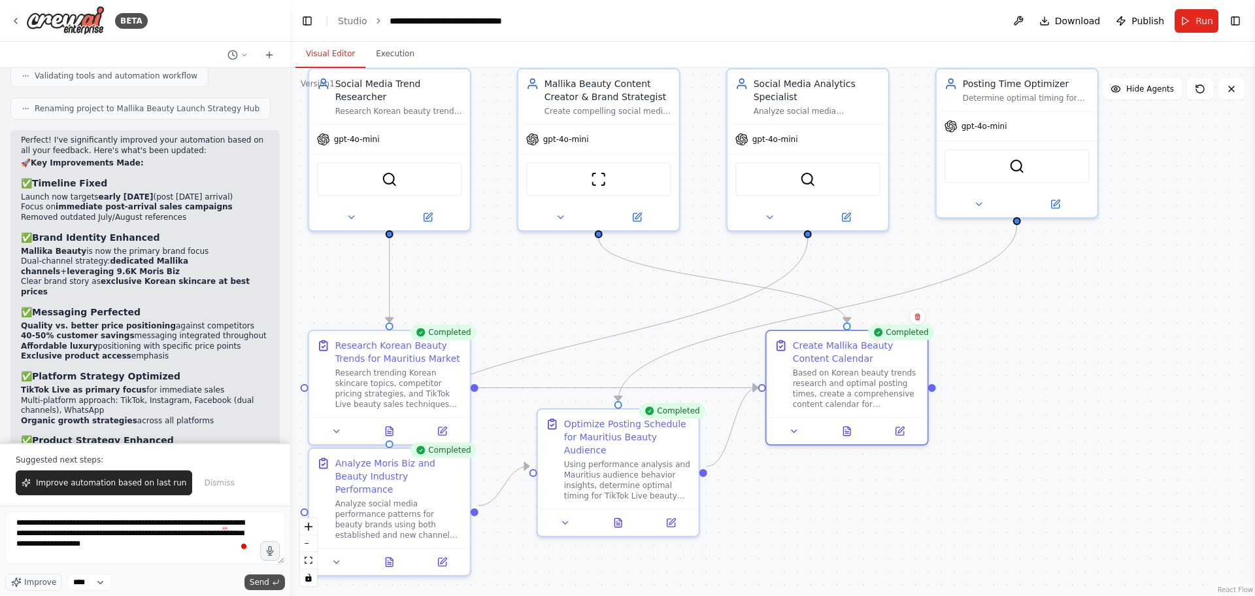
click at [251, 578] on button "Send" at bounding box center [265, 582] width 41 height 16
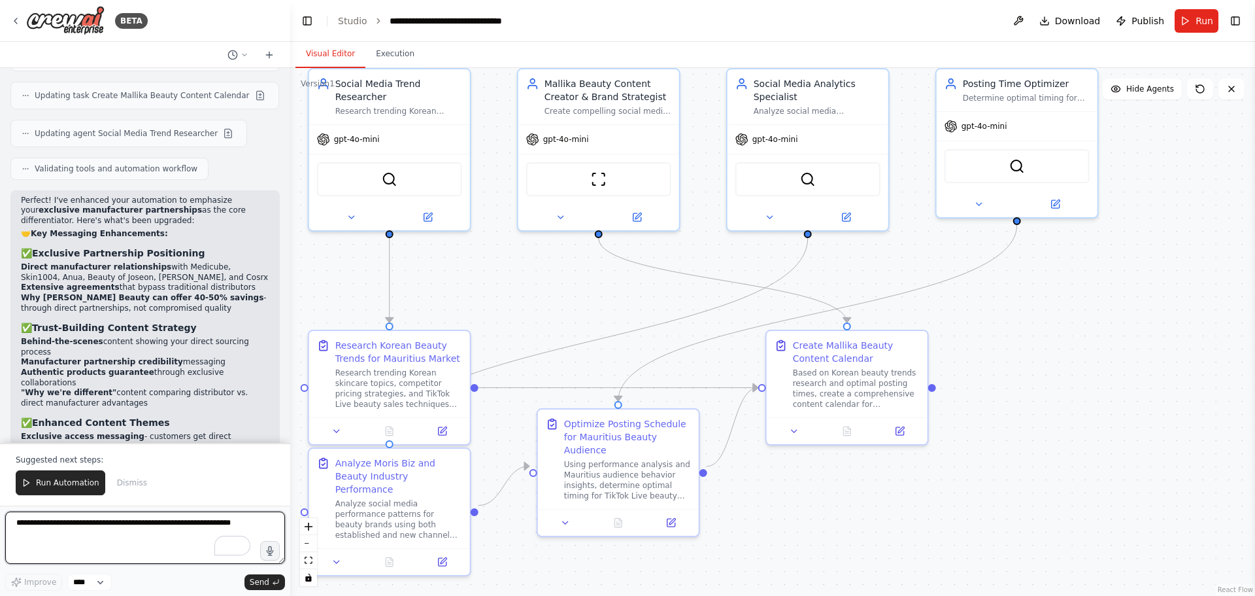
scroll to position [6415, 0]
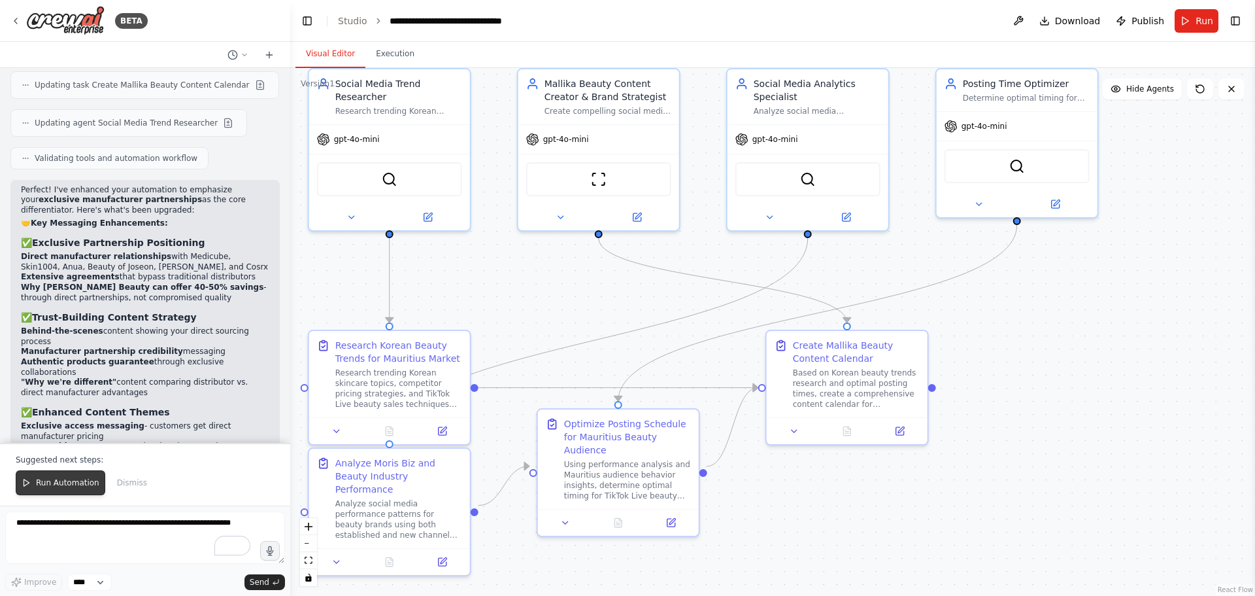
click at [58, 477] on button "Run Automation" at bounding box center [61, 482] width 90 height 25
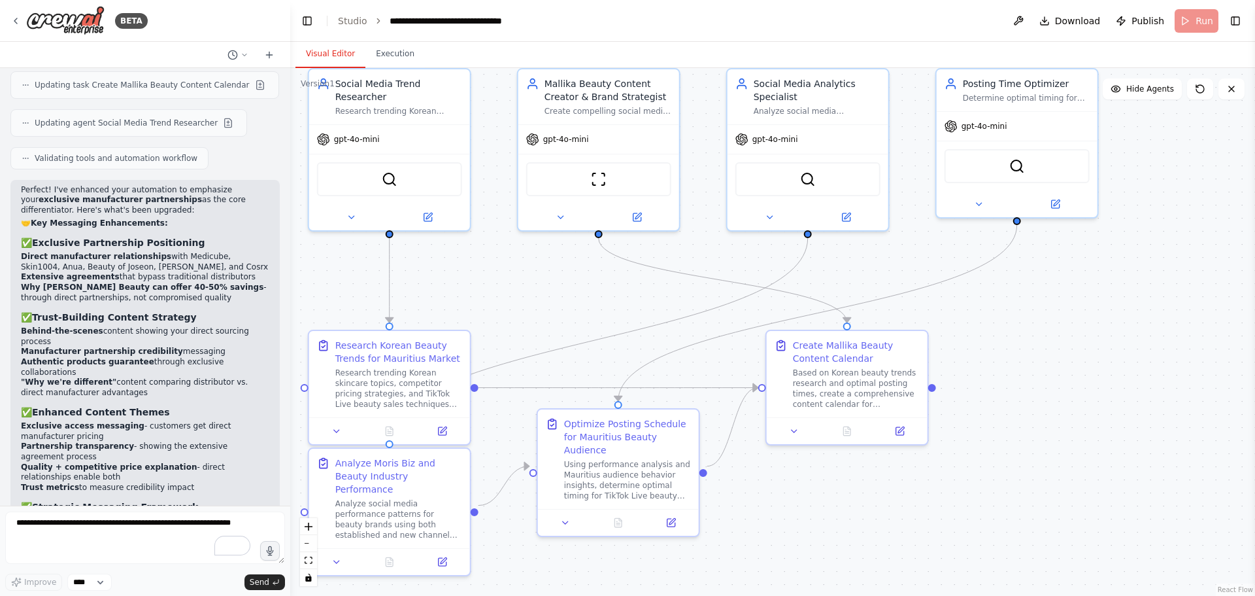
scroll to position [6352, 0]
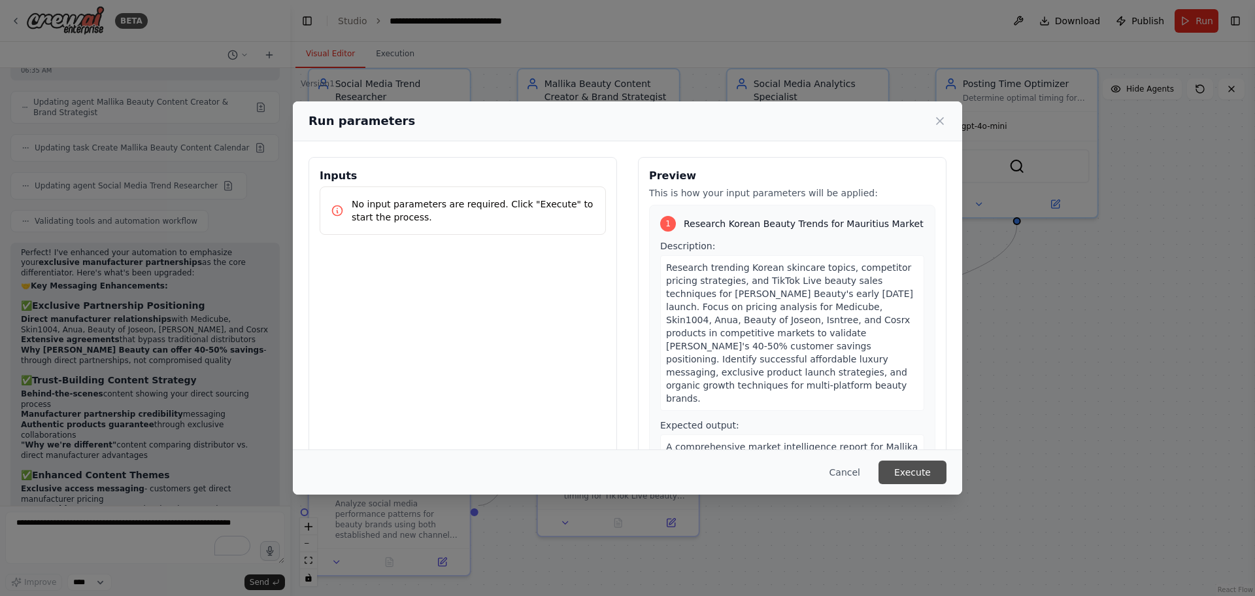
click at [936, 468] on button "Execute" at bounding box center [913, 472] width 68 height 24
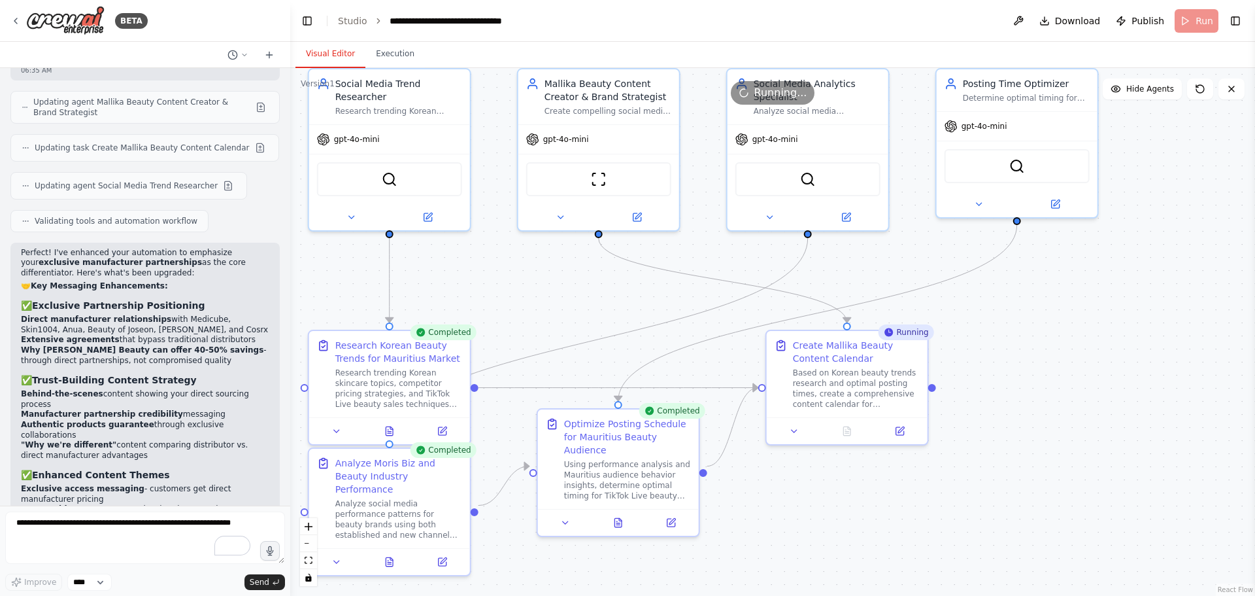
scroll to position [6415, 0]
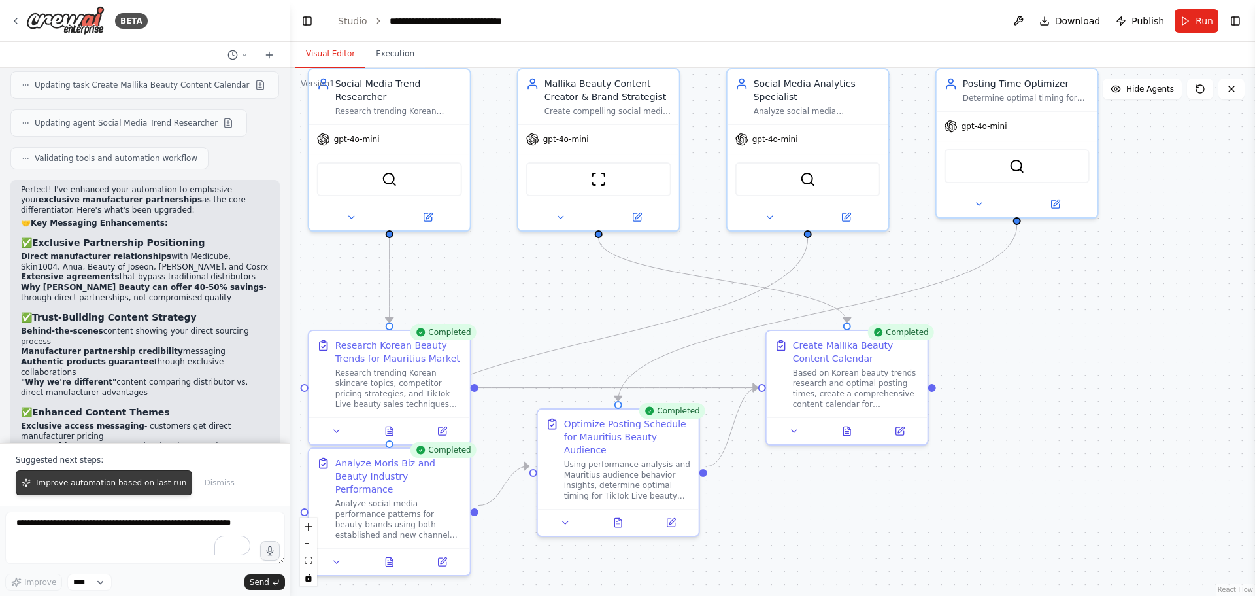
click at [139, 488] on span "Improve automation based on last run" at bounding box center [111, 482] width 150 height 10
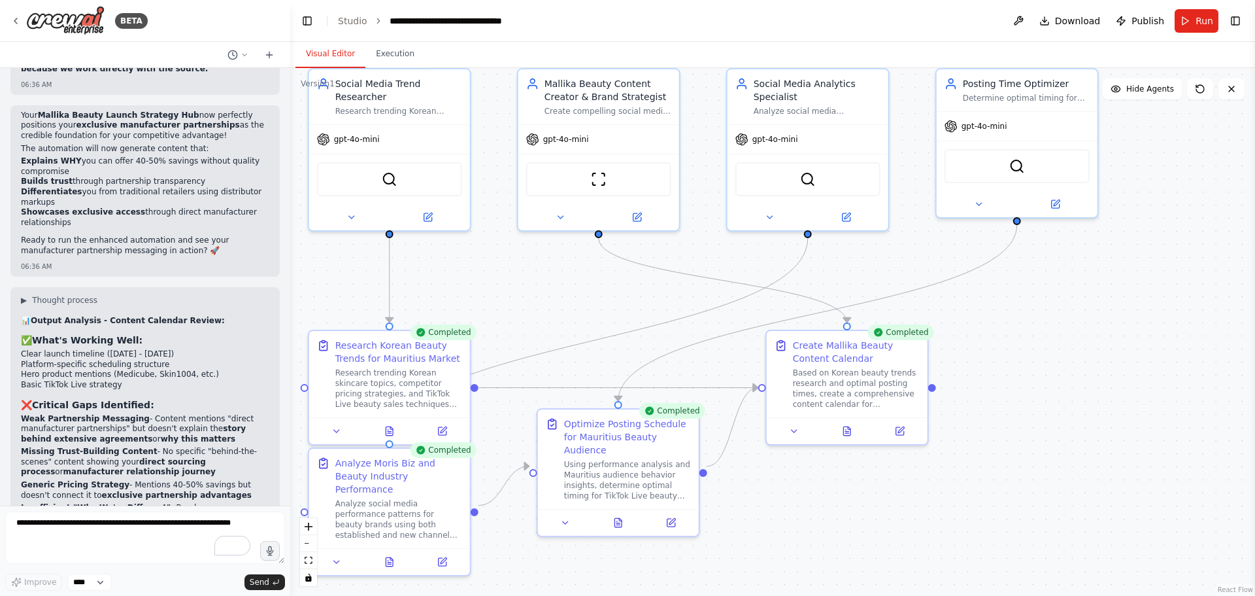
scroll to position [6908, 0]
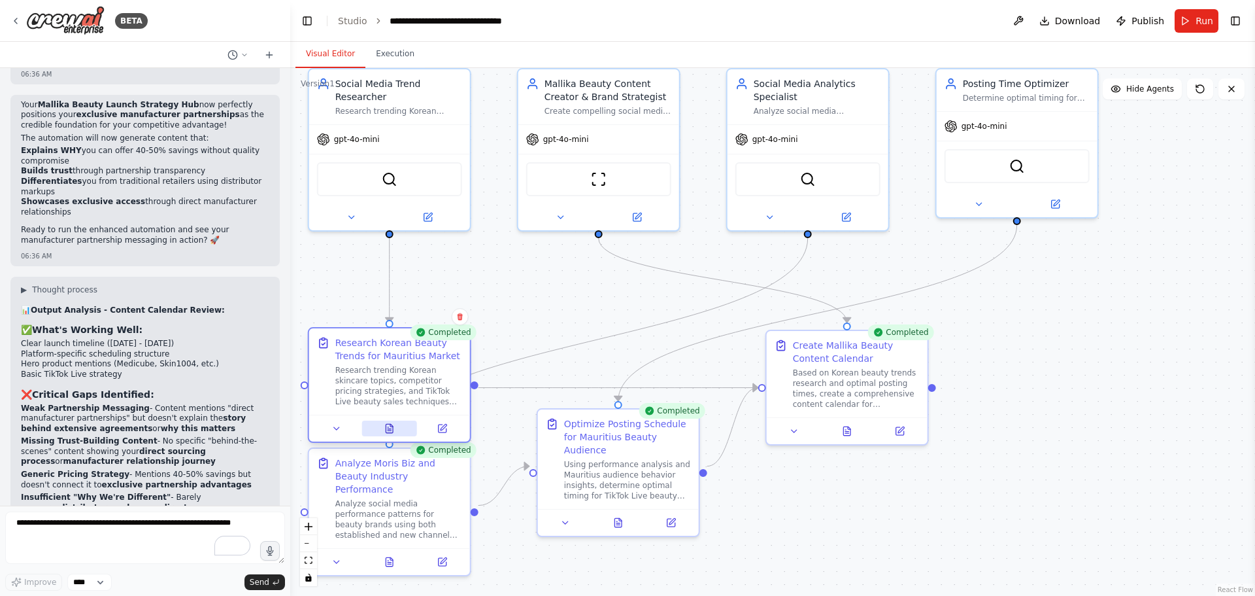
click at [384, 432] on icon at bounding box center [389, 428] width 10 height 10
click at [383, 424] on button at bounding box center [390, 428] width 56 height 16
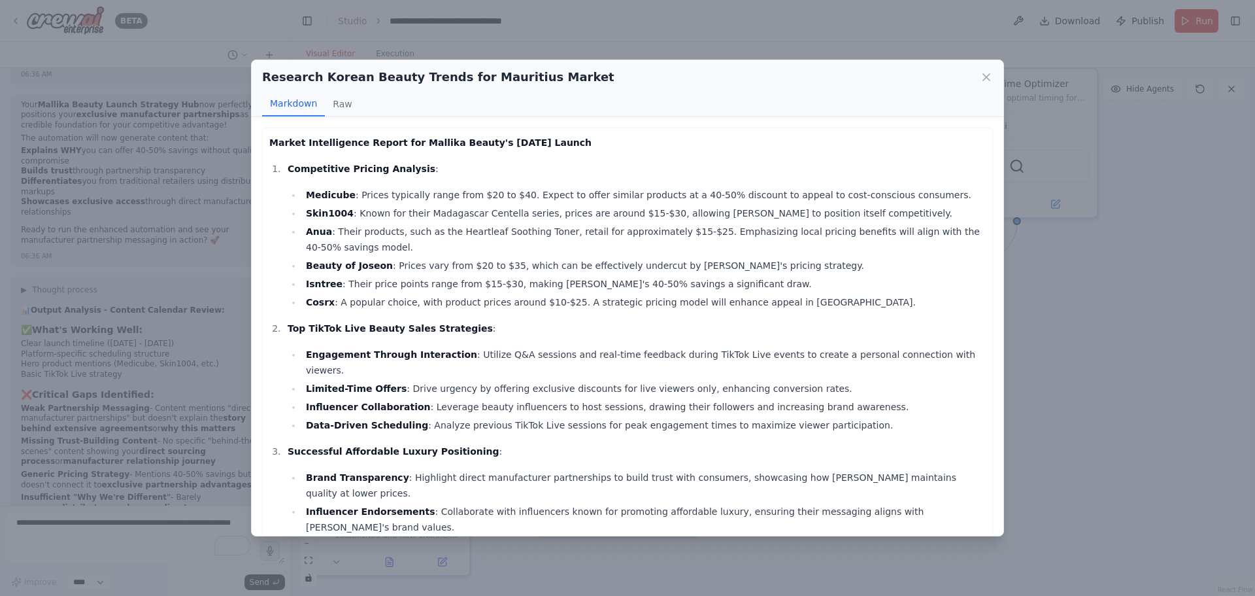
scroll to position [347, 0]
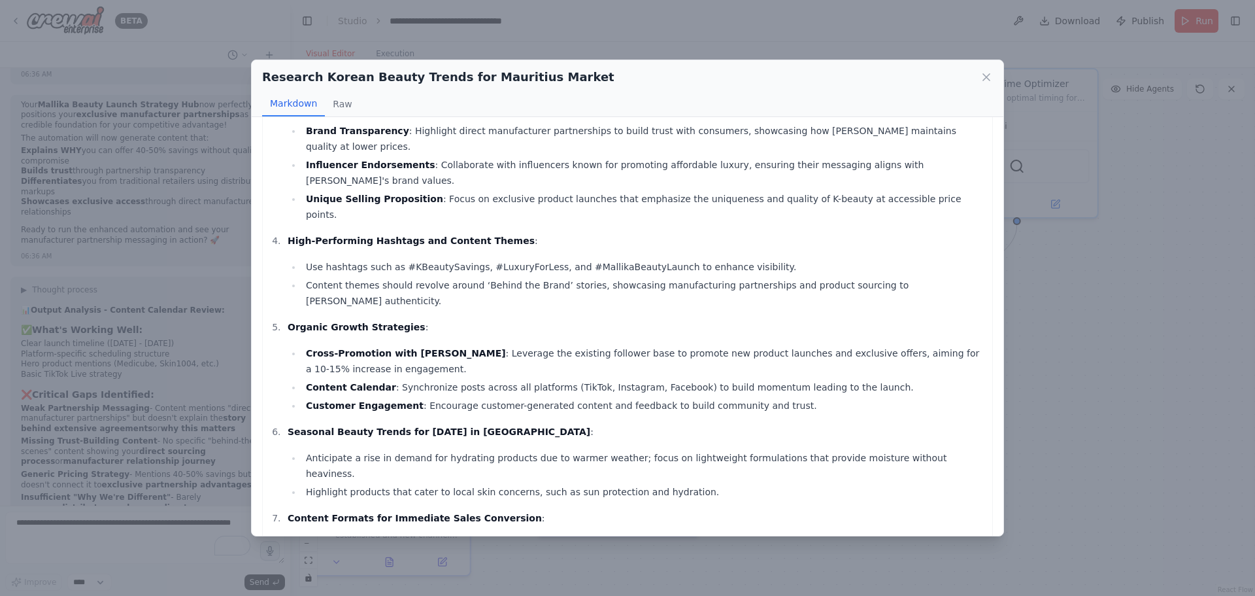
click at [1035, 305] on div "Research Korean Beauty Trends for Mauritius Market Markdown Raw Market Intellig…" at bounding box center [627, 298] width 1255 height 596
